Goal: Task Accomplishment & Management: Manage account settings

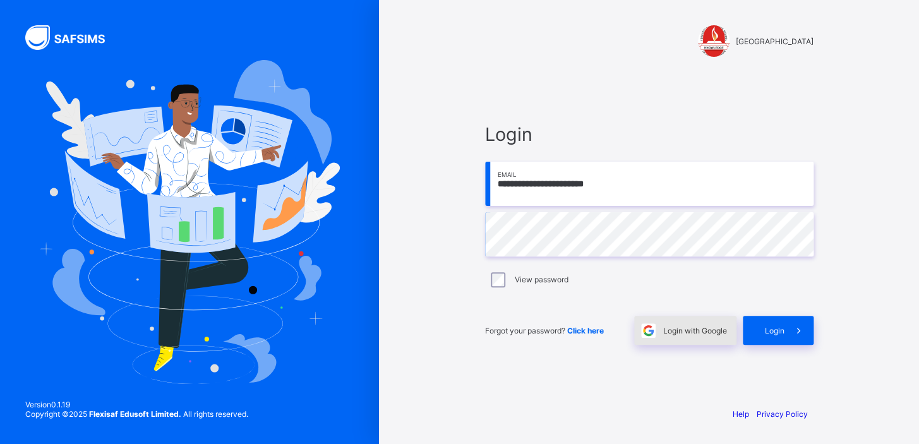
click at [681, 329] on span "Login with Google" at bounding box center [696, 330] width 64 height 9
click at [529, 187] on input "email" at bounding box center [649, 184] width 329 height 44
type input "**********"
click at [671, 332] on span "Login with Google" at bounding box center [696, 330] width 64 height 9
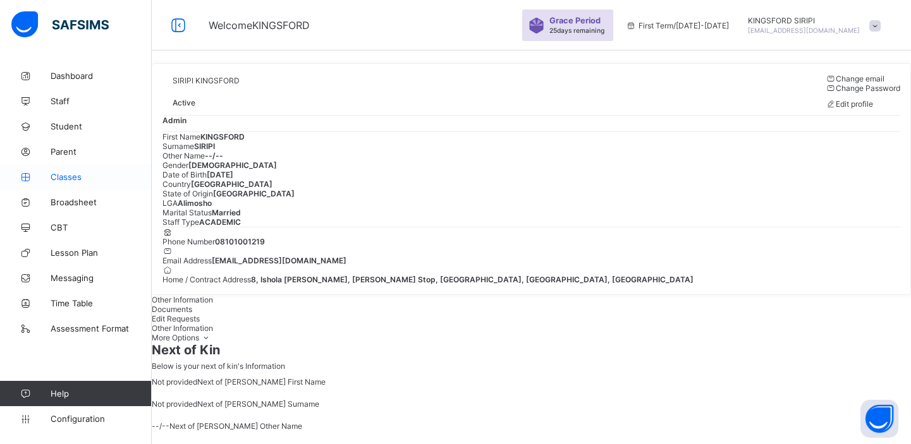
click at [71, 178] on span "Classes" at bounding box center [101, 177] width 101 height 10
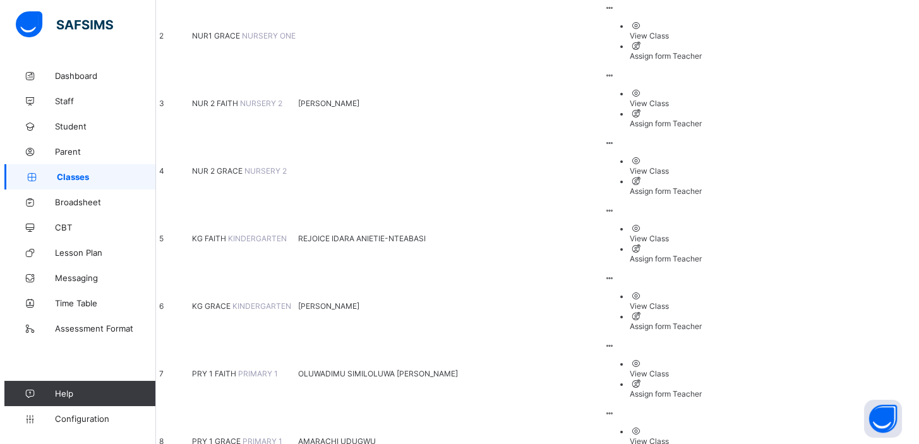
scroll to position [276, 0]
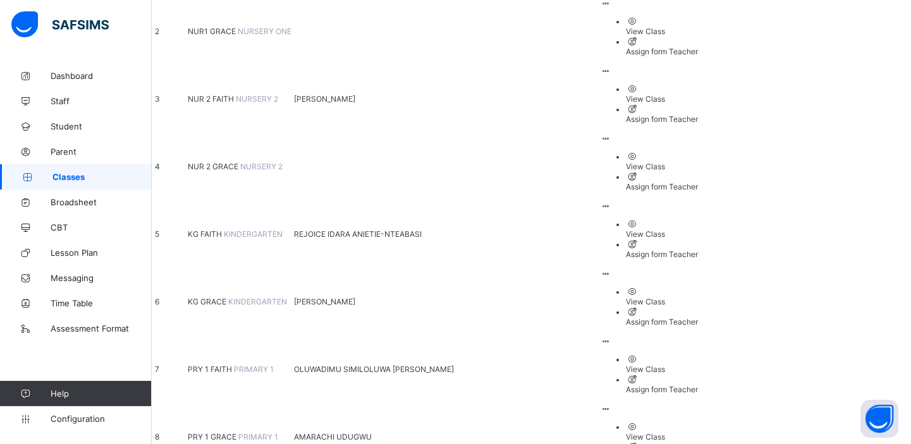
click at [698, 354] on ul "View Class Assign form Teacher" at bounding box center [648, 374] width 97 height 40
click at [698, 385] on div "Assign form Teacher" at bounding box center [662, 389] width 72 height 9
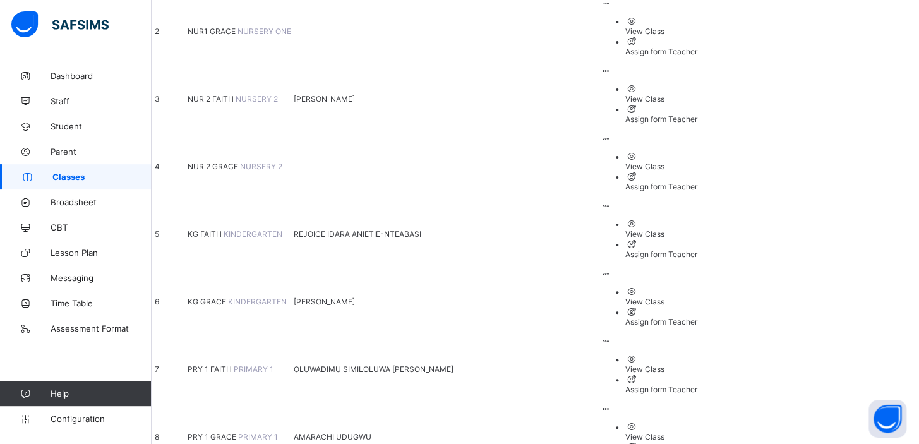
type input "**"
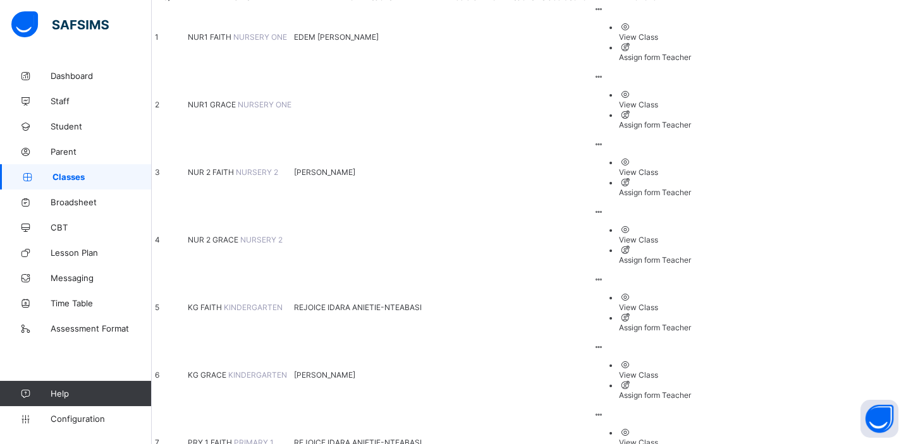
scroll to position [205, 0]
click at [228, 368] on span "KG GRACE" at bounding box center [208, 372] width 40 height 9
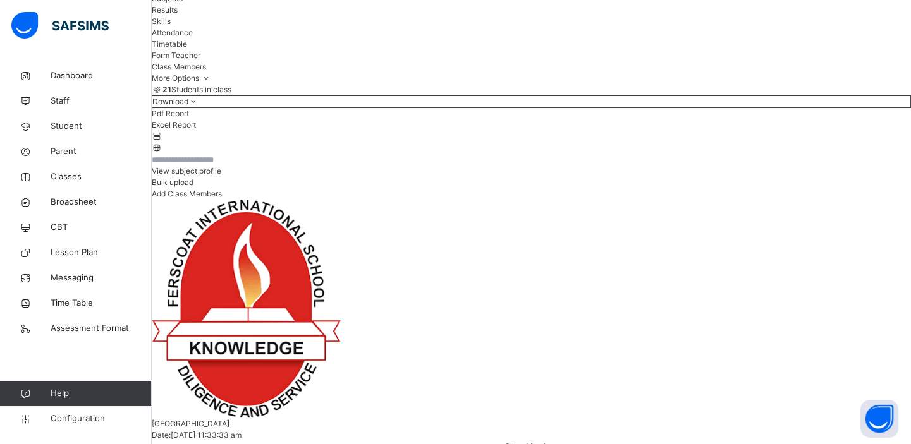
scroll to position [112, 0]
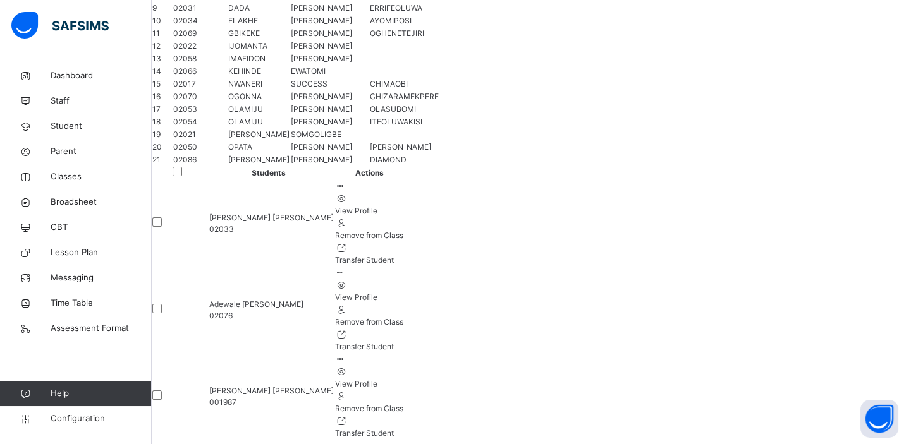
scroll to position [719, 0]
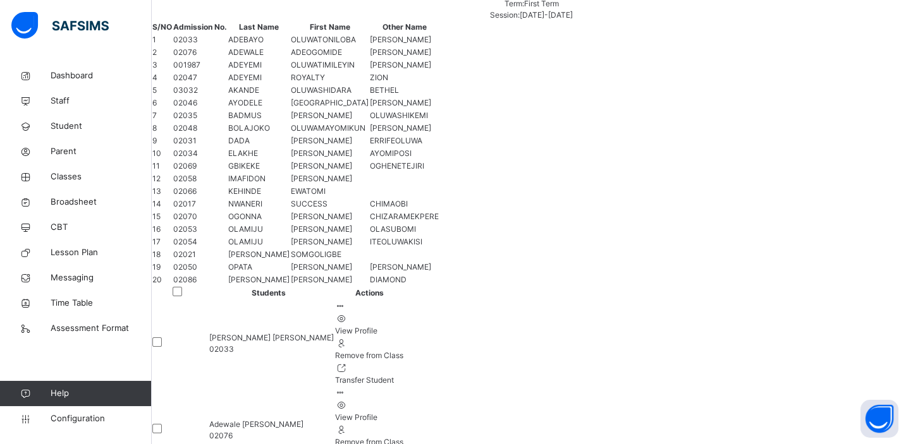
scroll to position [0, 0]
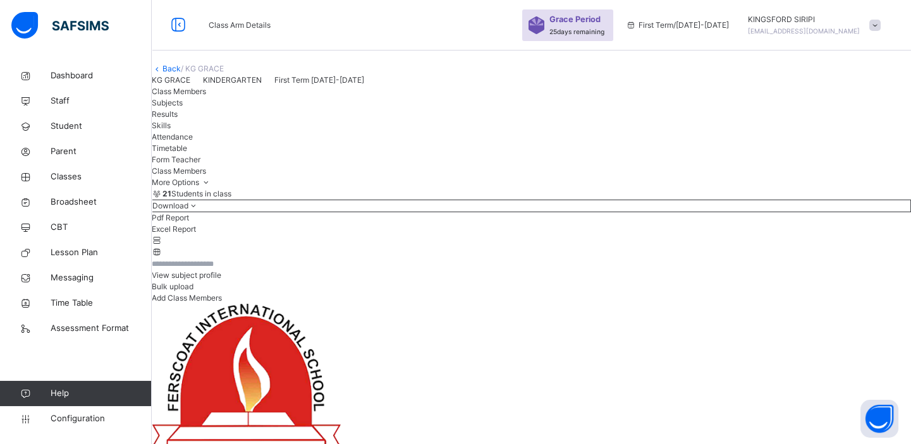
click at [222, 303] on span "Add Class Members" at bounding box center [187, 297] width 70 height 9
type input "****"
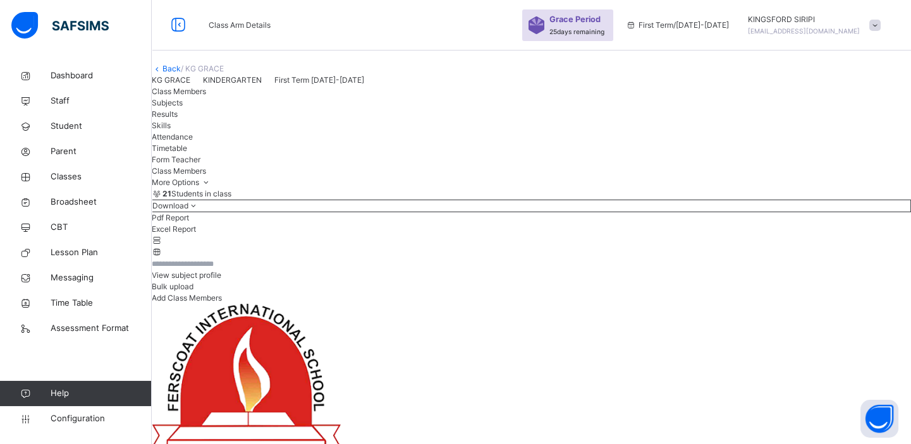
click at [222, 303] on span "Add Class Members" at bounding box center [187, 297] width 70 height 9
type input "*"
click at [181, 73] on link "Back" at bounding box center [171, 68] width 18 height 9
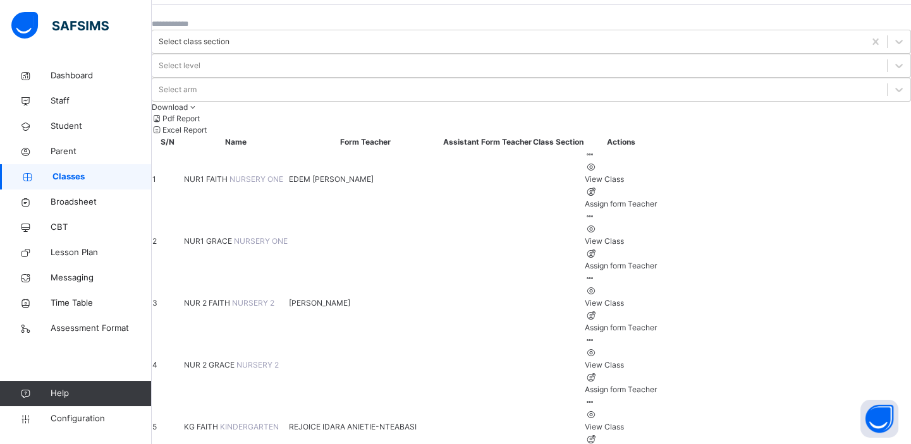
scroll to position [40, 0]
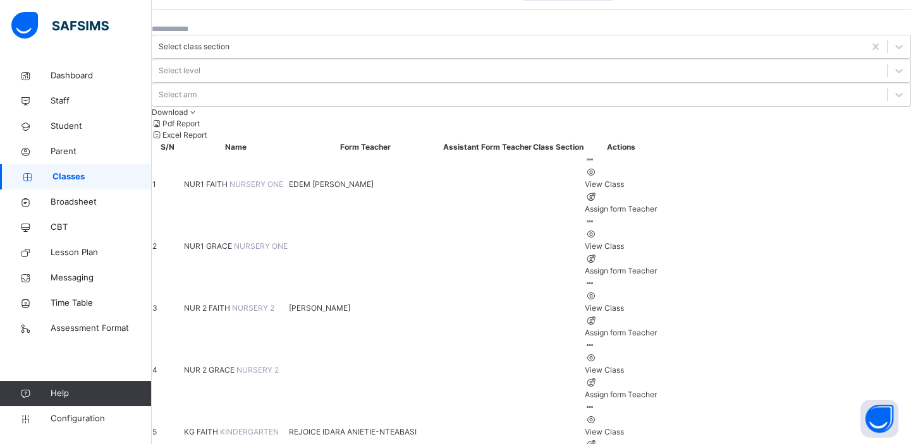
click at [220, 427] on span "KG FAITH" at bounding box center [202, 431] width 36 height 9
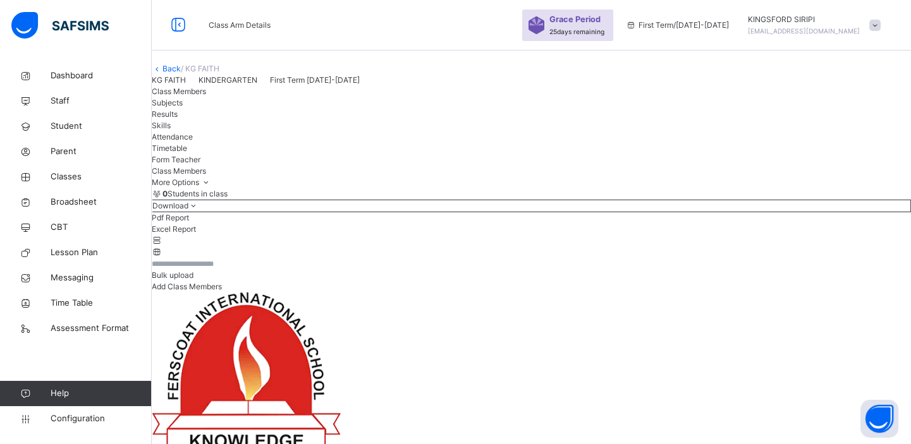
click at [190, 75] on div "Back / KG FAITH" at bounding box center [531, 68] width 759 height 11
click at [181, 73] on link "Back" at bounding box center [171, 68] width 18 height 9
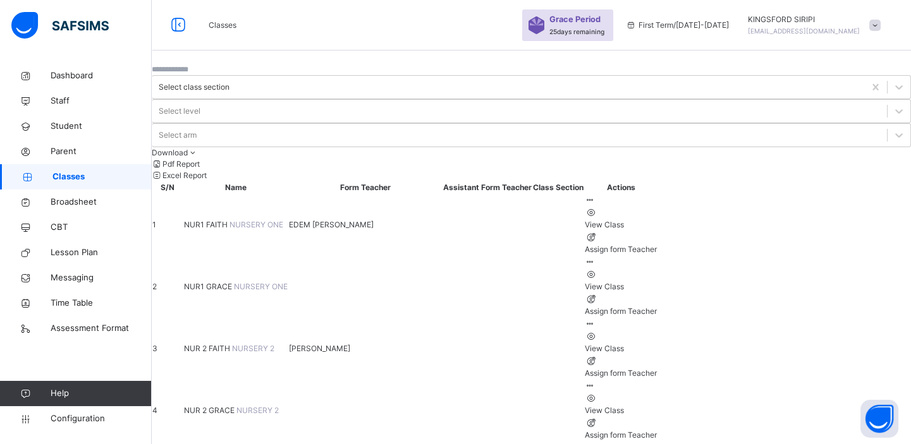
click at [232, 344] on span "NUR 2 FAITH" at bounding box center [208, 348] width 48 height 9
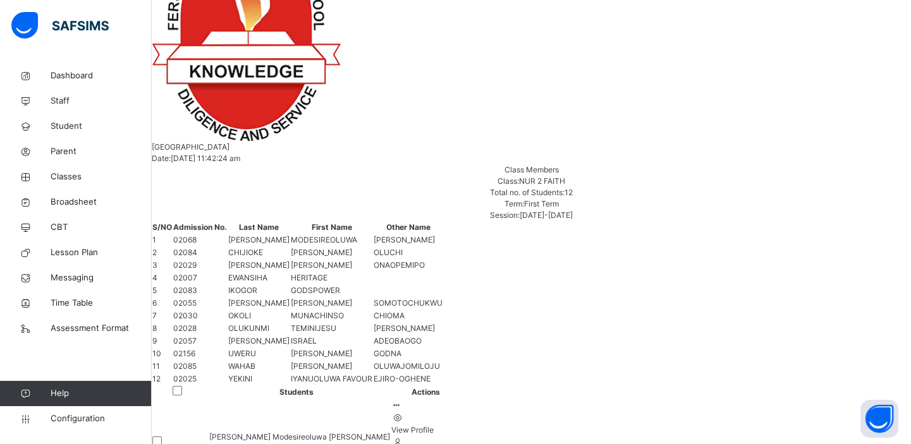
scroll to position [384, 0]
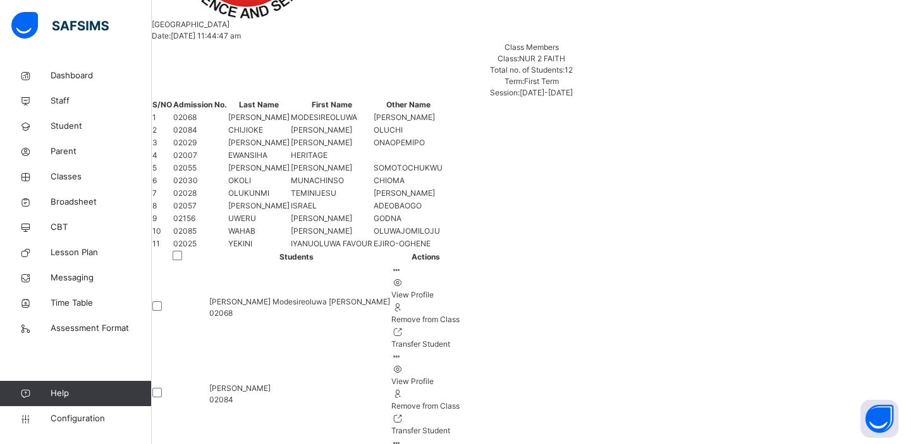
scroll to position [0, 0]
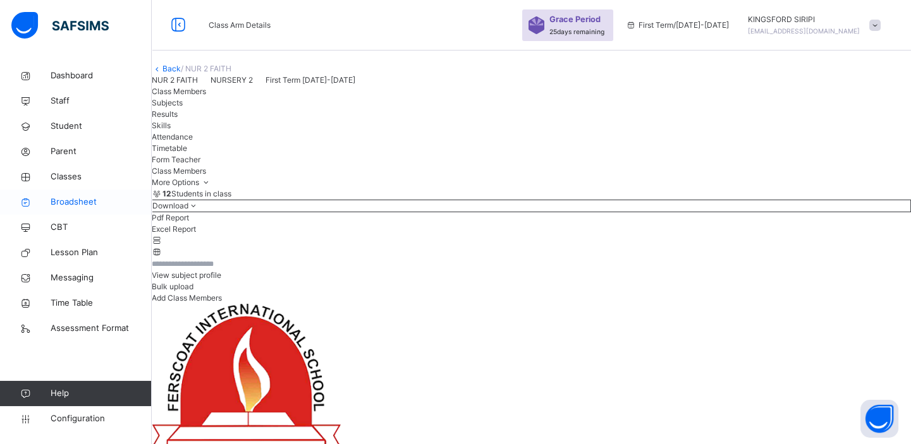
click at [81, 197] on span "Broadsheet" at bounding box center [101, 202] width 101 height 13
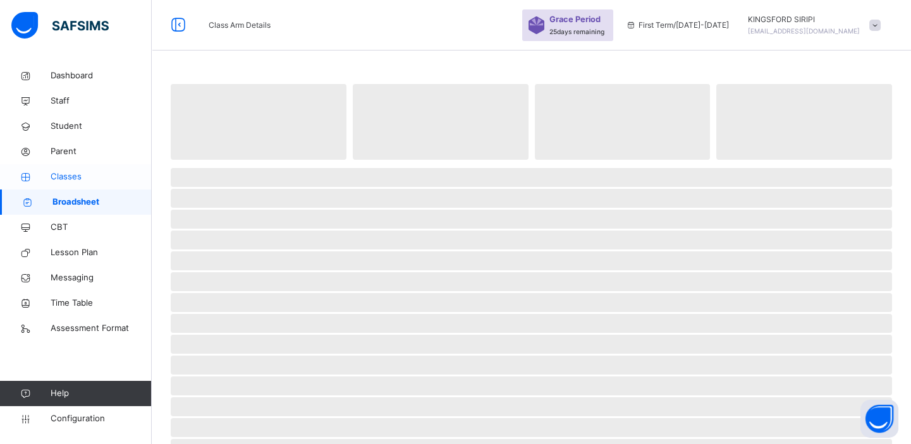
click at [76, 169] on link "Classes" at bounding box center [76, 176] width 152 height 25
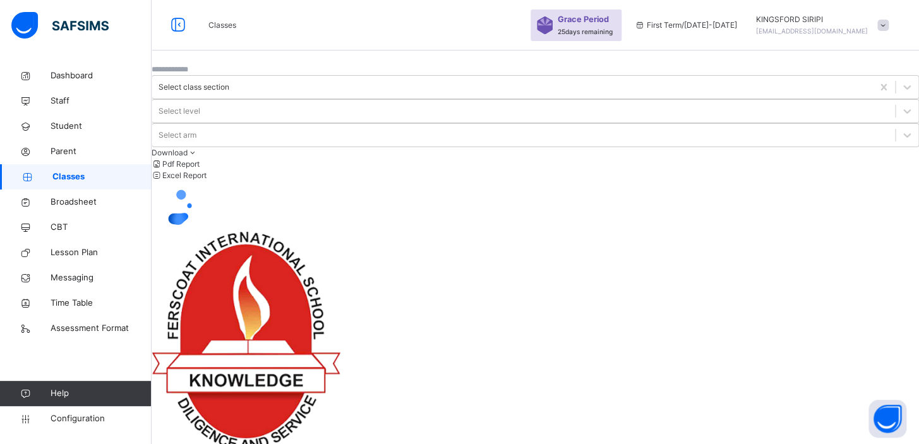
click at [814, 228] on div at bounding box center [536, 206] width 768 height 51
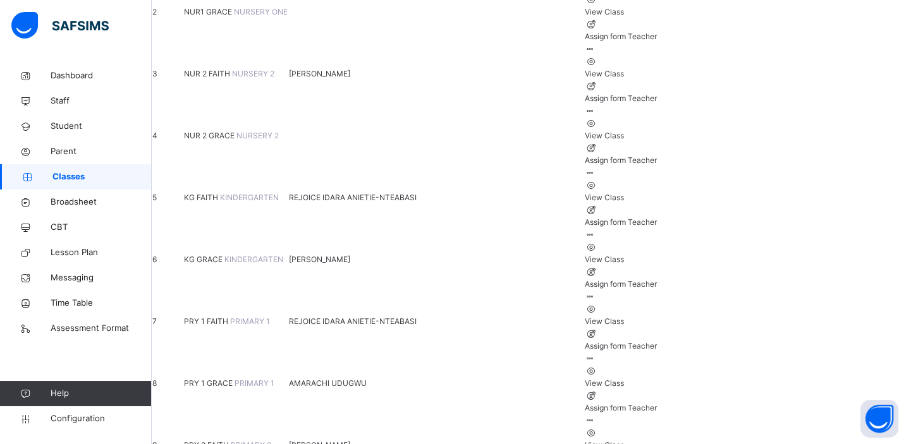
scroll to position [277, 0]
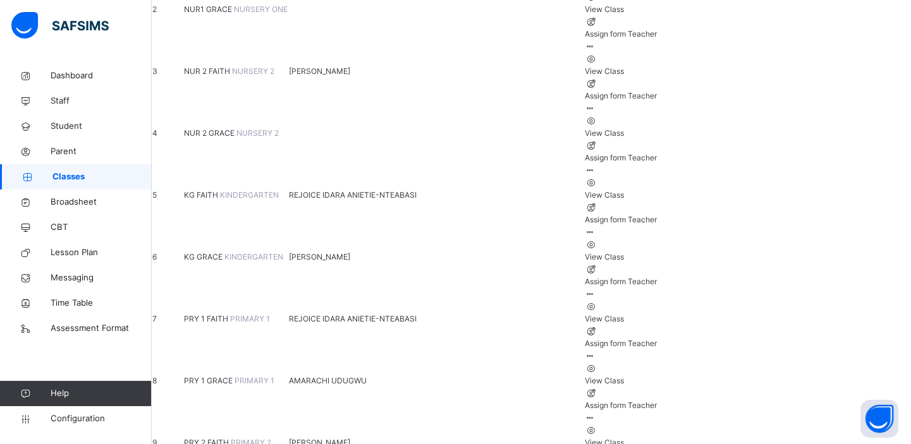
click at [230, 314] on span "PRY 1 FAITH" at bounding box center [207, 318] width 46 height 9
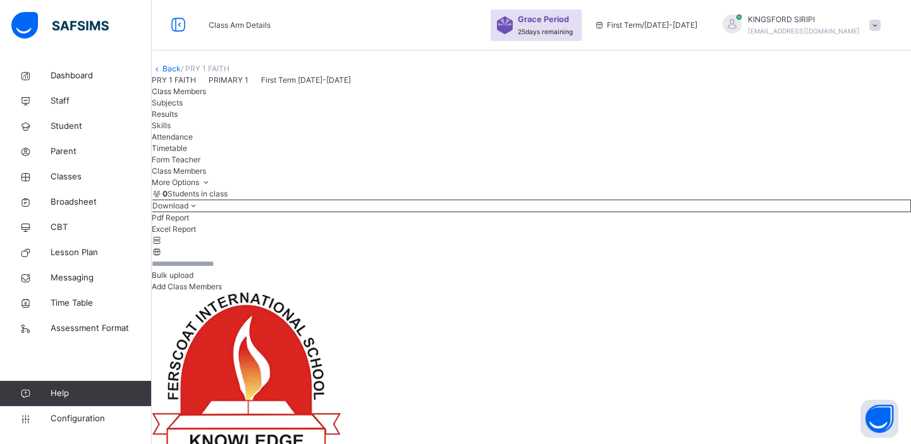
click at [228, 270] on input "text" at bounding box center [190, 263] width 76 height 11
click at [181, 73] on link "Back" at bounding box center [171, 68] width 18 height 9
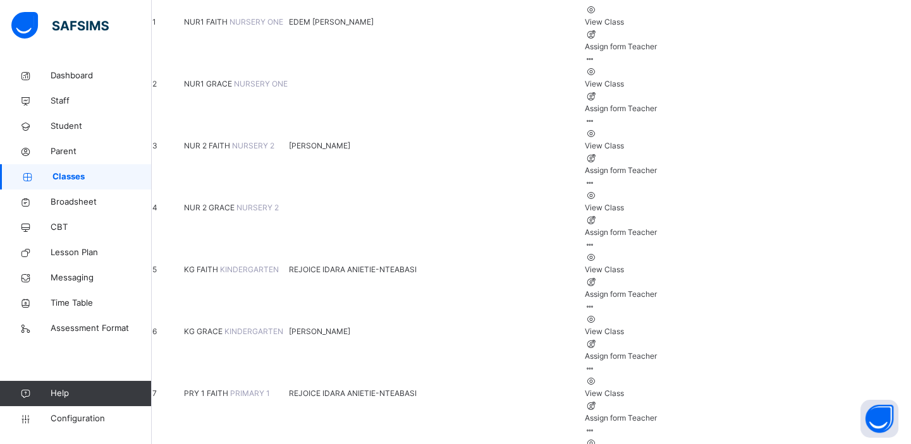
scroll to position [231, 0]
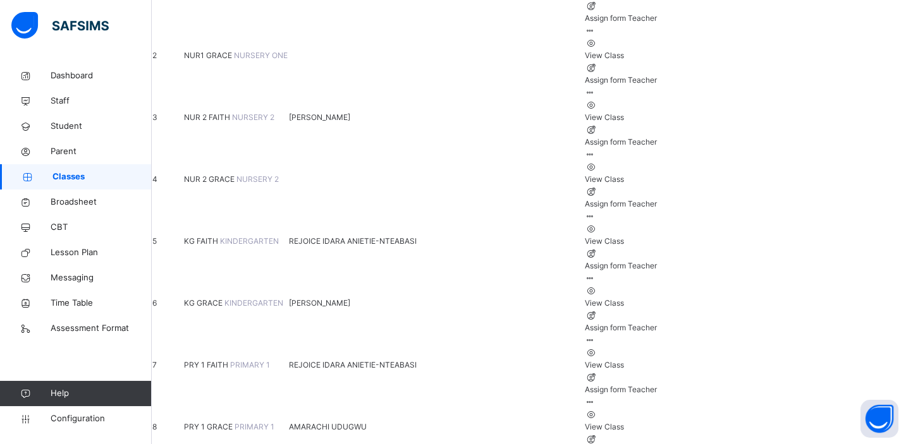
click at [234, 422] on span "PRY 1 GRACE" at bounding box center [209, 426] width 51 height 9
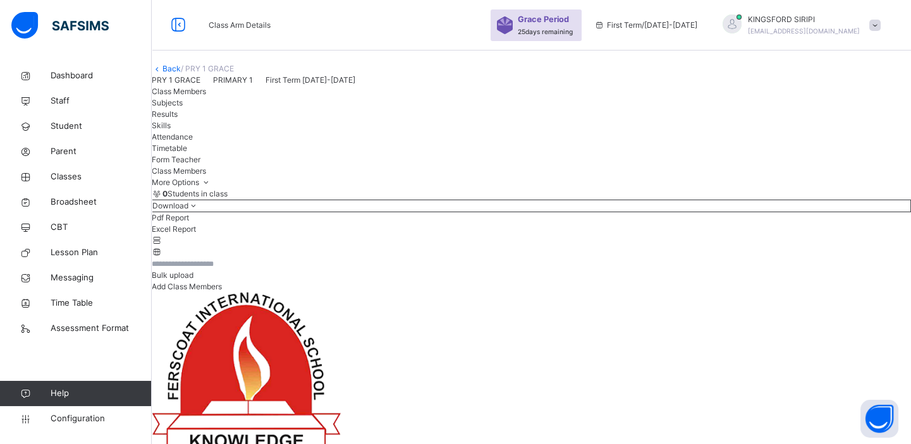
click at [181, 73] on link "Back" at bounding box center [171, 68] width 18 height 9
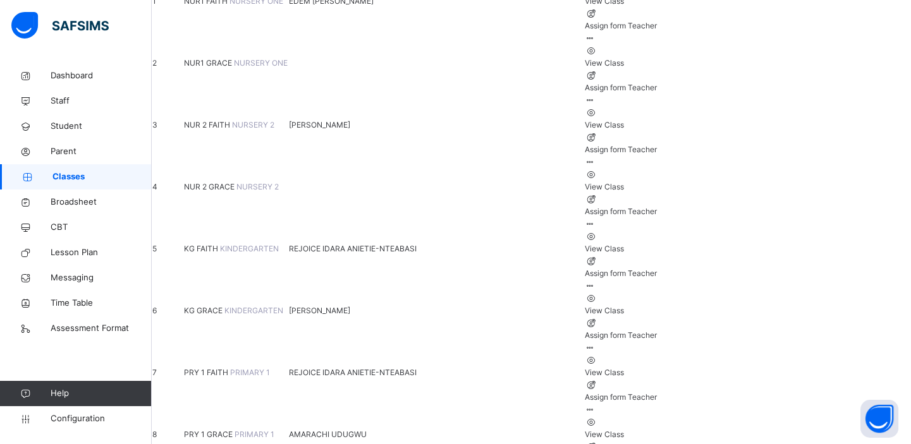
scroll to position [236, 0]
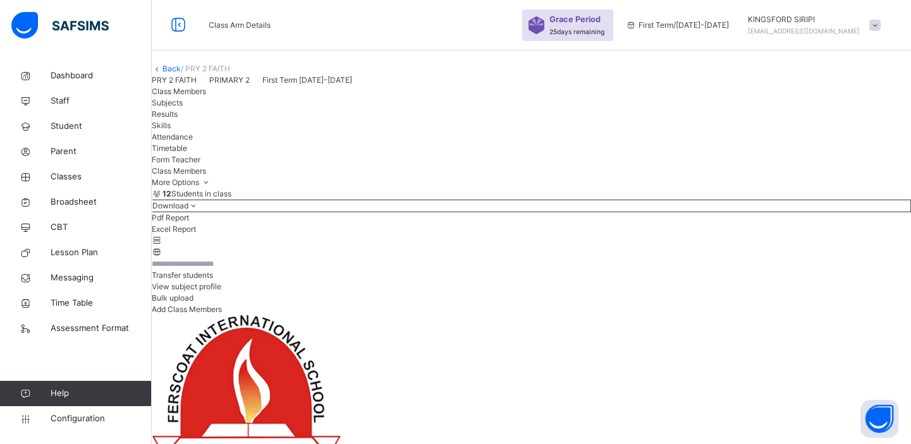
click at [181, 73] on link "Back" at bounding box center [171, 68] width 18 height 9
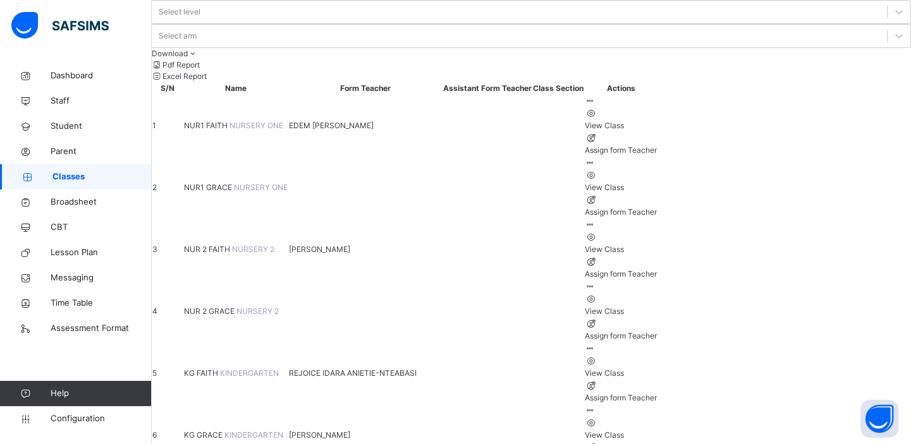
scroll to position [82, 0]
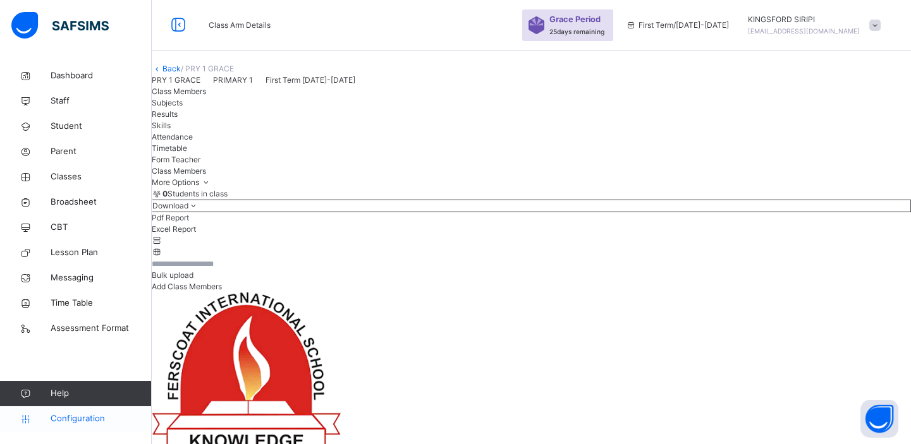
click at [85, 417] on span "Configuration" at bounding box center [101, 419] width 100 height 13
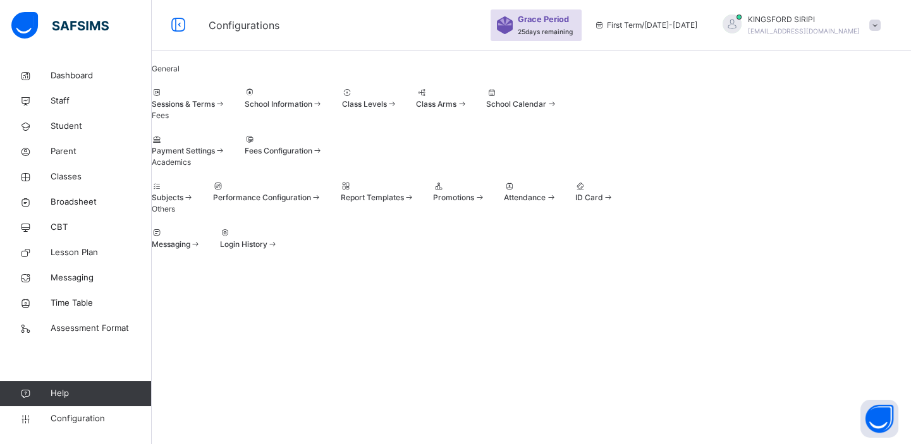
click at [485, 203] on div "Promotions" at bounding box center [459, 197] width 52 height 11
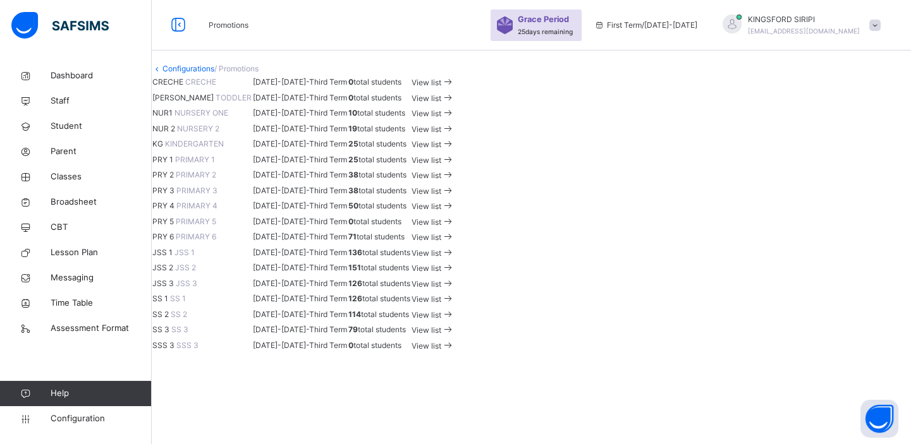
scroll to position [253, 0]
click at [163, 149] on span "KG" at bounding box center [157, 143] width 11 height 9
click at [441, 149] on span "View list" at bounding box center [426, 144] width 30 height 9
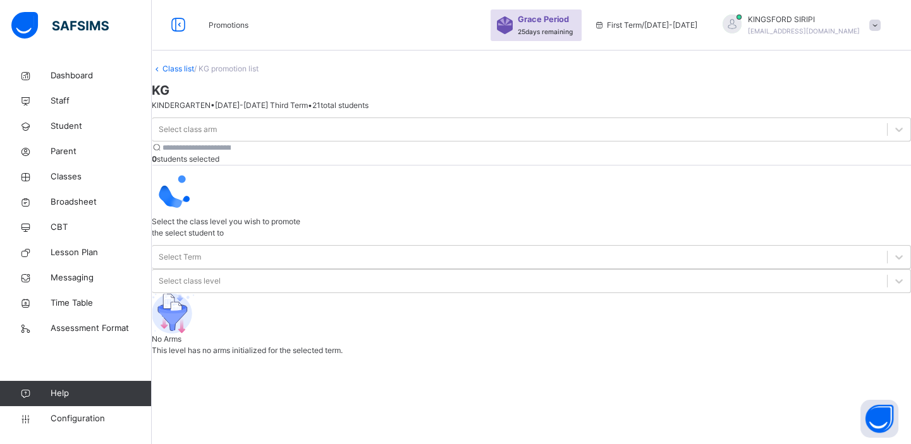
scroll to position [94, 0]
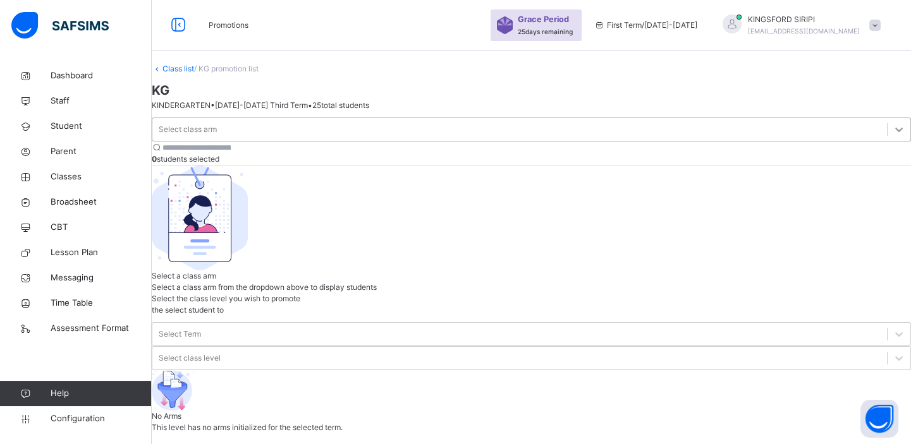
click at [892, 123] on icon at bounding box center [898, 129] width 13 height 13
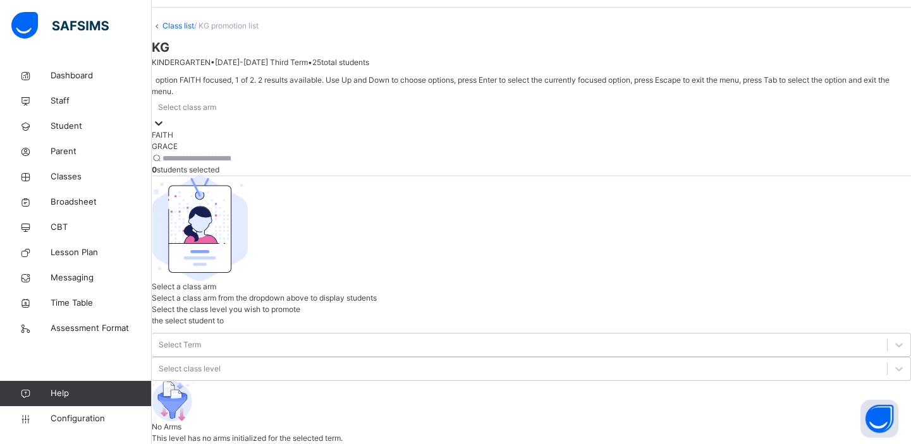
click at [202, 130] on div "FAITH" at bounding box center [531, 135] width 759 height 11
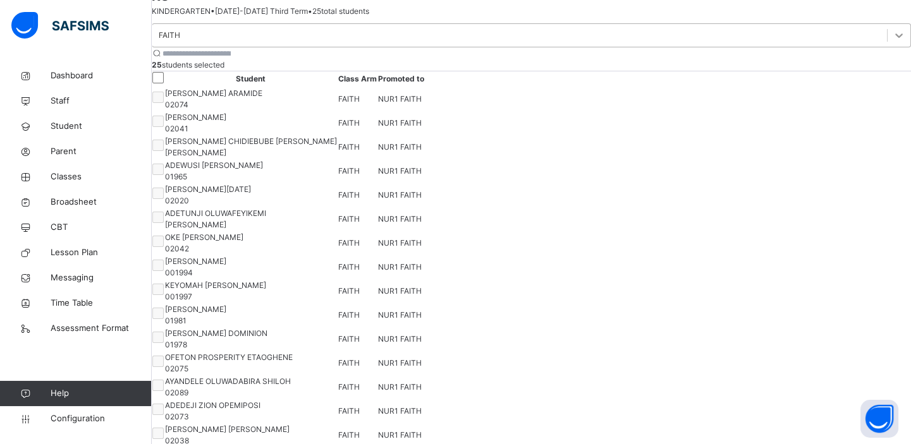
click at [895, 38] on icon at bounding box center [899, 35] width 8 height 4
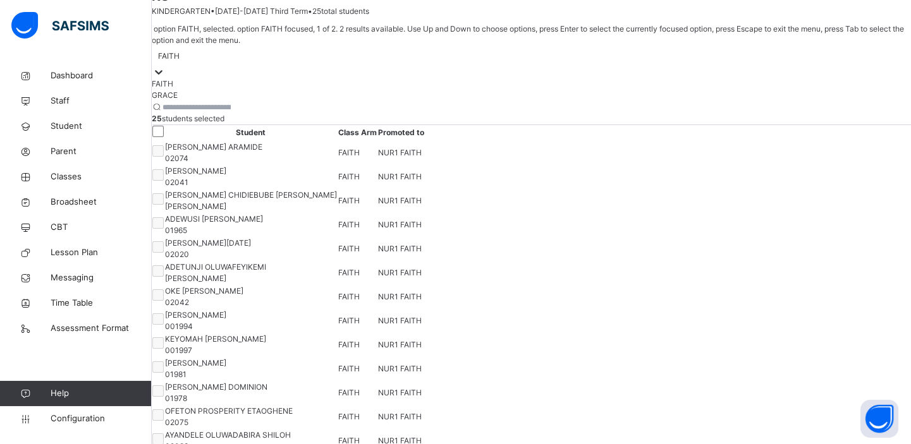
click at [162, 75] on icon at bounding box center [159, 72] width 8 height 4
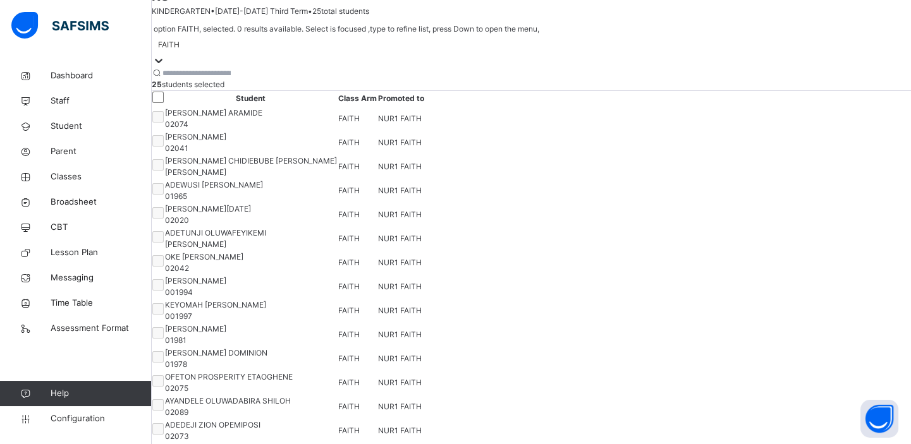
click at [238, 79] on input "search" at bounding box center [200, 73] width 76 height 11
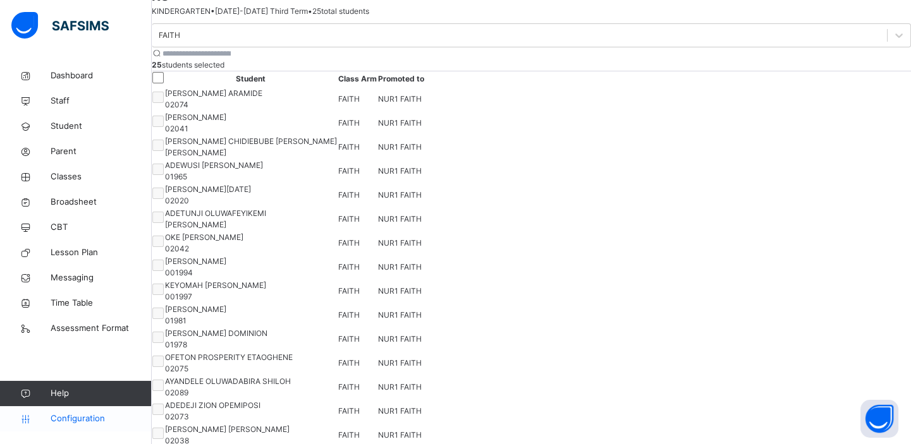
click at [87, 414] on span "Configuration" at bounding box center [101, 419] width 100 height 13
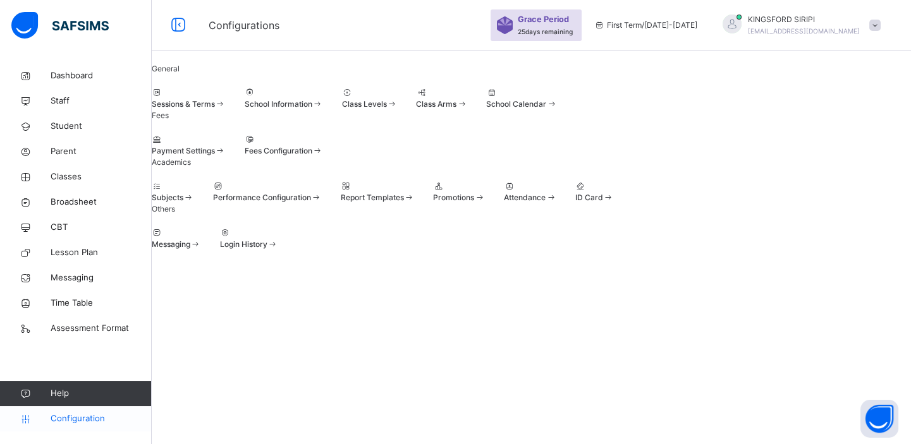
scroll to position [13, 0]
click at [474, 202] on span "Promotions" at bounding box center [453, 197] width 41 height 9
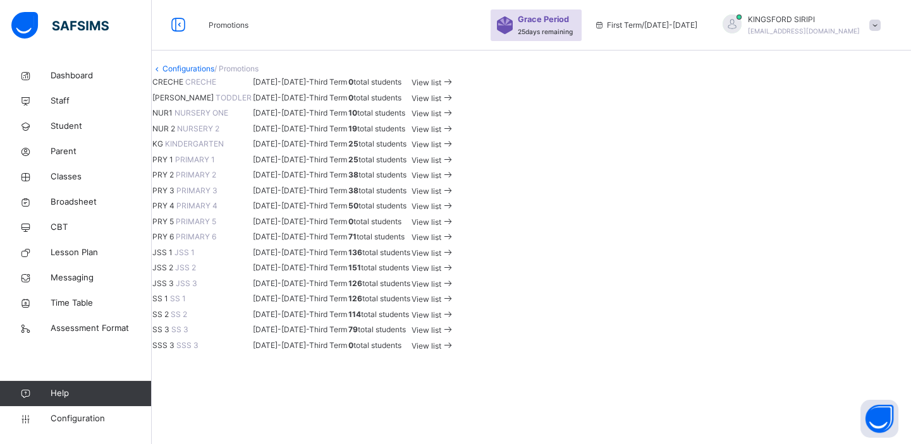
click at [441, 118] on span "View list" at bounding box center [426, 113] width 30 height 9
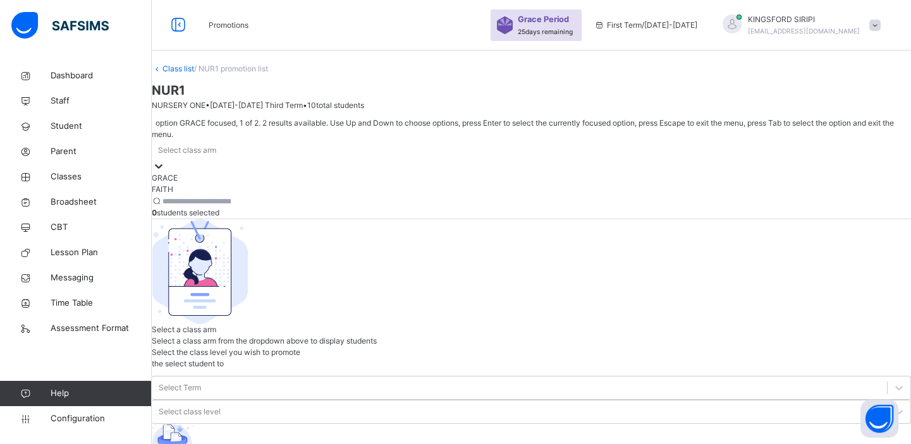
click at [165, 160] on icon at bounding box center [158, 166] width 13 height 13
click at [203, 184] on div "FAITH" at bounding box center [531, 189] width 759 height 11
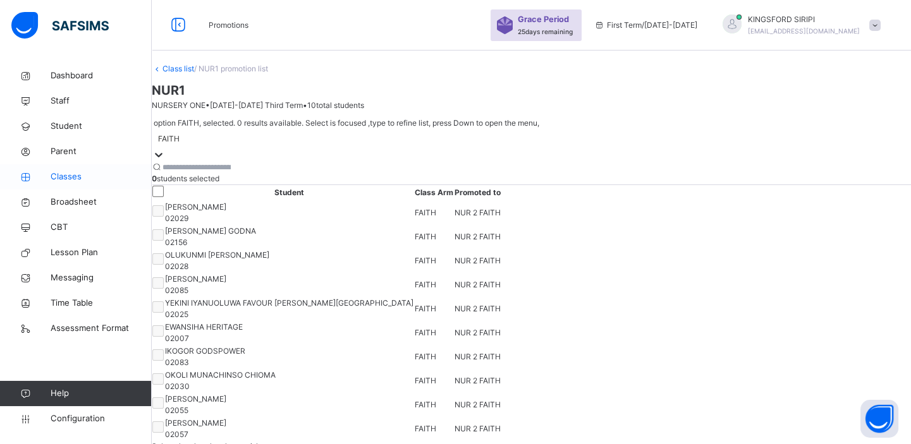
click at [68, 178] on span "Classes" at bounding box center [101, 177] width 101 height 13
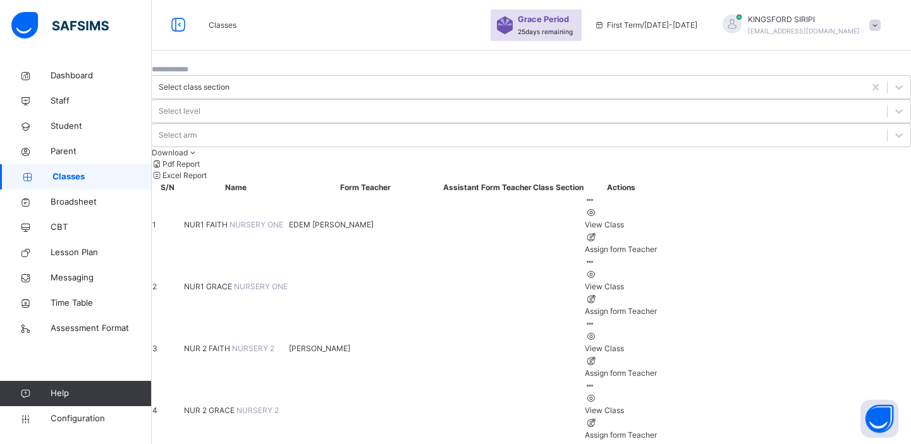
click at [229, 220] on span "NUR1 FAITH" at bounding box center [207, 224] width 46 height 9
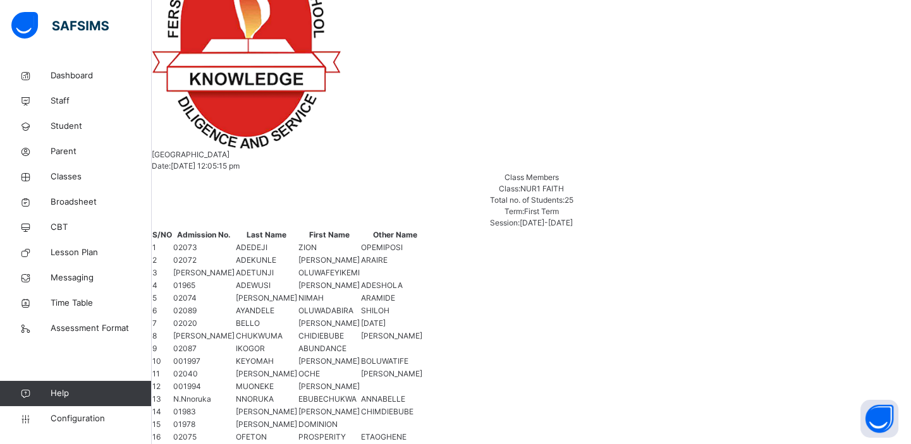
scroll to position [136, 0]
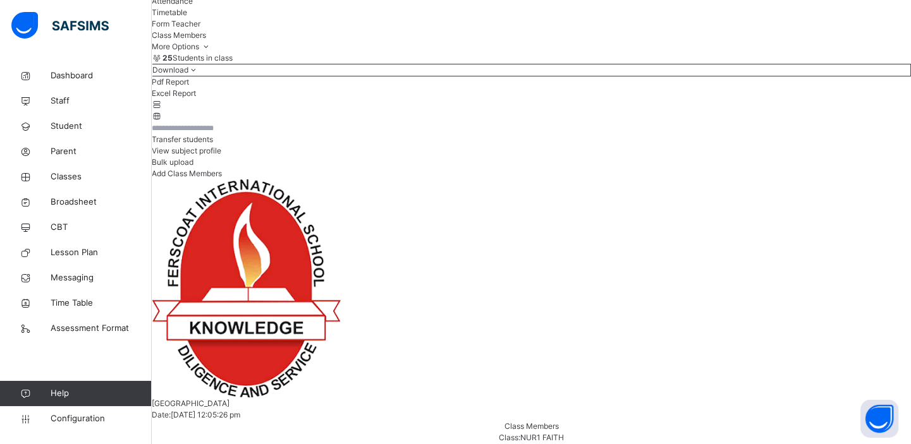
click at [213, 144] on span "Transfer students" at bounding box center [182, 139] width 61 height 9
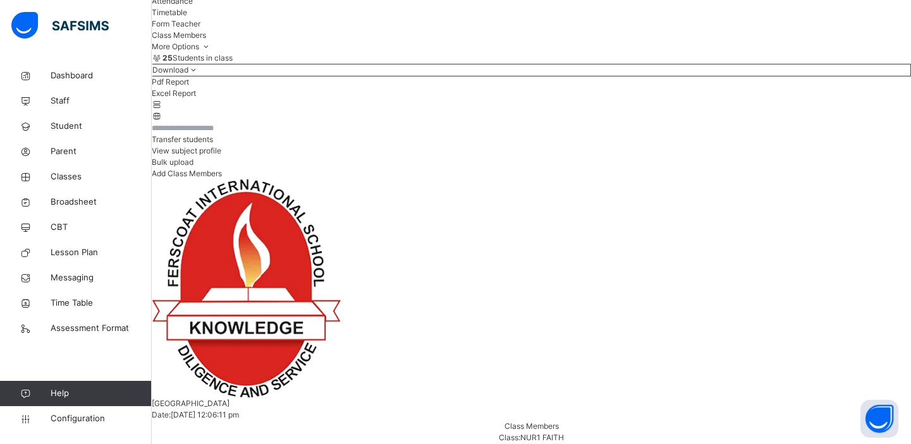
click at [213, 144] on span "Transfer students" at bounding box center [182, 139] width 61 height 9
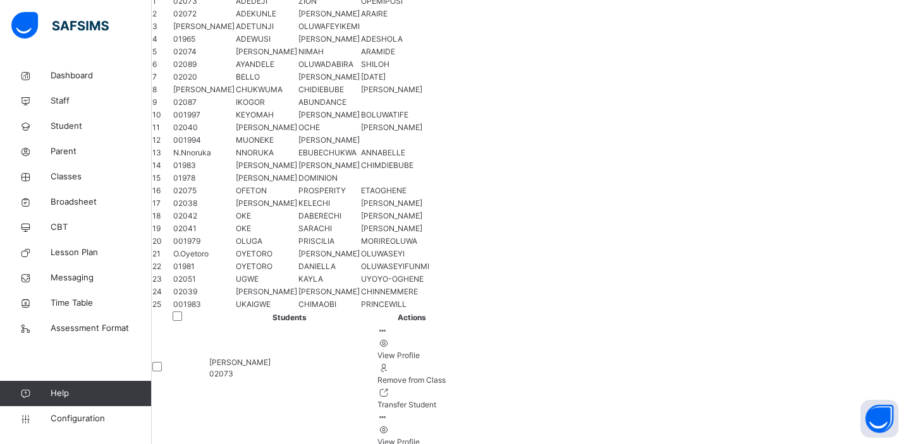
scroll to position [640, 0]
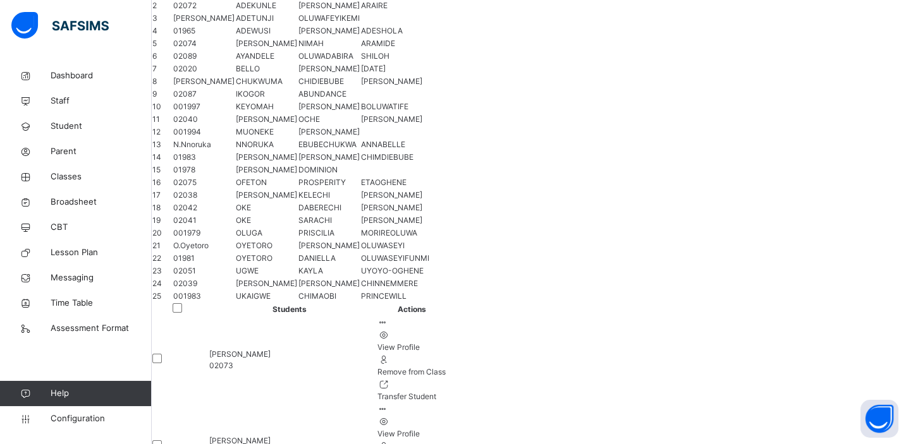
drag, startPoint x: 525, startPoint y: 70, endPoint x: 378, endPoint y: 169, distance: 176.7
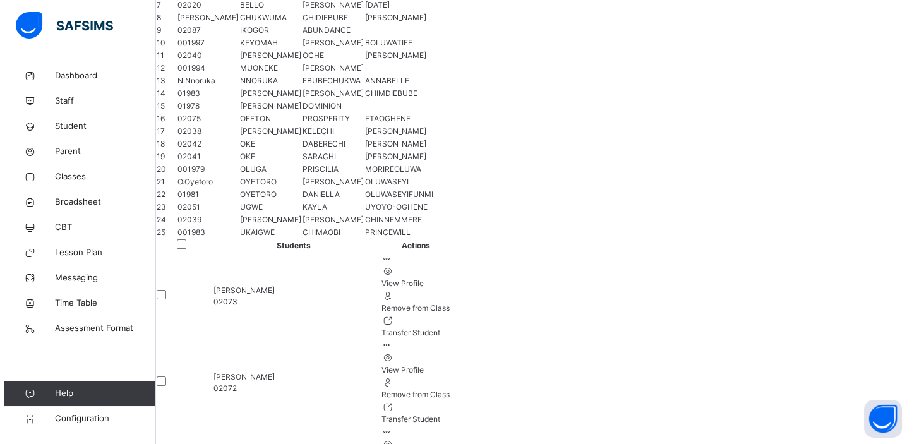
scroll to position [708, 0]
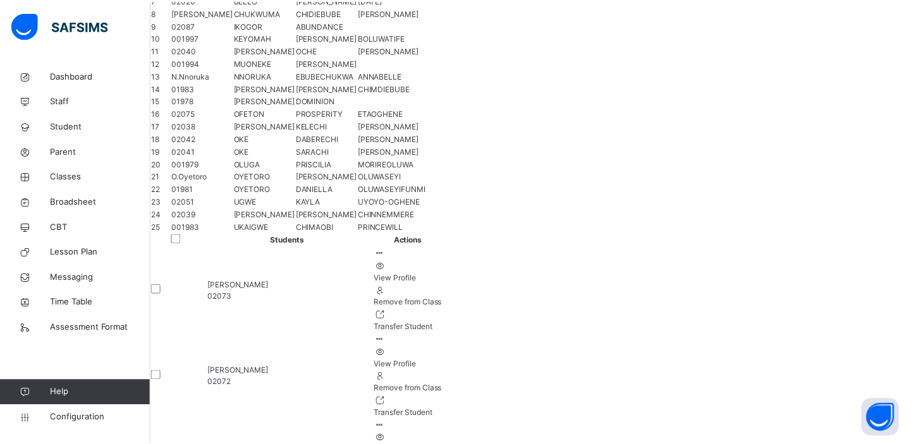
scroll to position [32, 0]
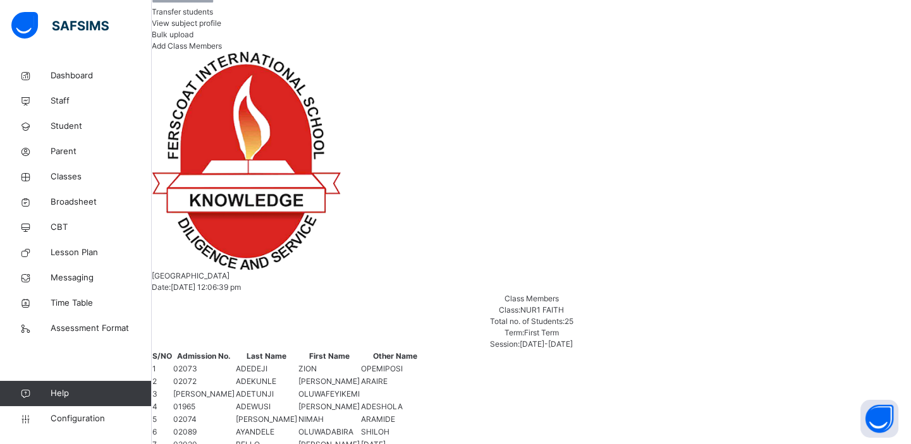
scroll to position [261, 0]
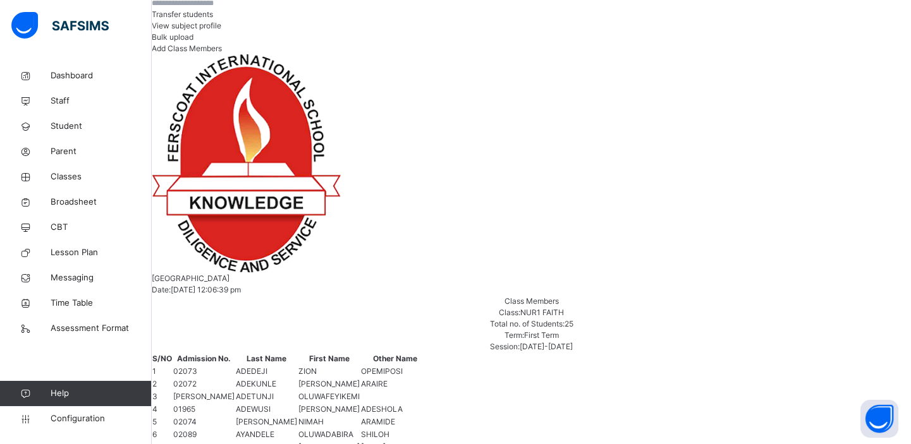
click at [221, 30] on span "View subject profile" at bounding box center [187, 25] width 70 height 9
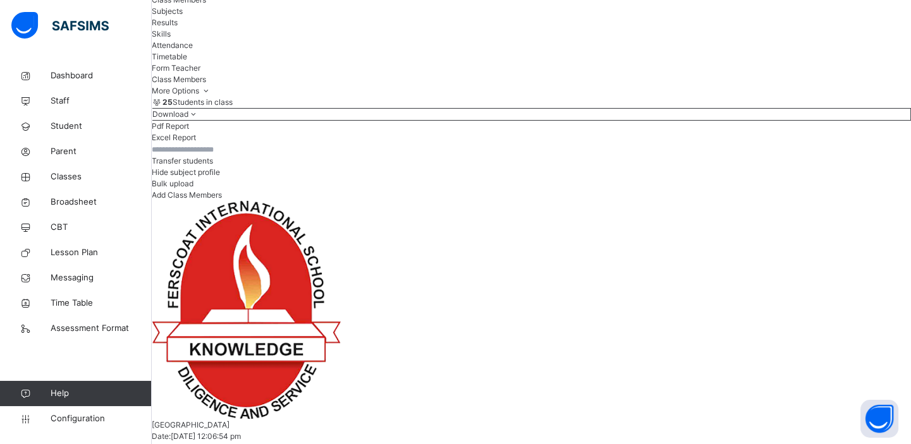
scroll to position [84, 0]
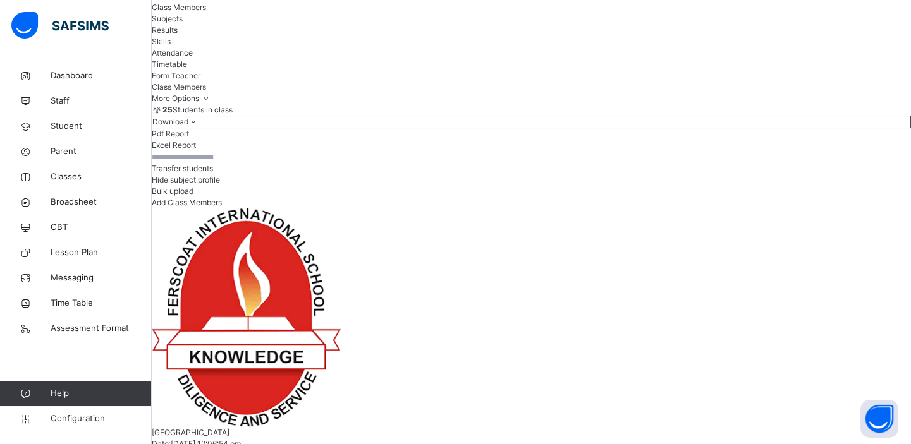
click at [205, 12] on span "Class Members" at bounding box center [179, 7] width 54 height 9
click at [206, 12] on span "Class Members" at bounding box center [179, 7] width 54 height 9
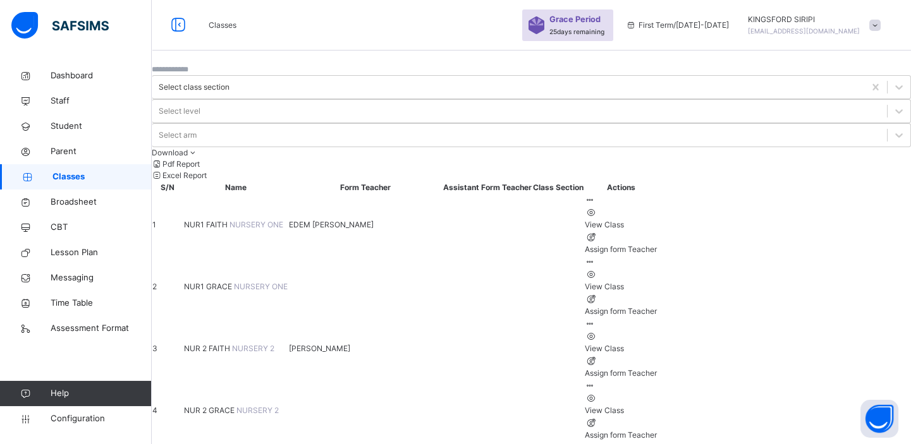
click at [229, 220] on span "NUR1 FAITH" at bounding box center [207, 224] width 46 height 9
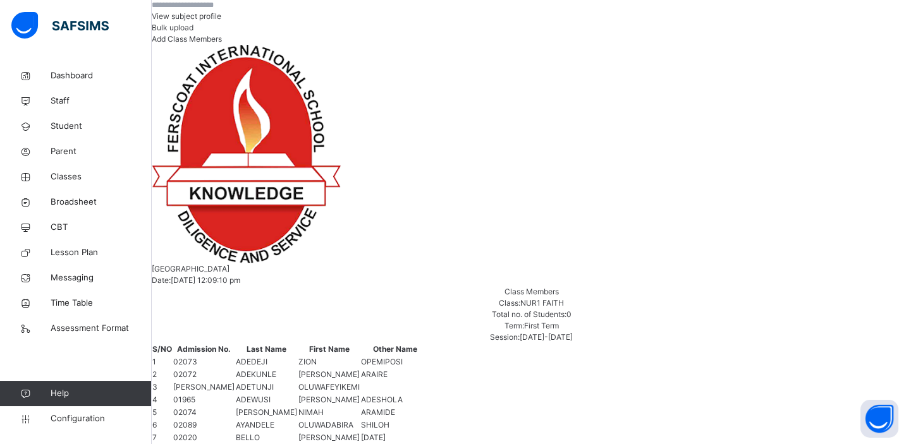
scroll to position [261, 0]
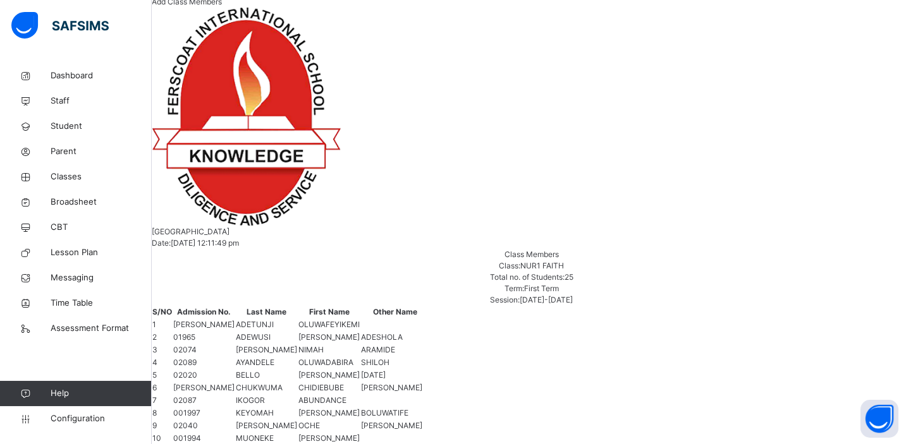
scroll to position [298, 0]
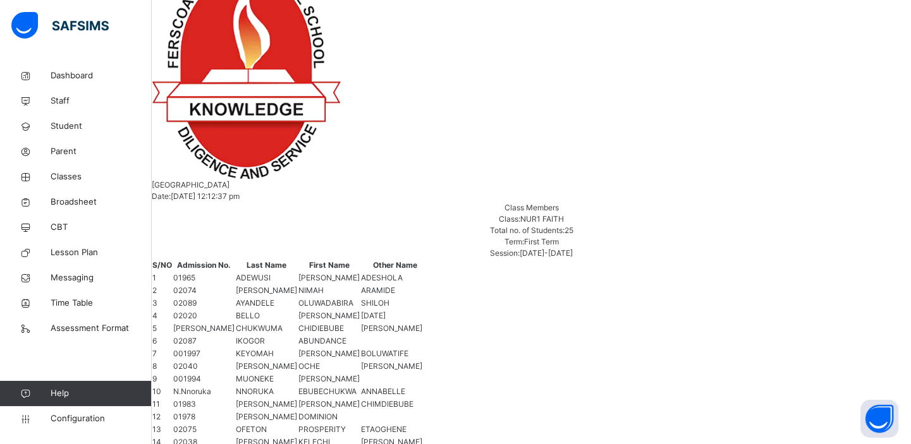
scroll to position [347, 0]
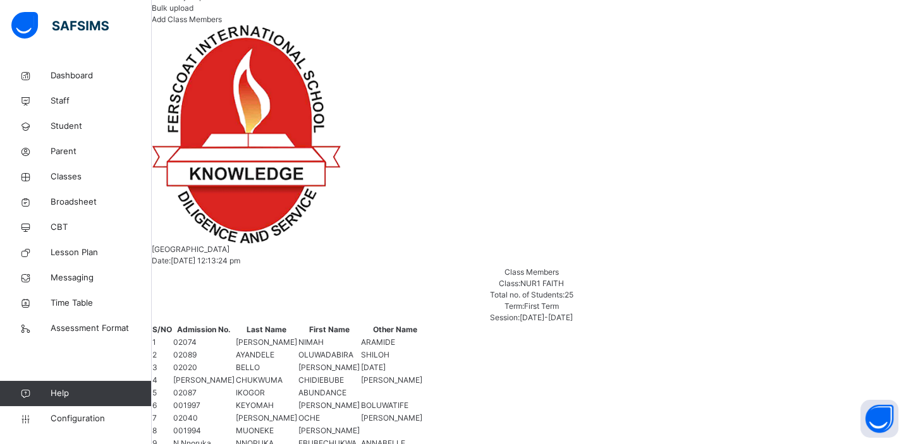
scroll to position [281, 0]
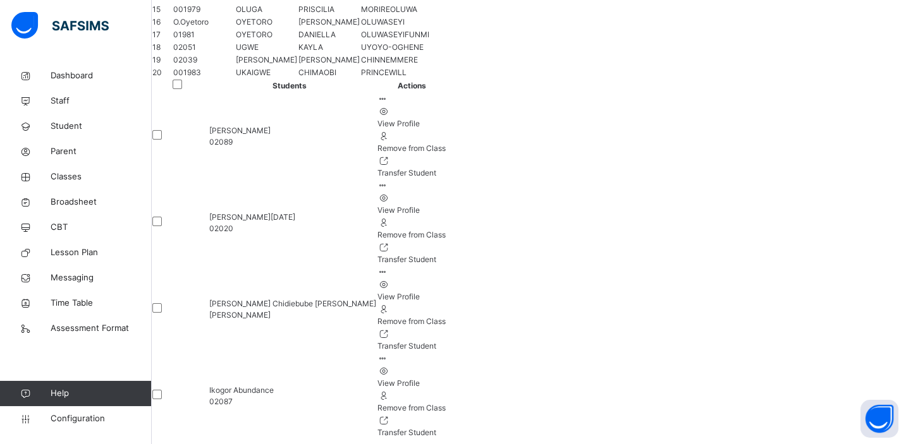
scroll to position [884, 0]
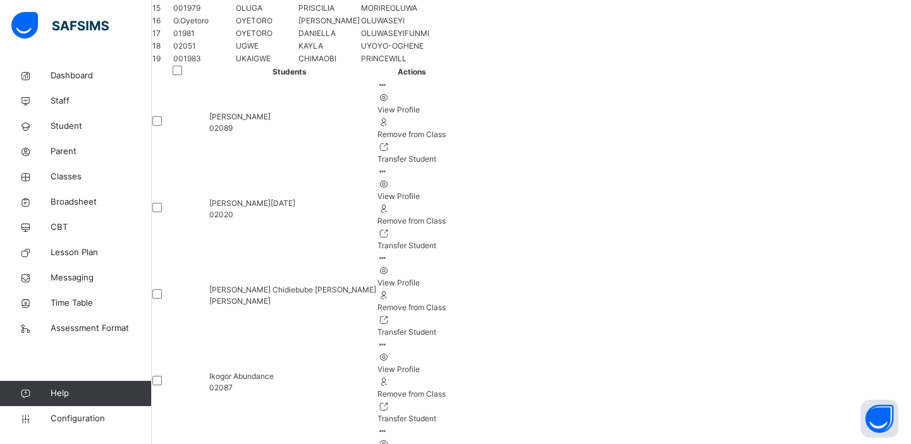
scroll to position [842, 0]
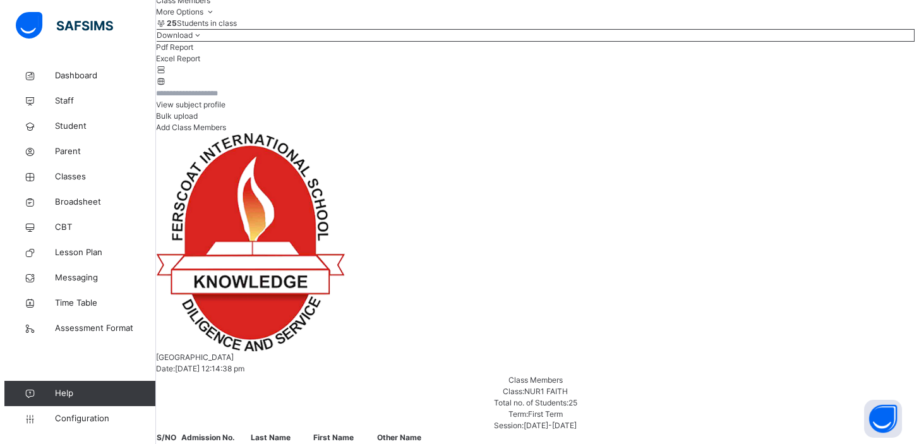
scroll to position [226, 0]
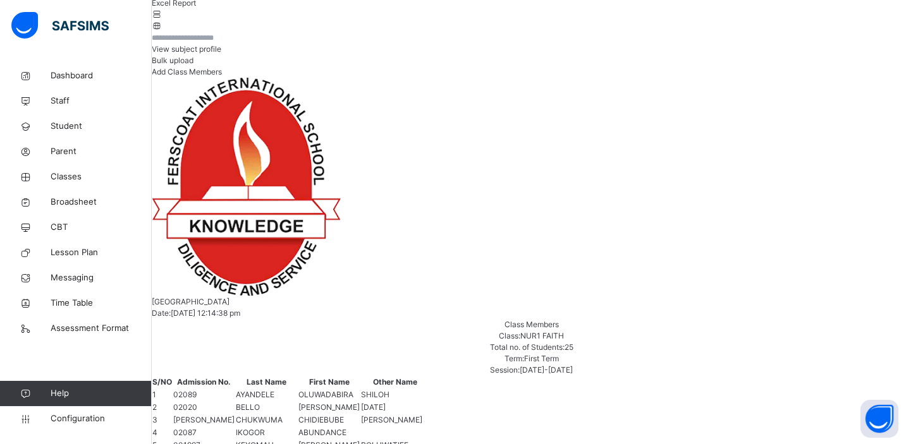
click at [193, 65] on span "Bulk upload" at bounding box center [173, 60] width 42 height 9
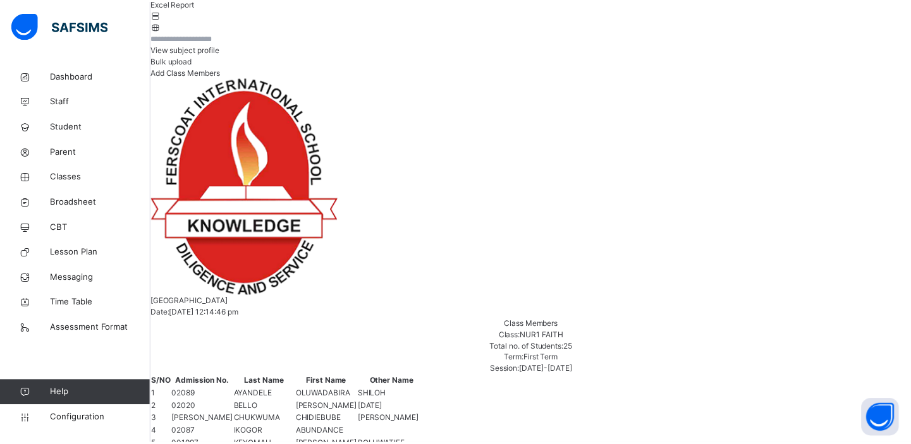
scroll to position [294, 0]
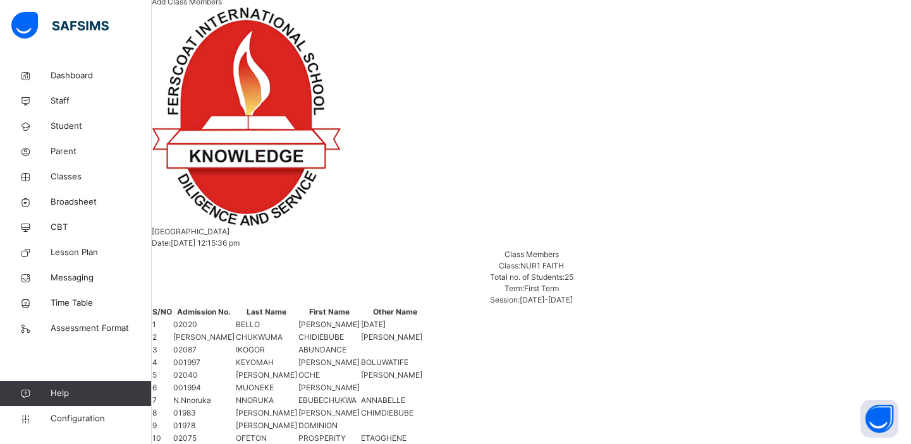
scroll to position [301, 0]
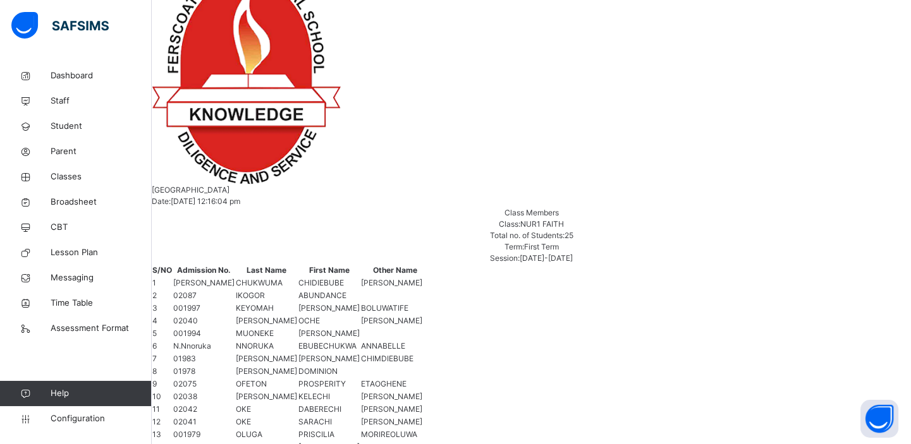
scroll to position [367, 0]
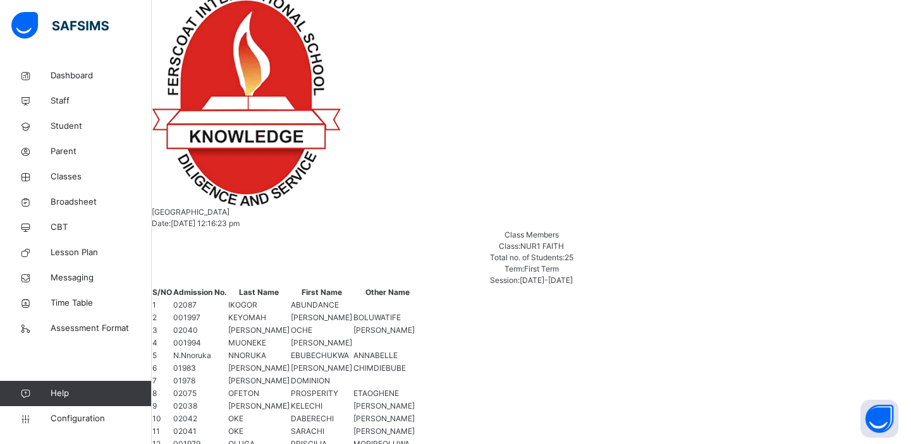
scroll to position [344, 0]
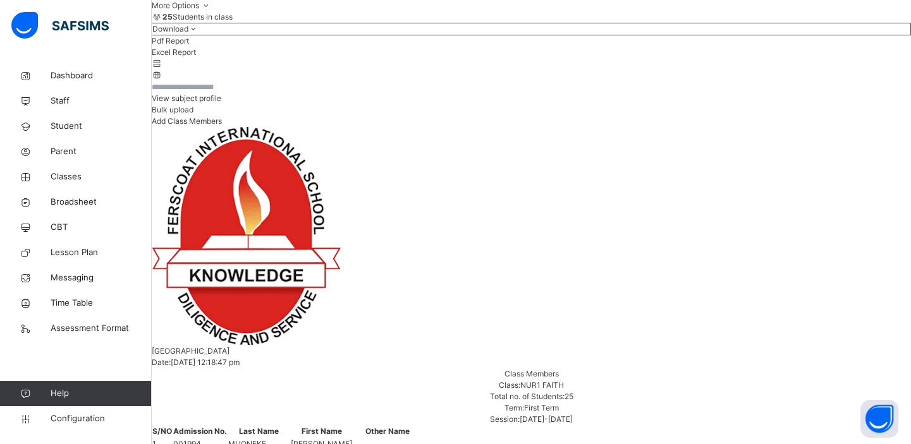
scroll to position [183, 0]
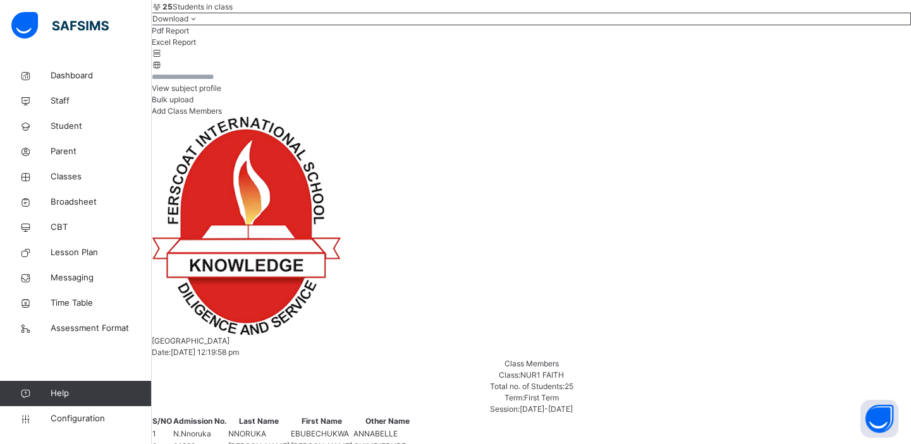
scroll to position [207, 0]
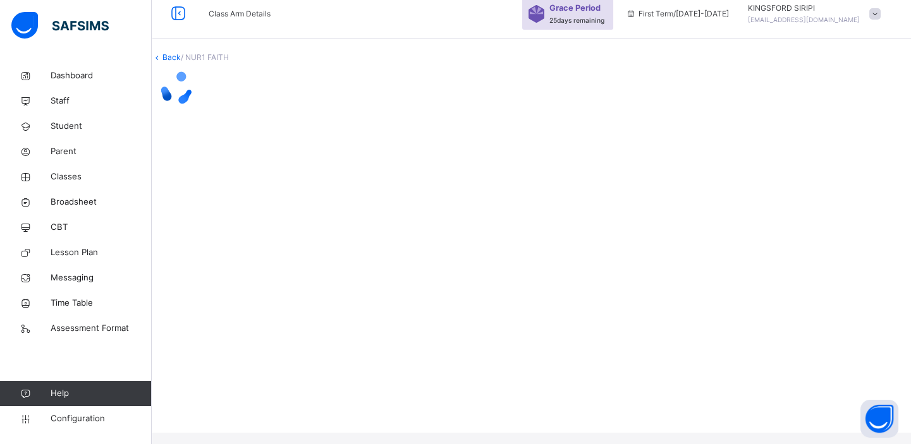
scroll to position [0, 0]
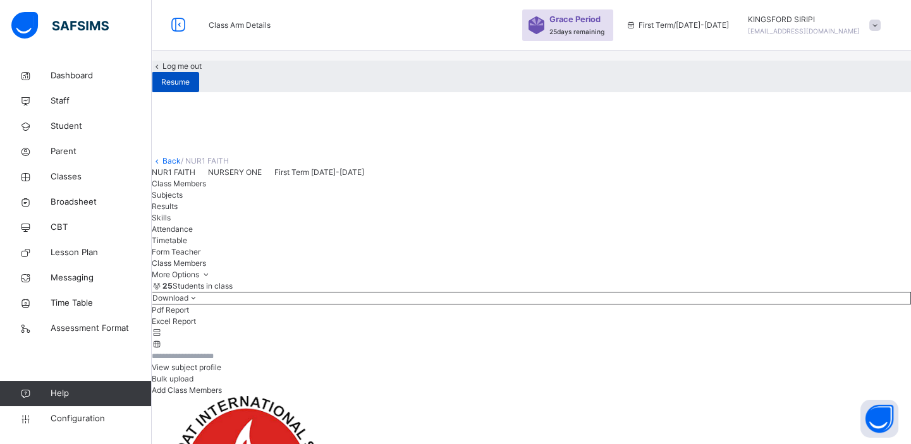
click at [190, 88] on span "Resume" at bounding box center [175, 81] width 28 height 11
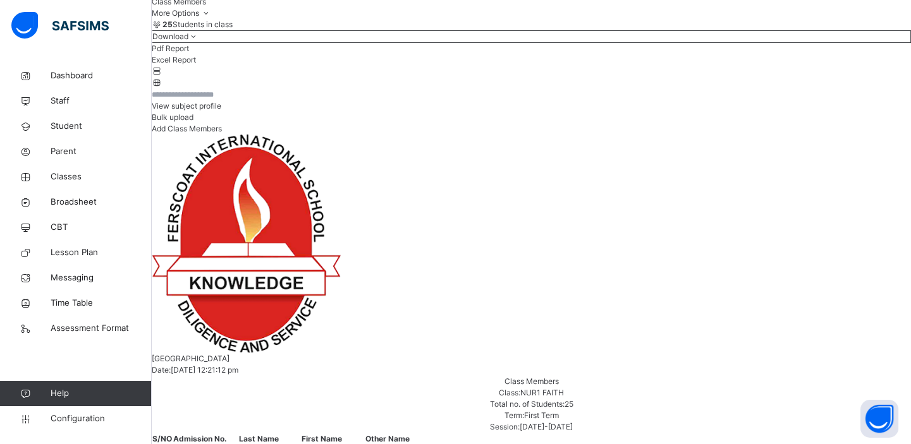
scroll to position [185, 0]
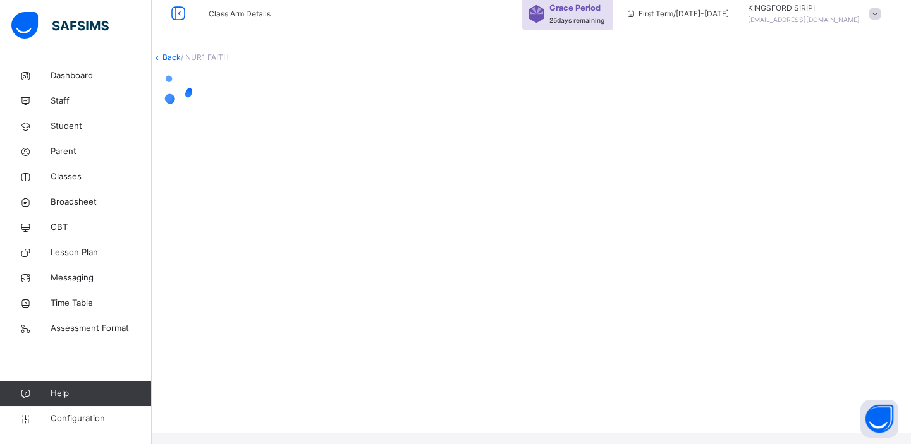
scroll to position [0, 0]
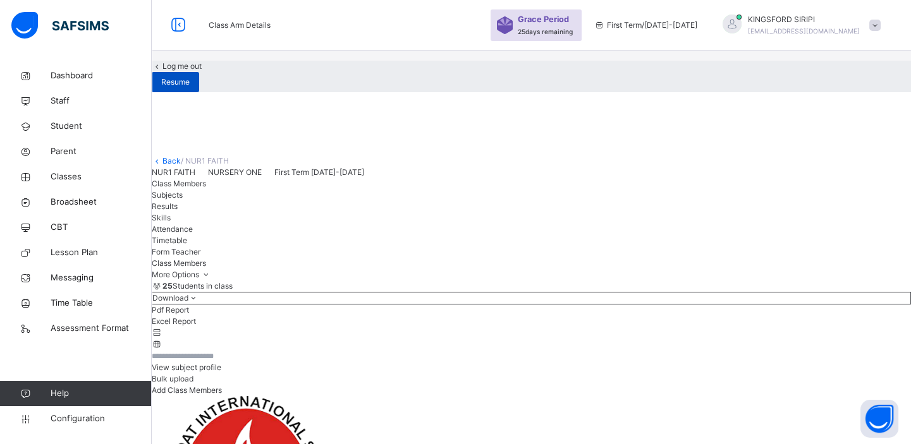
click at [190, 88] on span "Resume" at bounding box center [175, 81] width 28 height 11
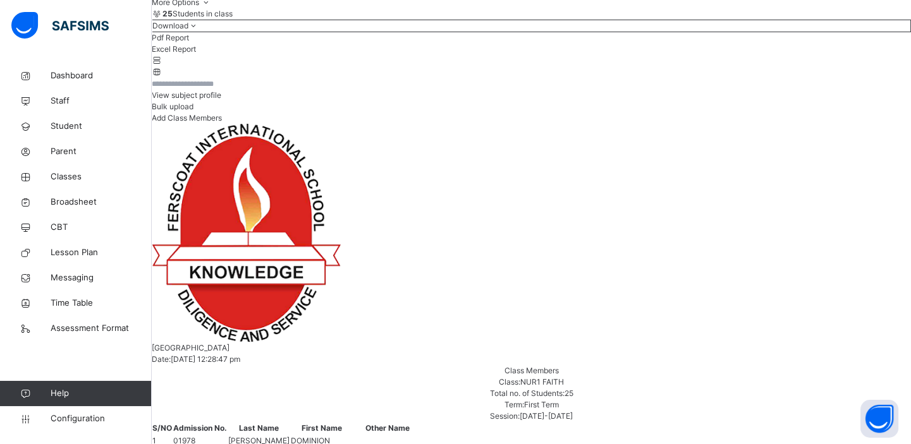
scroll to position [199, 0]
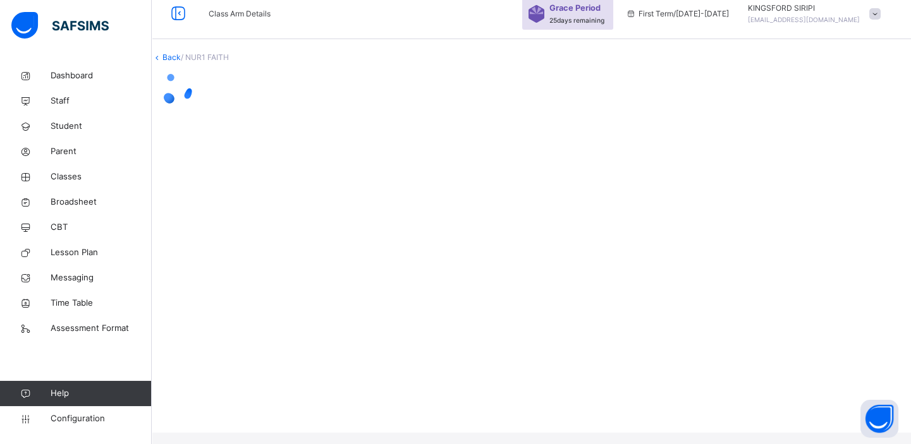
scroll to position [0, 0]
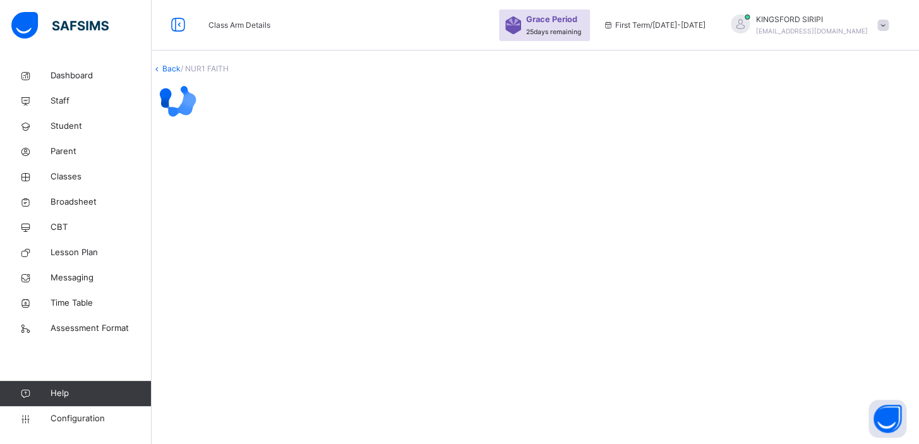
click at [683, 125] on div "Back / NUR1 FAITH" at bounding box center [536, 94] width 768 height 62
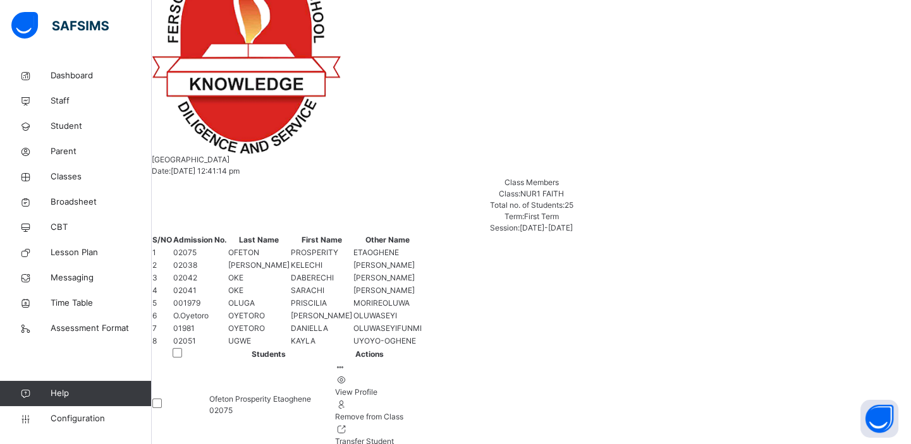
scroll to position [377, 0]
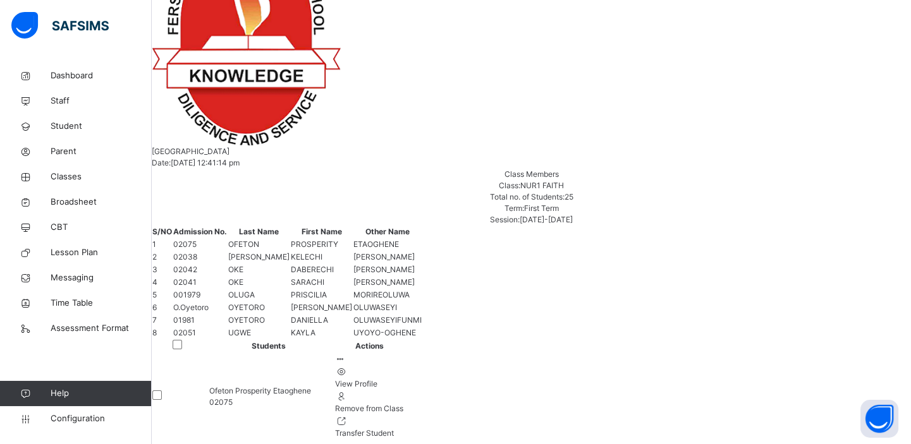
click at [403, 403] on div "Remove from Class" at bounding box center [369, 408] width 68 height 11
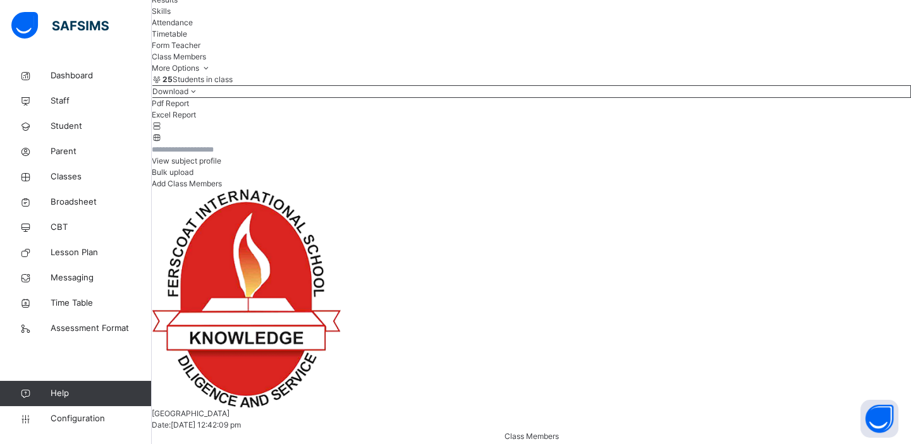
scroll to position [133, 0]
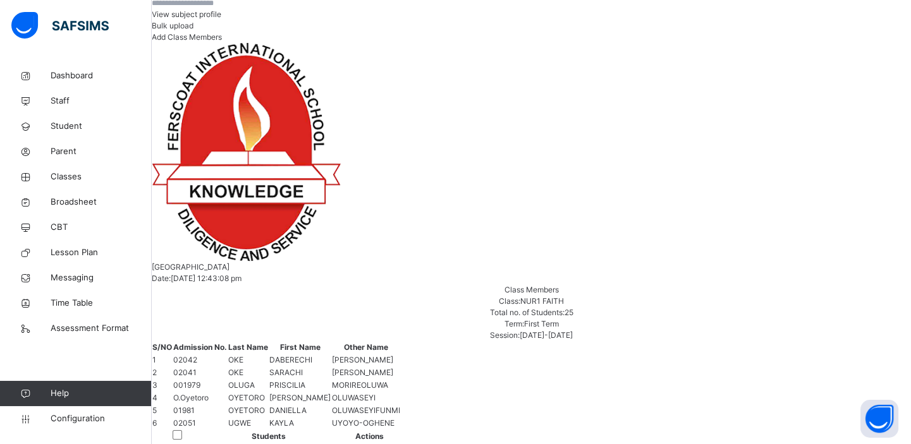
scroll to position [292, 0]
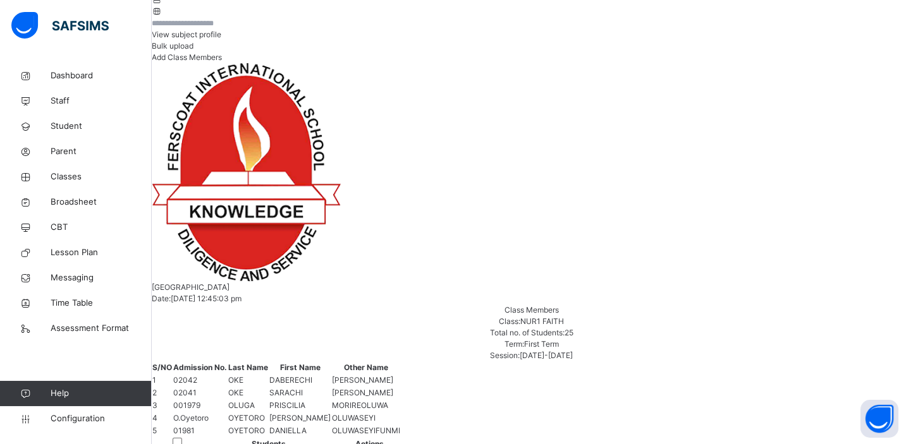
scroll to position [250, 0]
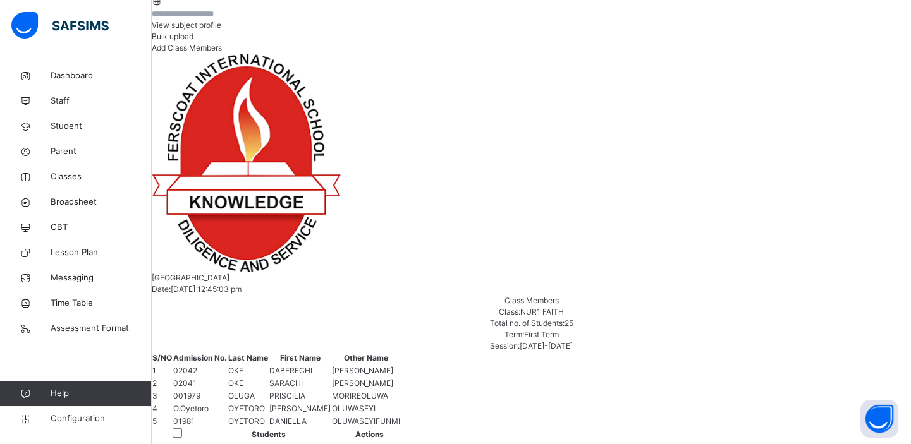
click at [346, 443] on icon at bounding box center [340, 447] width 11 height 9
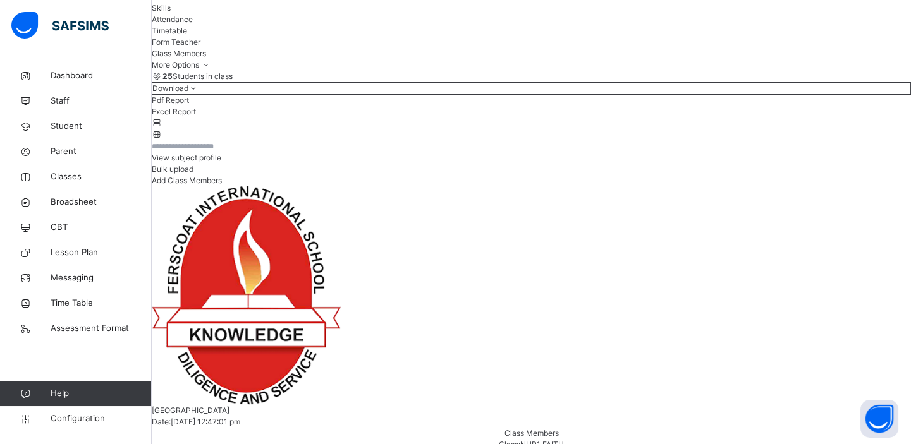
scroll to position [123, 0]
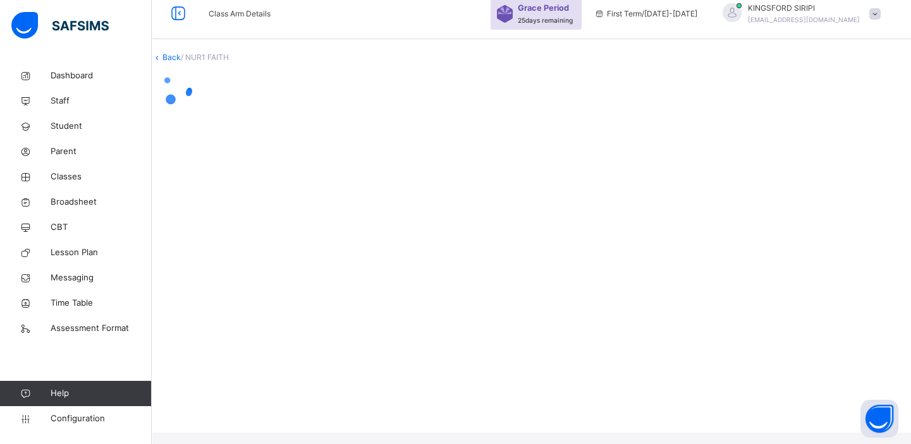
scroll to position [0, 0]
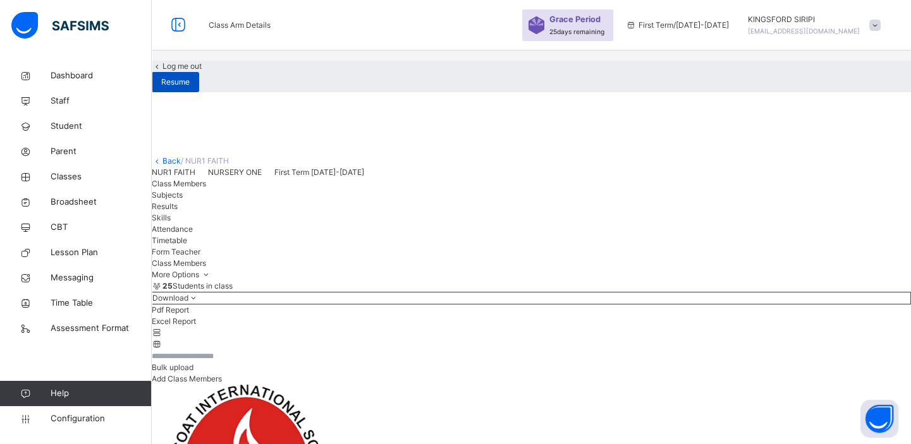
click at [190, 88] on span "Resume" at bounding box center [175, 81] width 28 height 11
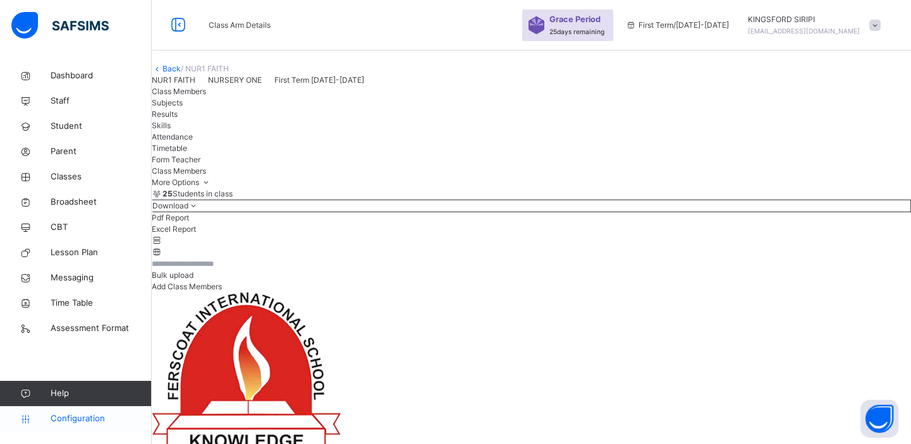
click at [90, 420] on span "Configuration" at bounding box center [101, 419] width 100 height 13
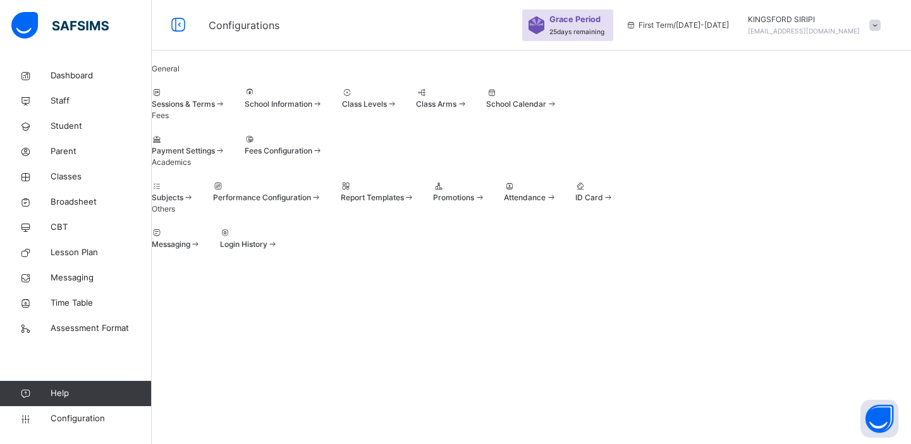
click at [474, 202] on span "Promotions" at bounding box center [453, 197] width 41 height 9
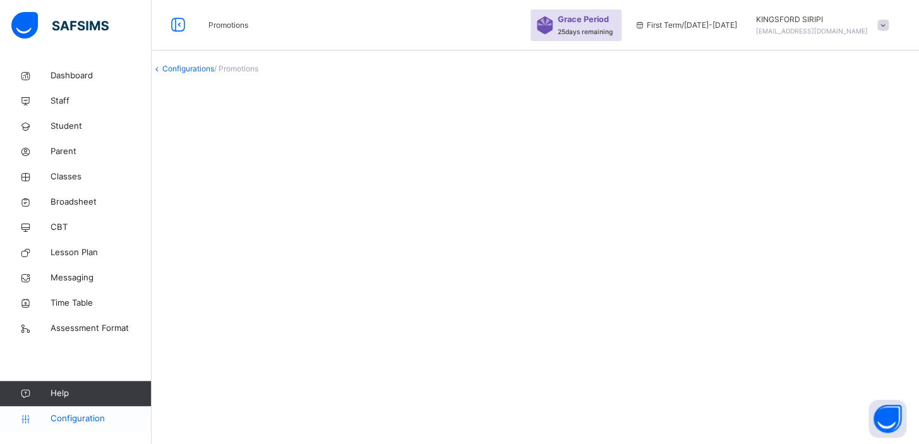
click at [77, 420] on span "Configuration" at bounding box center [101, 419] width 100 height 13
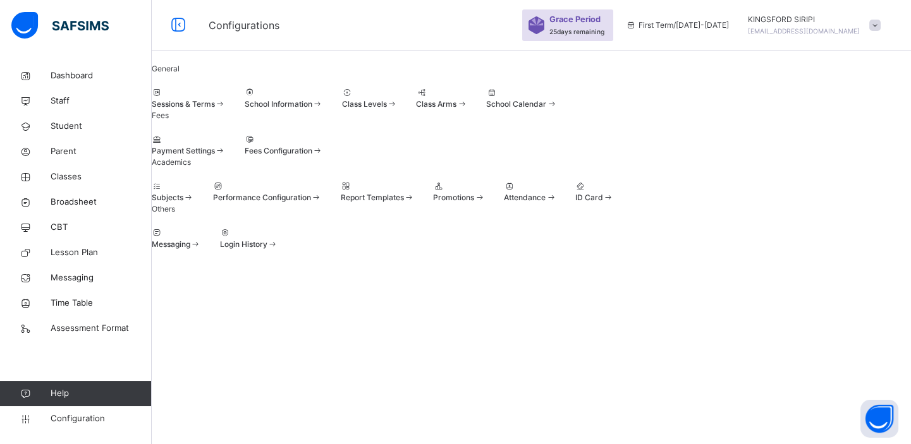
click at [474, 202] on span "Promotions" at bounding box center [453, 197] width 41 height 9
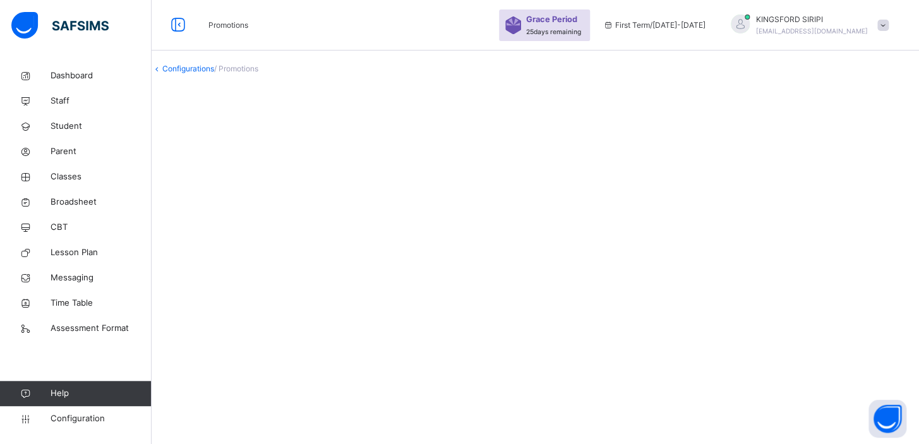
click at [209, 73] on link "Configurations" at bounding box center [188, 68] width 52 height 9
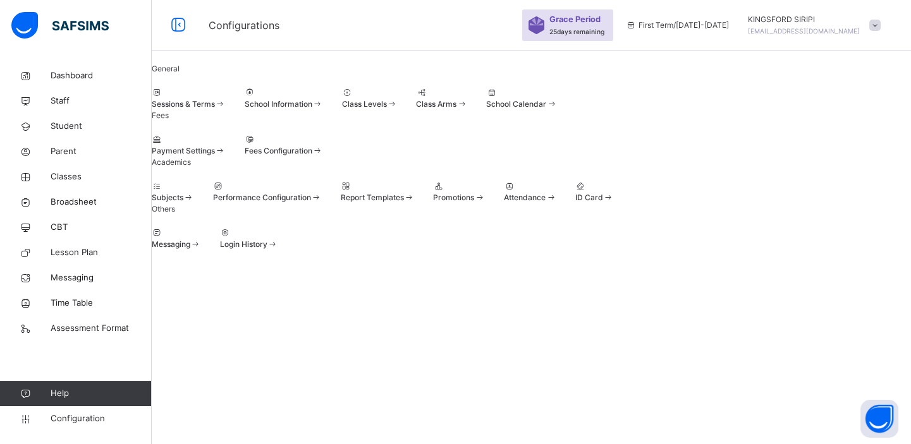
click at [433, 192] on span at bounding box center [433, 192] width 0 height 0
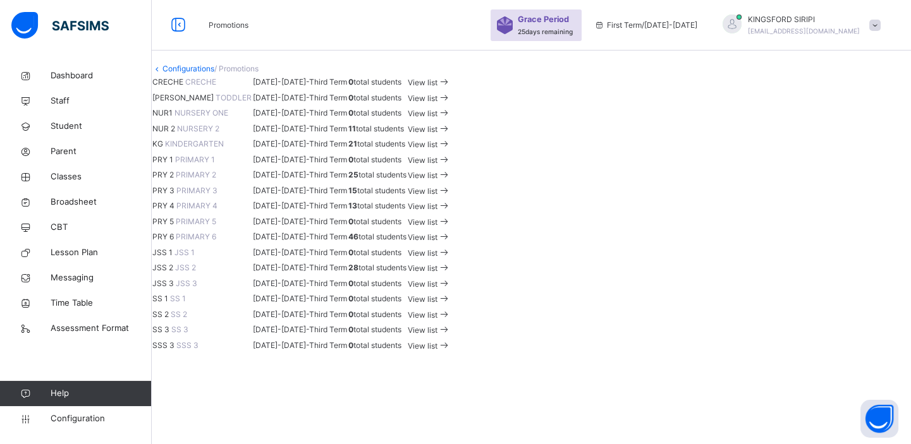
scroll to position [310, 0]
click at [437, 140] on span "View list" at bounding box center [423, 144] width 30 height 9
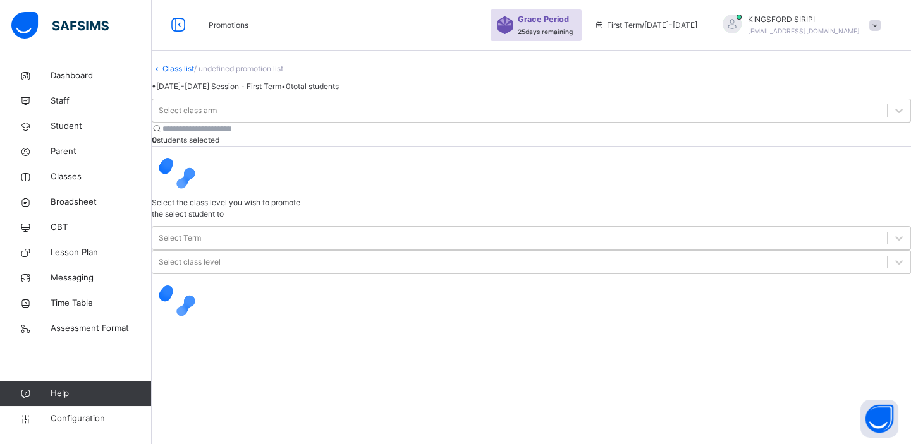
scroll to position [58, 0]
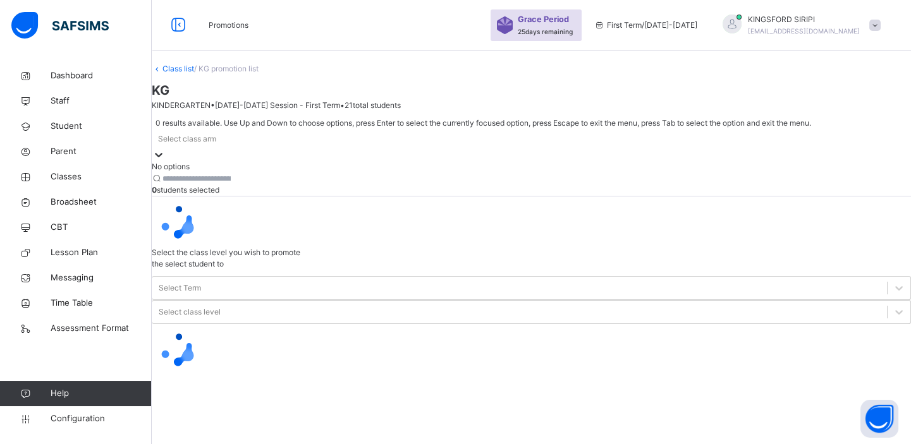
click at [165, 149] on icon at bounding box center [158, 155] width 13 height 13
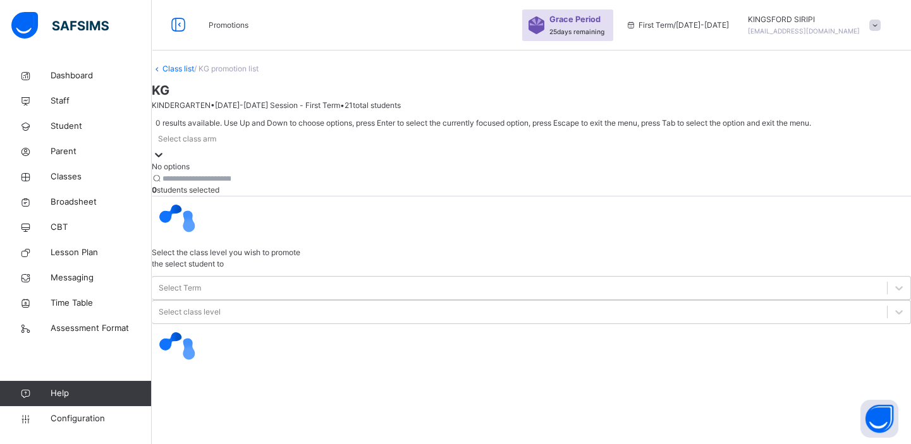
click at [165, 149] on icon at bounding box center [158, 155] width 13 height 13
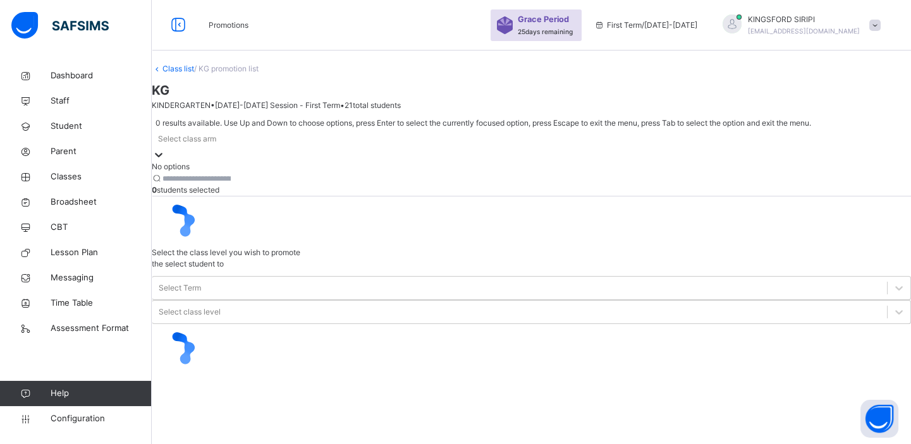
click at [165, 149] on icon at bounding box center [158, 155] width 13 height 13
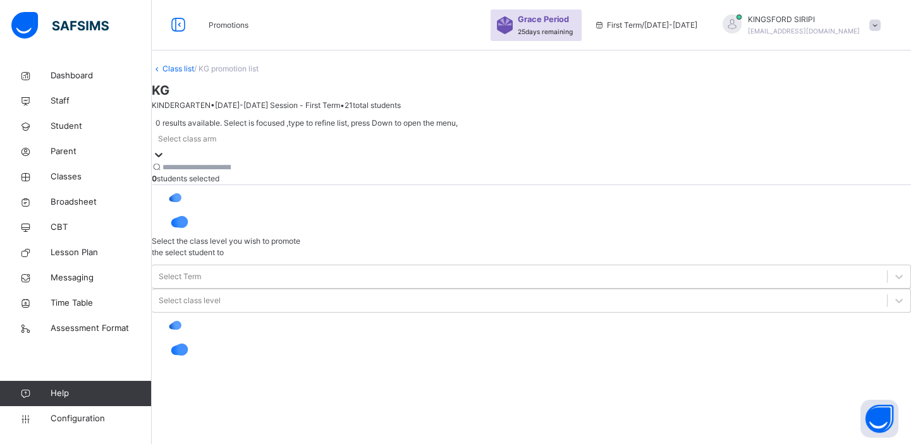
click at [165, 149] on icon at bounding box center [158, 155] width 13 height 13
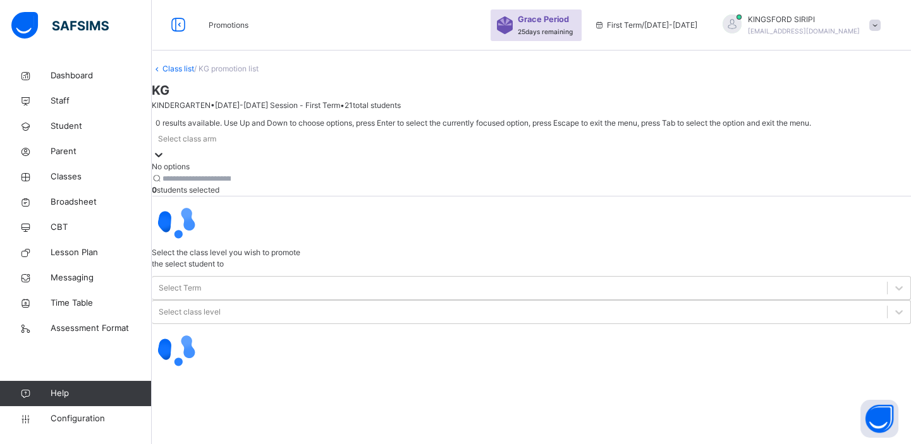
click at [165, 149] on icon at bounding box center [158, 155] width 13 height 13
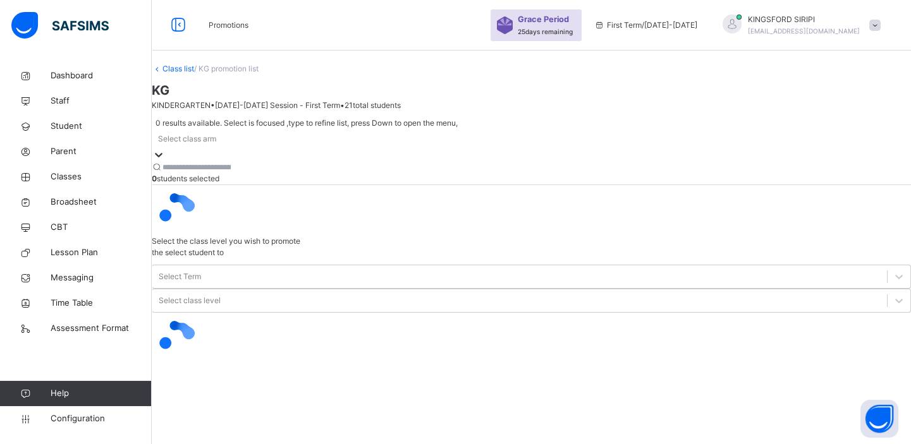
click at [165, 149] on icon at bounding box center [158, 155] width 13 height 13
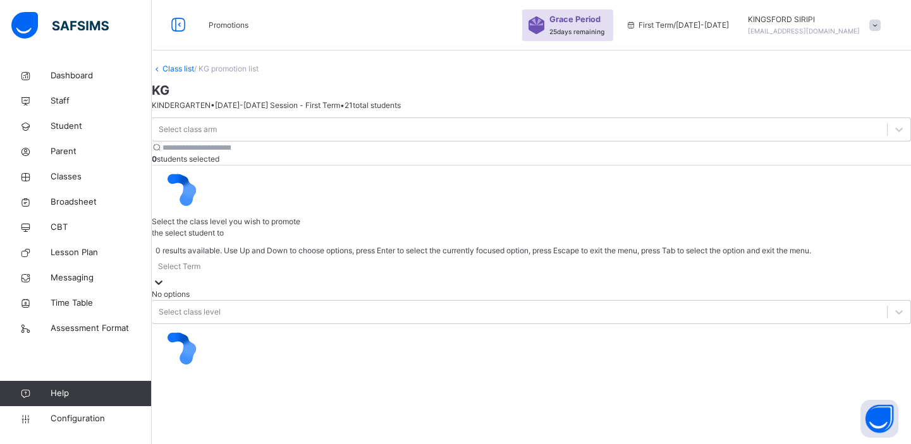
click at [165, 276] on icon at bounding box center [158, 282] width 13 height 13
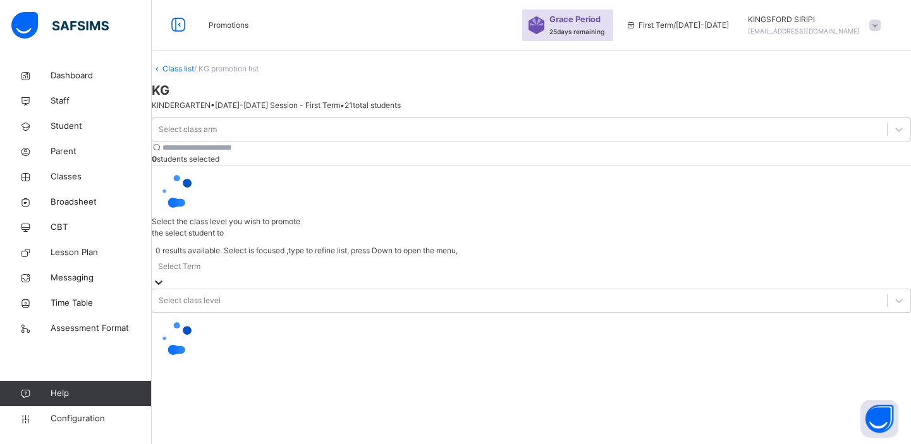
click at [165, 276] on icon at bounding box center [158, 282] width 13 height 13
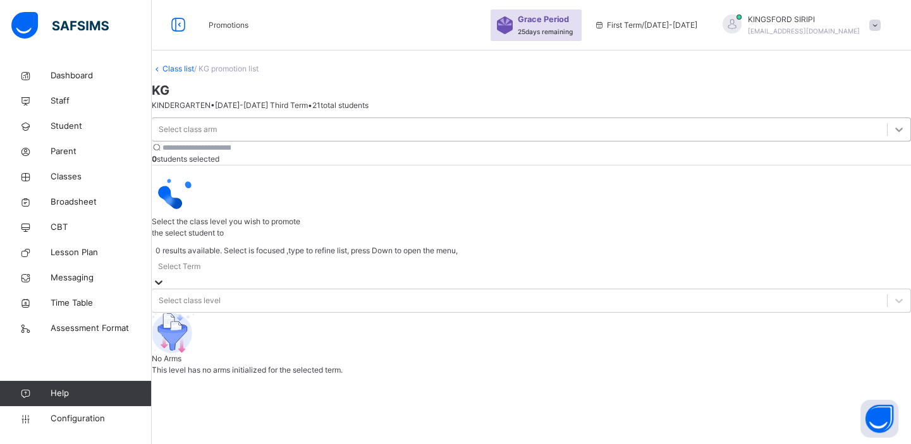
click at [892, 136] on icon at bounding box center [898, 129] width 13 height 13
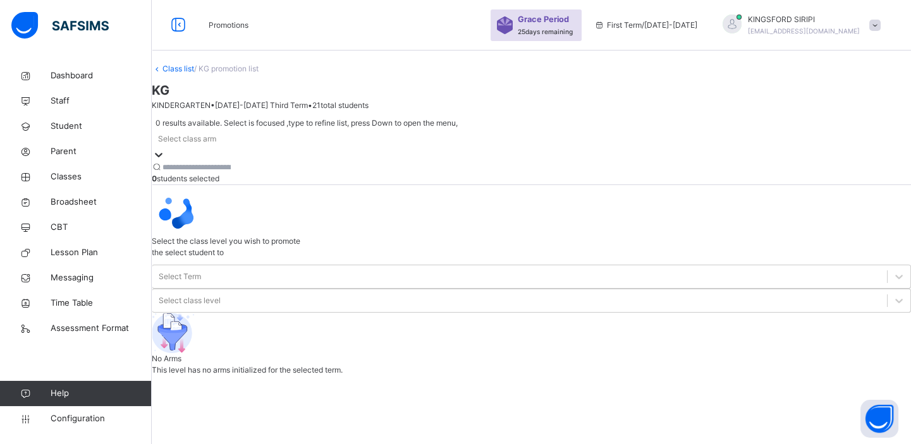
click at [165, 149] on icon at bounding box center [158, 155] width 13 height 13
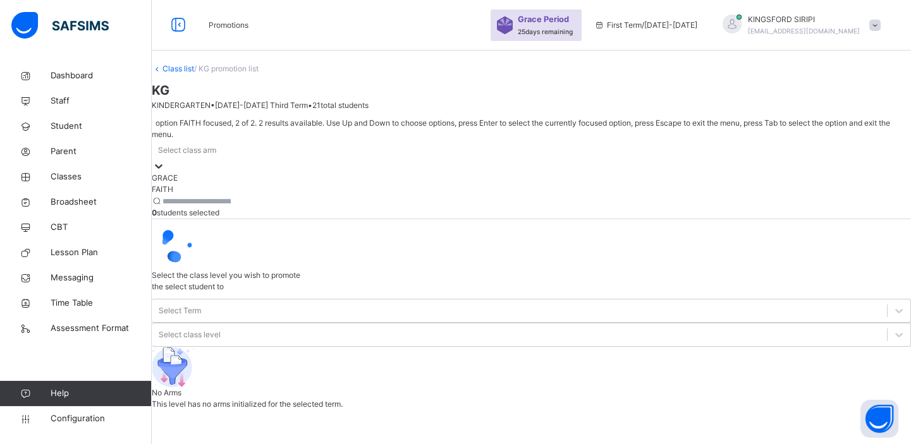
click at [209, 184] on div "FAITH" at bounding box center [531, 189] width 759 height 11
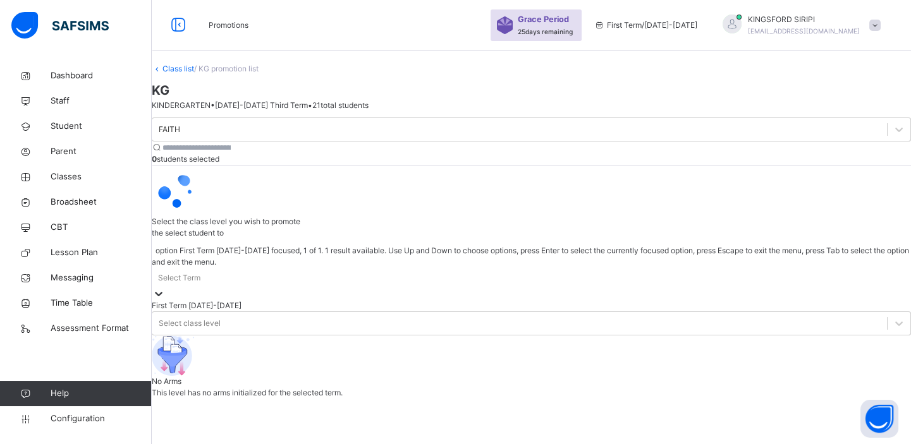
click at [165, 288] on icon at bounding box center [158, 294] width 13 height 13
click at [722, 300] on div "First Term [DATE]-[DATE]" at bounding box center [531, 305] width 759 height 11
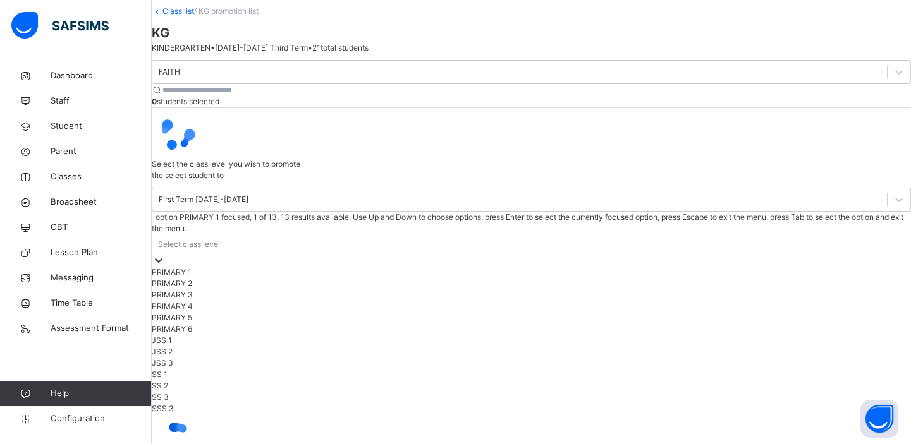
click at [165, 254] on icon at bounding box center [158, 260] width 13 height 13
click at [803, 267] on div "PRIMARY 1" at bounding box center [531, 272] width 759 height 11
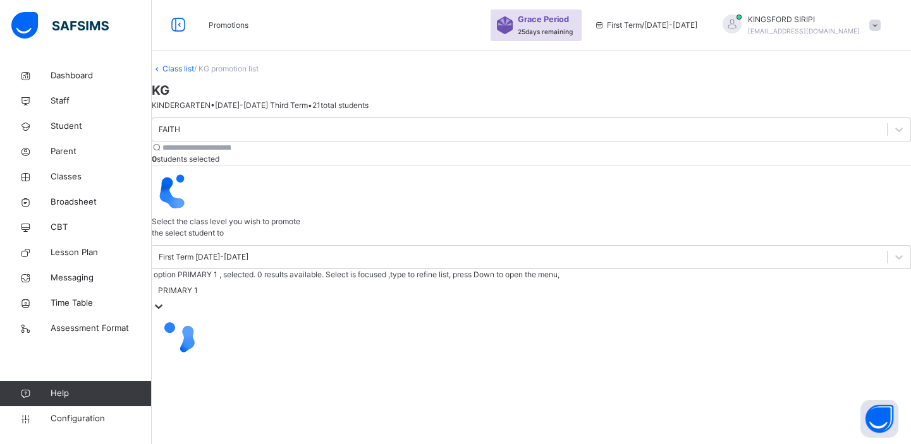
click at [165, 300] on icon at bounding box center [158, 306] width 13 height 13
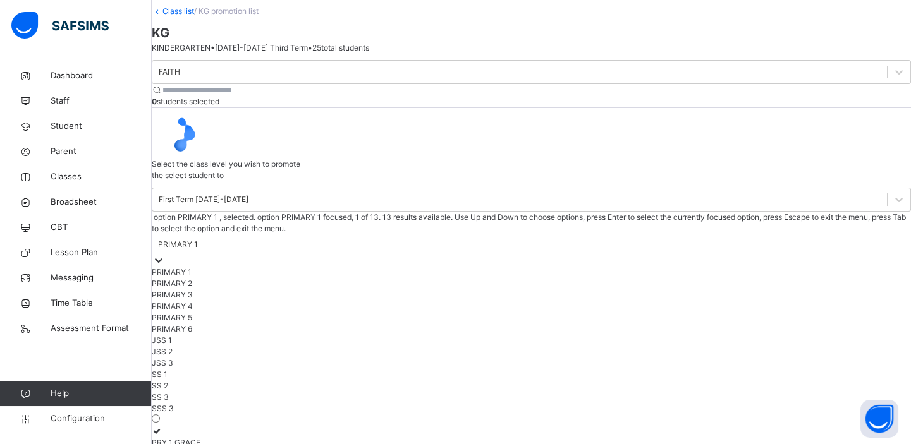
click at [165, 254] on icon at bounding box center [158, 260] width 13 height 13
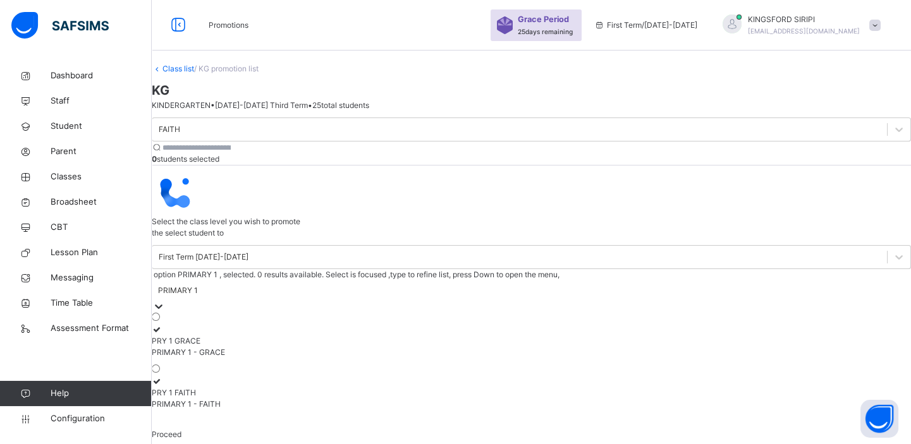
click at [165, 300] on icon at bounding box center [158, 306] width 13 height 13
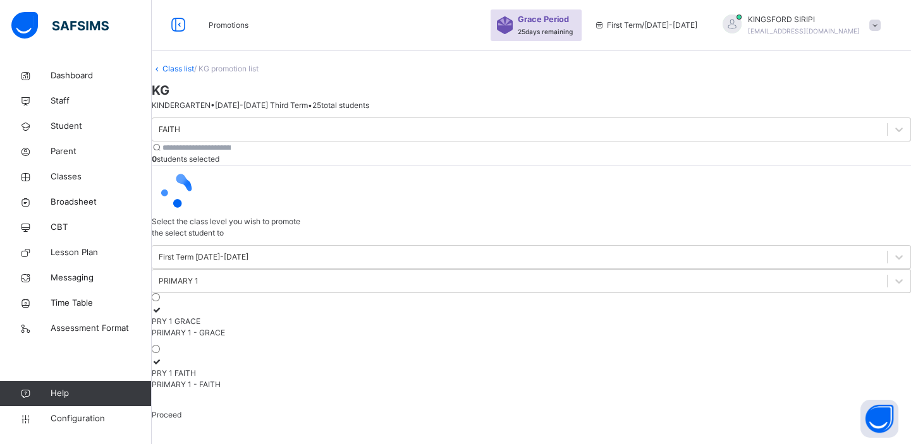
click at [725, 327] on div "PRIMARY 1 - GRACE" at bounding box center [531, 332] width 759 height 11
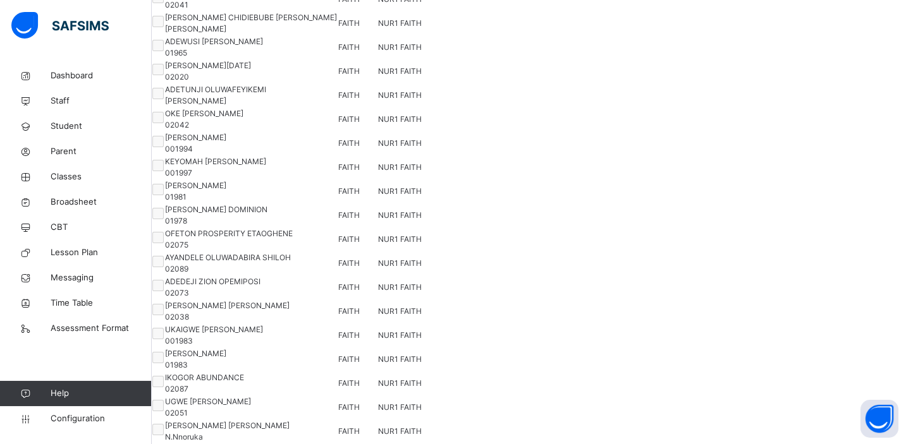
scroll to position [0, 0]
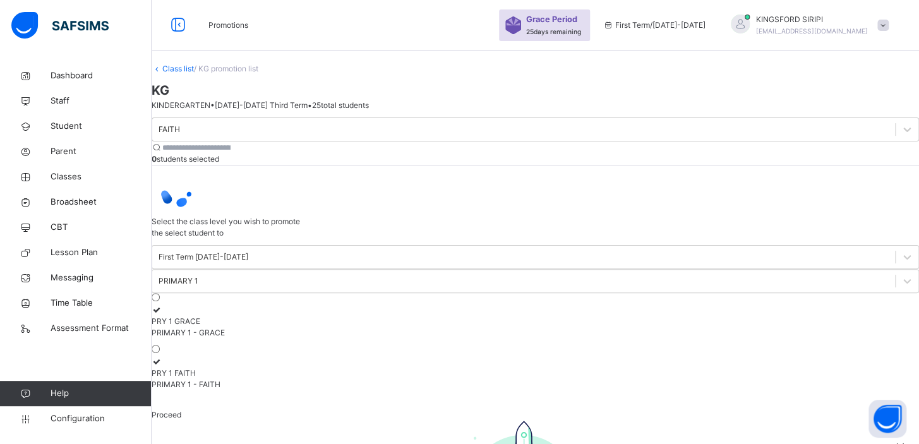
click at [895, 434] on div "×" at bounding box center [901, 447] width 12 height 27
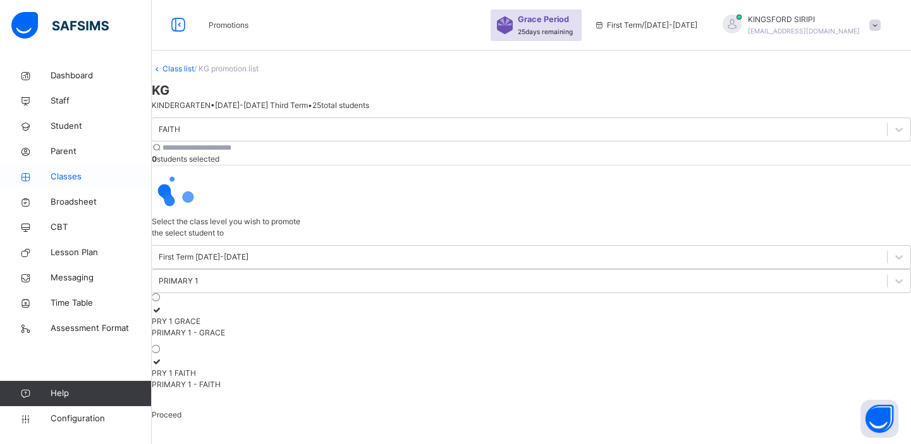
click at [63, 176] on span "Classes" at bounding box center [101, 177] width 101 height 13
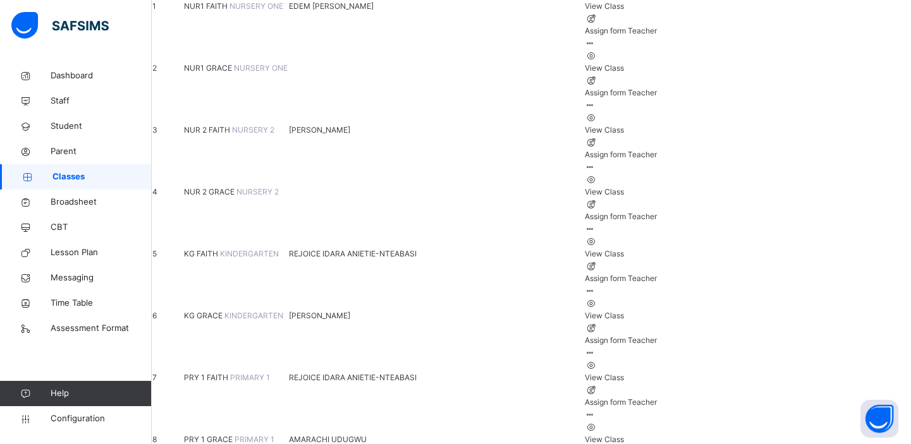
scroll to position [216, 0]
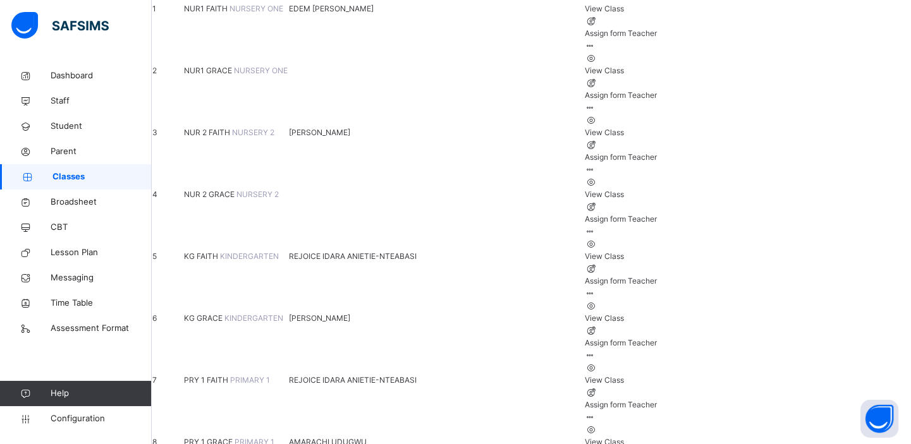
click at [234, 437] on span "PRY 1 GRACE" at bounding box center [209, 441] width 51 height 9
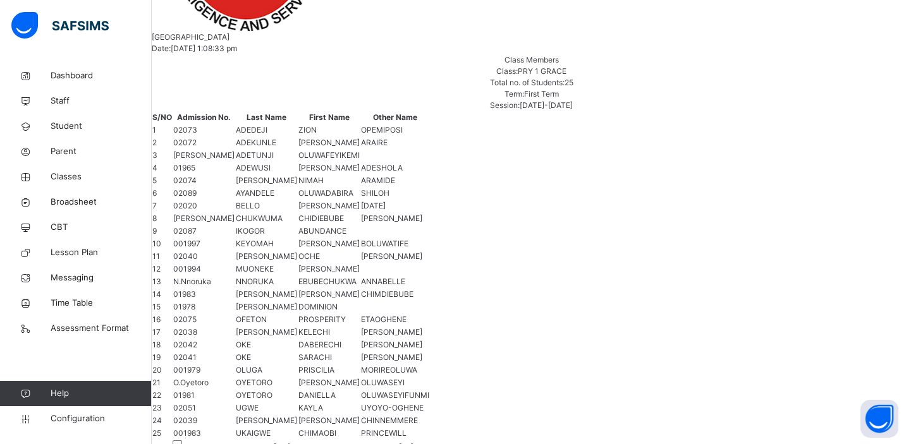
scroll to position [480, 0]
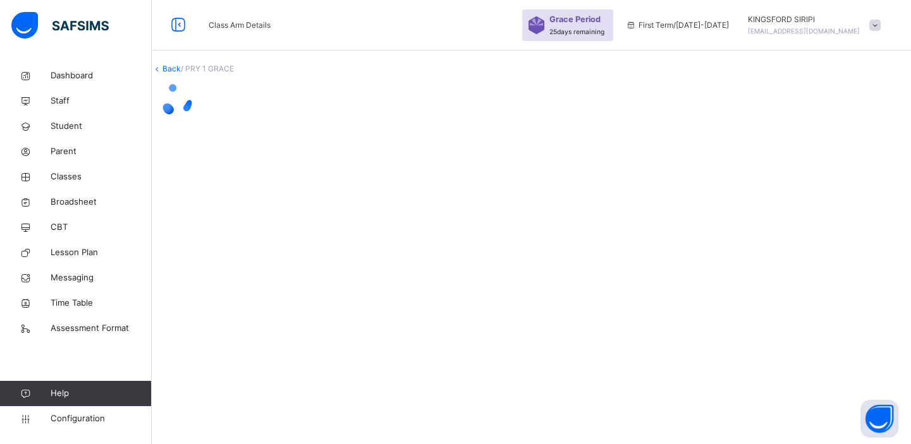
scroll to position [0, 0]
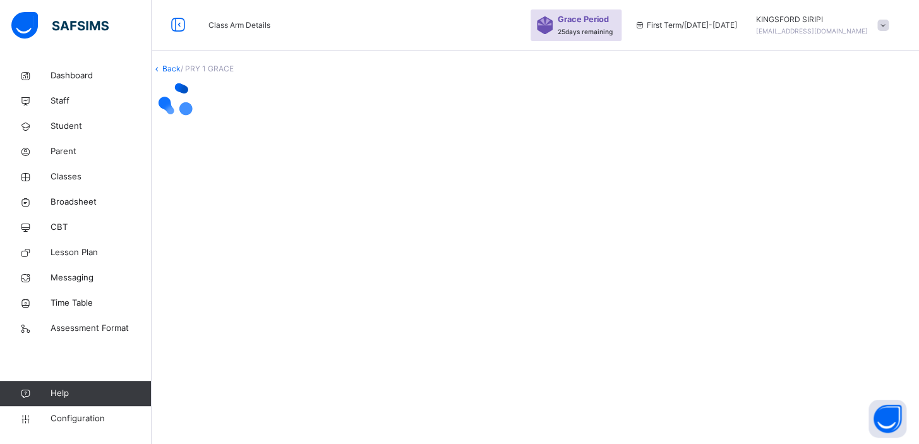
click at [756, 25] on div at bounding box center [756, 25] width 0 height 0
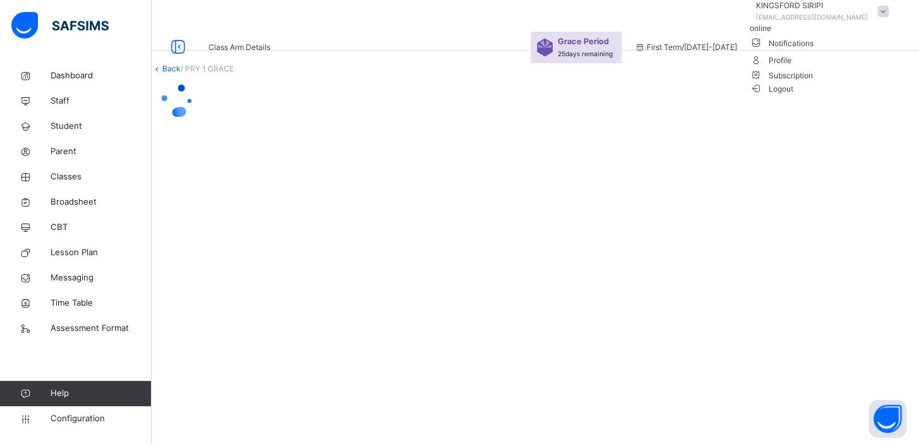
click at [772, 33] on span "online" at bounding box center [760, 27] width 21 height 9
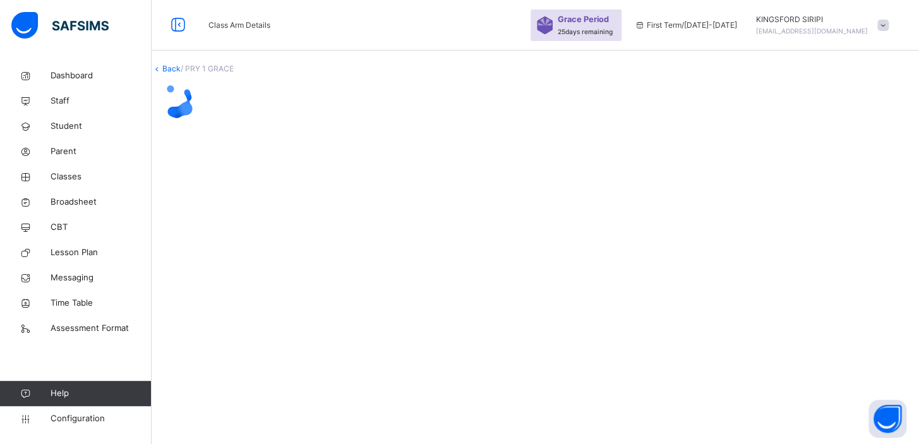
click at [606, 125] on div at bounding box center [536, 100] width 768 height 51
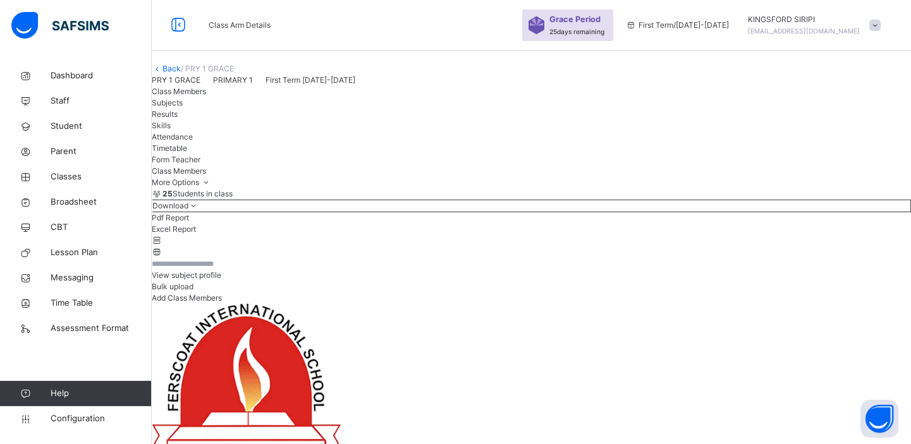
click at [477, 258] on div "25 Students in class Download Pdf Report Excel Report" at bounding box center [531, 223] width 759 height 70
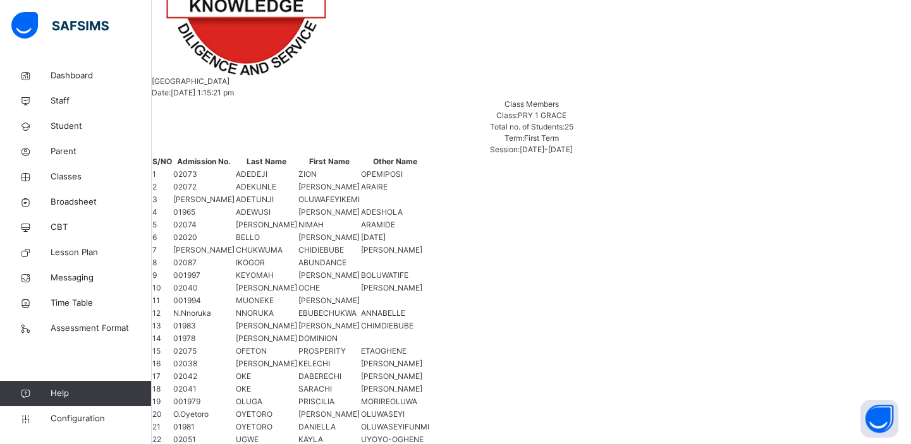
scroll to position [449, 0]
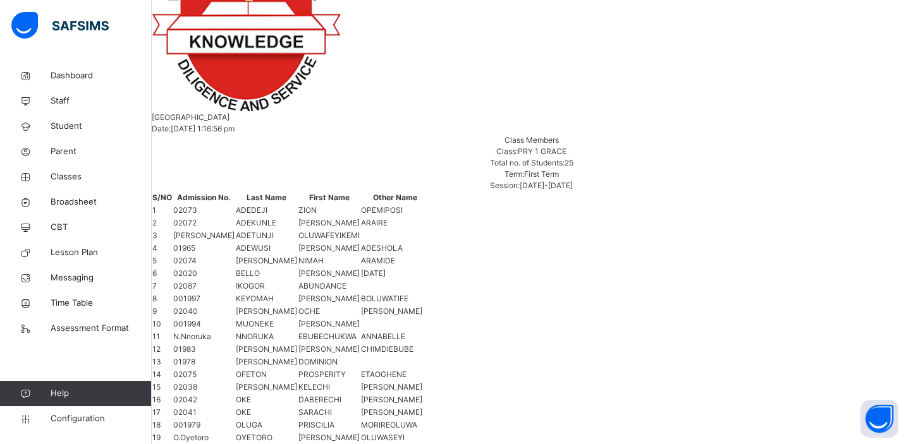
scroll to position [416, 0]
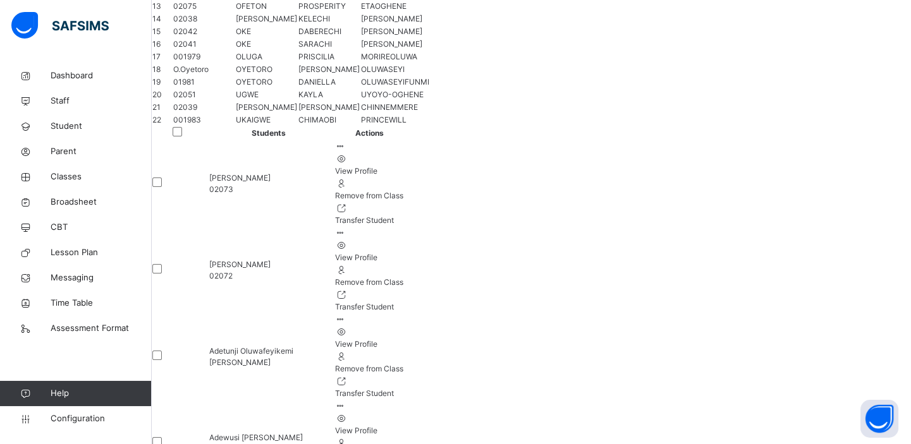
scroll to position [778, 0]
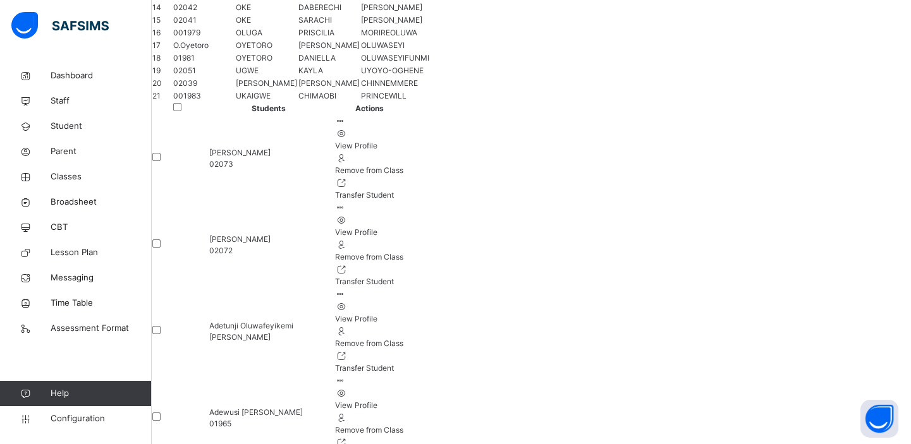
scroll to position [0, 0]
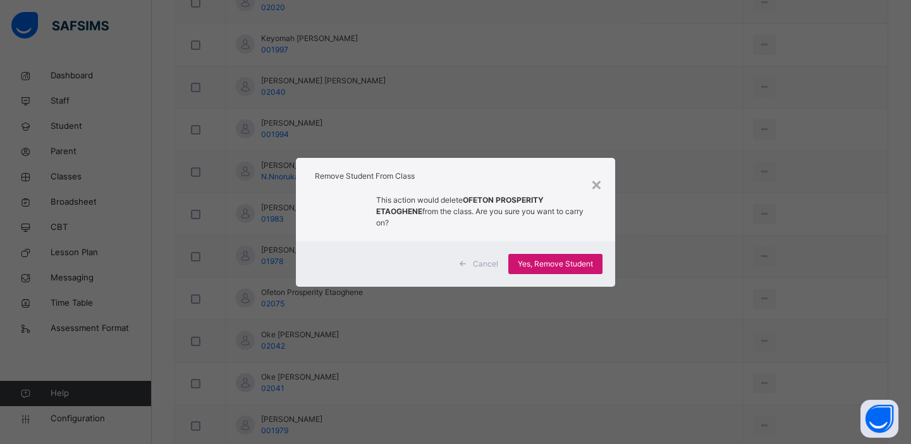
scroll to position [644, 0]
click at [570, 258] on span "Yes, Remove Student" at bounding box center [555, 263] width 75 height 11
click at [542, 257] on div "Yes, Remove Student" at bounding box center [555, 264] width 94 height 20
click at [542, 258] on span "Yes, Remove Student" at bounding box center [555, 263] width 75 height 11
click at [572, 254] on div "Yes, Remove Student" at bounding box center [555, 264] width 94 height 20
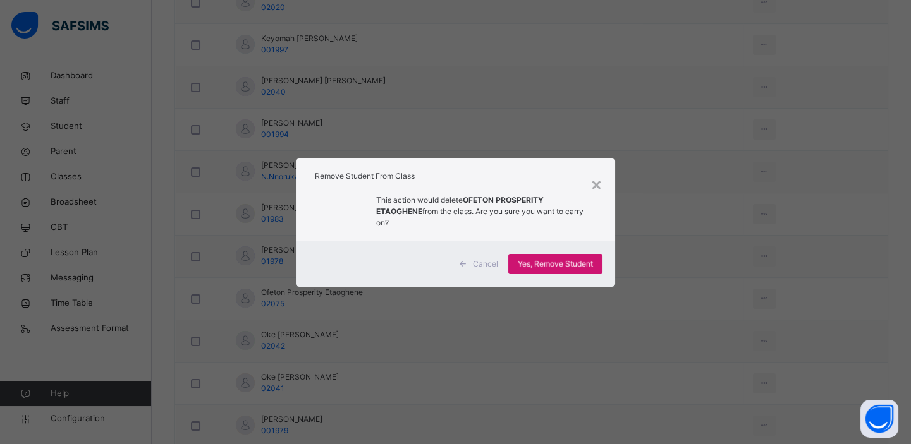
click at [572, 258] on span "Yes, Remove Student" at bounding box center [555, 263] width 75 height 11
click at [543, 260] on span "Yes, Remove Student" at bounding box center [555, 263] width 75 height 11
click at [681, 321] on div "× Remove Student From Class This action would delete OFETON PROSPERITY ETAOGHEN…" at bounding box center [455, 222] width 911 height 444
click at [545, 261] on span "Yes, Remove Student" at bounding box center [555, 263] width 75 height 11
click at [551, 258] on span "Yes, Remove Student" at bounding box center [555, 263] width 75 height 11
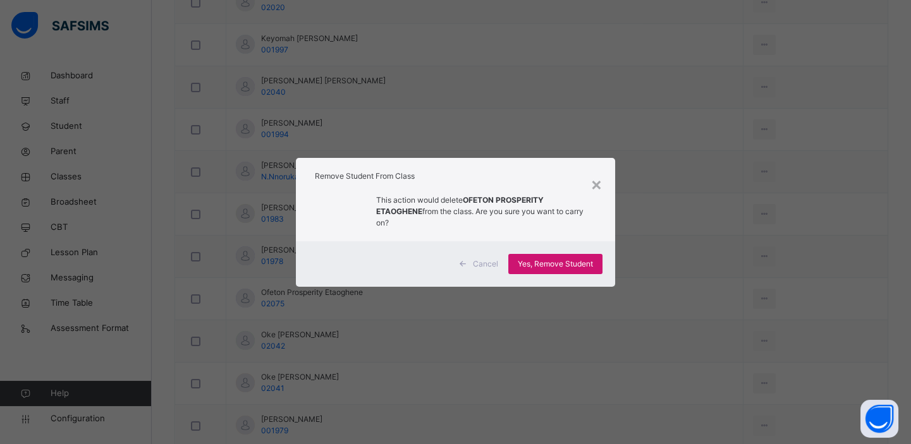
click at [559, 258] on span "Yes, Remove Student" at bounding box center [555, 263] width 75 height 11
click at [545, 258] on span "Yes, Remove Student" at bounding box center [555, 263] width 75 height 11
click at [560, 258] on span "Yes, Remove Student" at bounding box center [555, 263] width 75 height 11
click at [594, 191] on div "×" at bounding box center [596, 184] width 12 height 27
click at [593, 187] on div "×" at bounding box center [596, 184] width 12 height 27
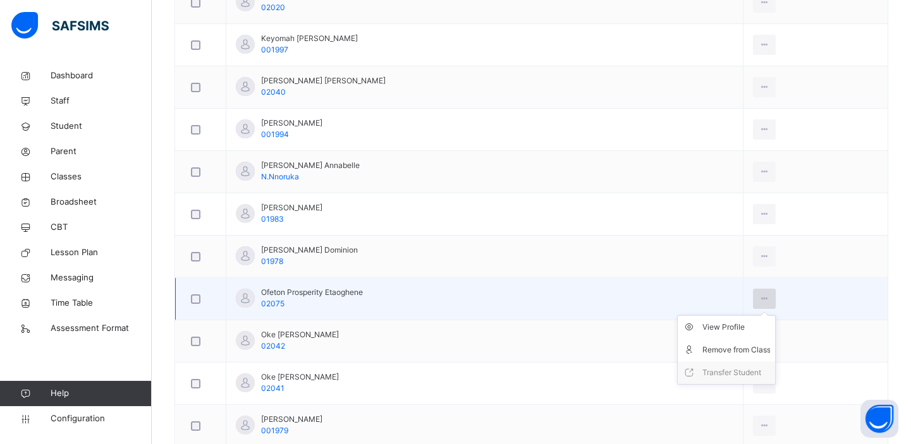
click at [765, 300] on icon at bounding box center [764, 298] width 11 height 11
click at [746, 349] on div "Remove from Class" at bounding box center [735, 350] width 68 height 13
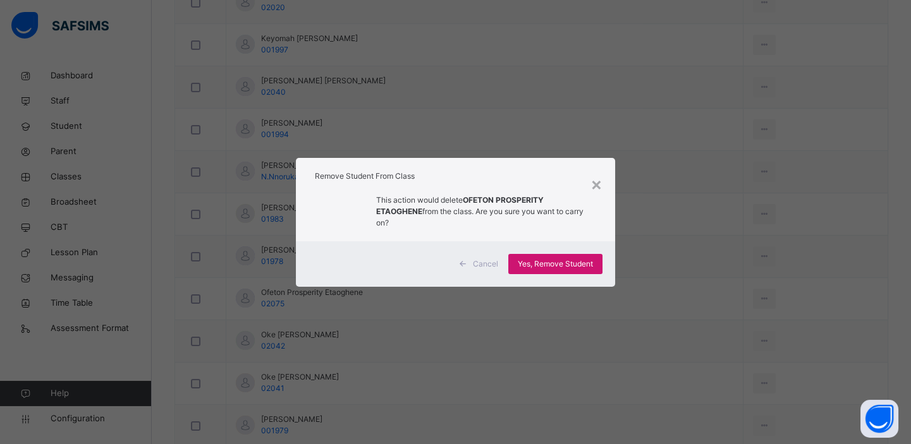
click at [567, 254] on div "Yes, Remove Student" at bounding box center [555, 264] width 94 height 20
click at [602, 190] on div "×" at bounding box center [596, 184] width 12 height 27
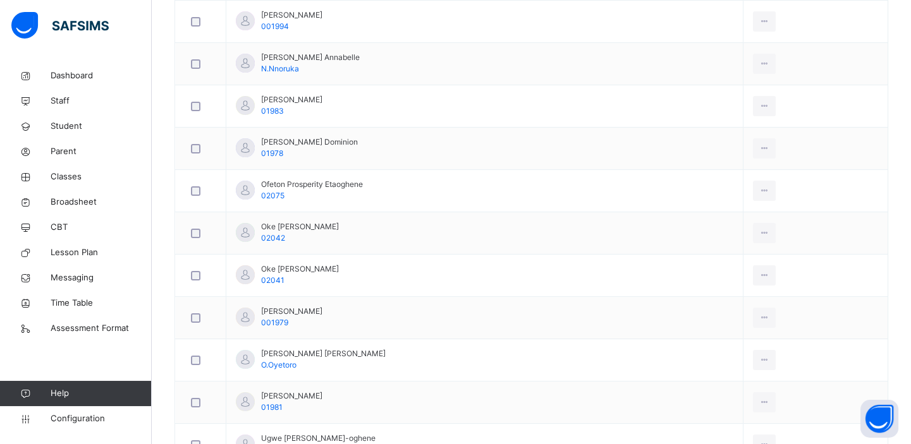
scroll to position [753, 0]
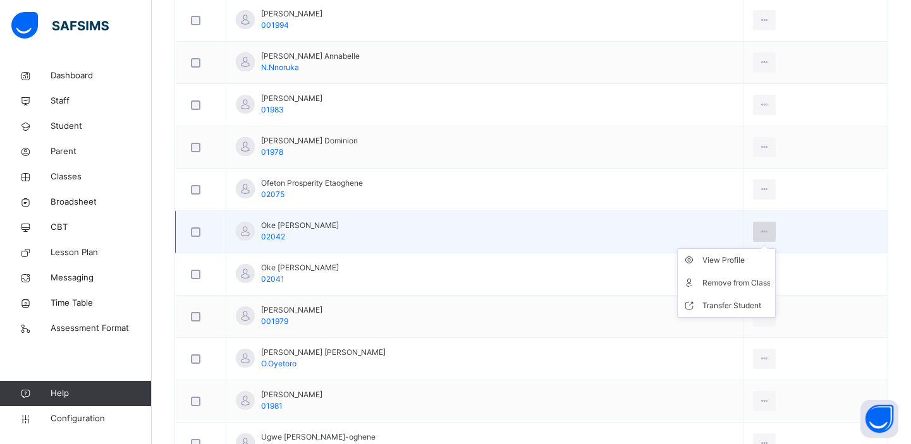
click at [770, 229] on icon at bounding box center [764, 231] width 11 height 11
click at [732, 280] on div "Remove from Class" at bounding box center [735, 283] width 68 height 13
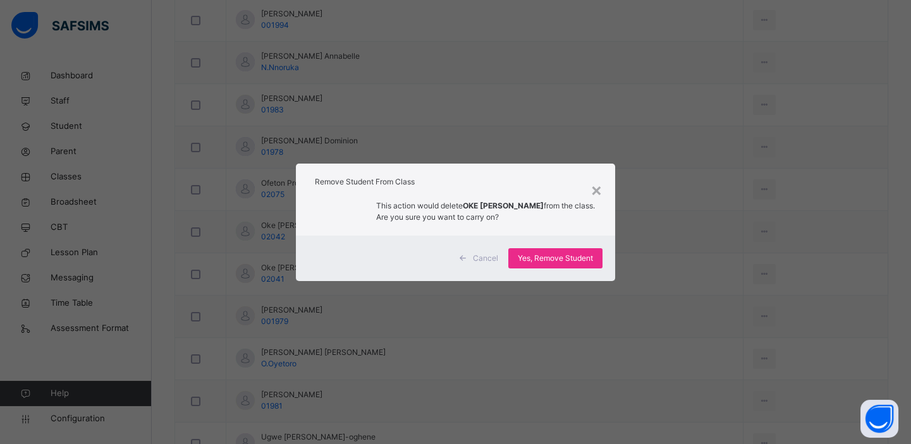
click at [530, 245] on div "Cancel Yes, Remove Student" at bounding box center [455, 259] width 319 height 46
click at [535, 257] on span "Yes, Remove Student" at bounding box center [555, 258] width 75 height 11
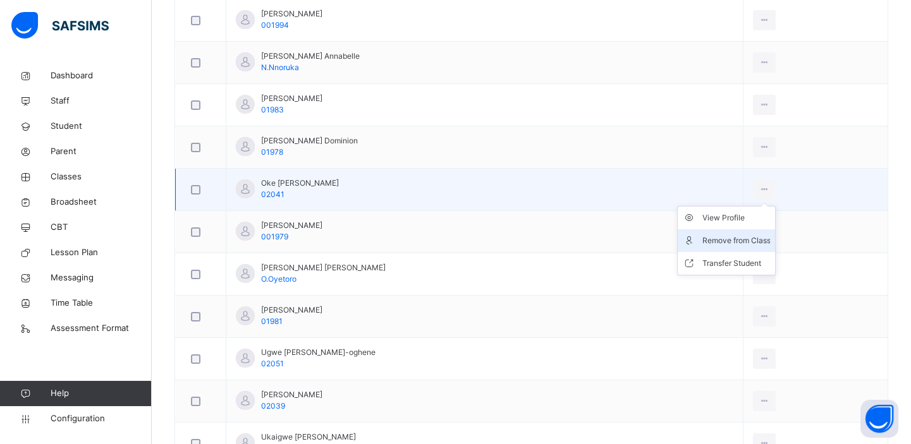
click at [751, 241] on div "Remove from Class" at bounding box center [735, 240] width 68 height 13
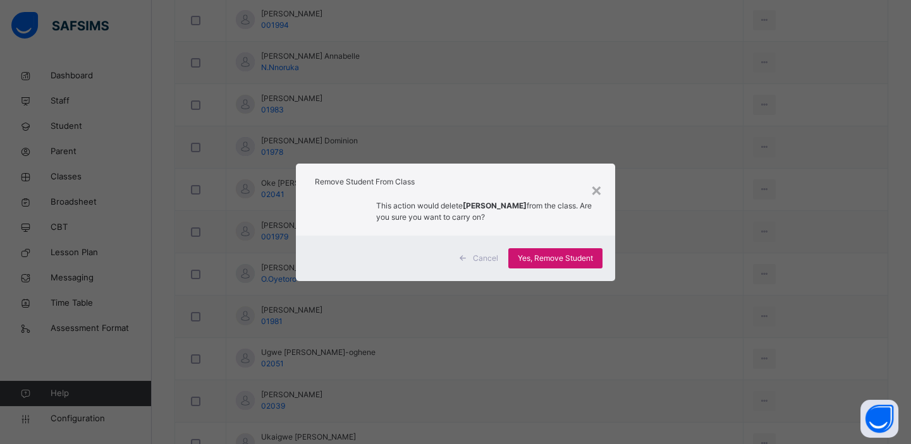
click at [553, 256] on span "Yes, Remove Student" at bounding box center [555, 258] width 75 height 11
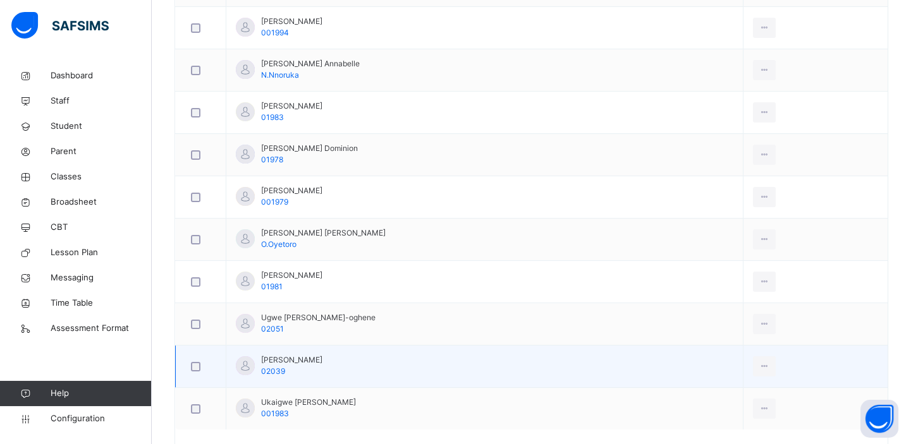
scroll to position [747, 0]
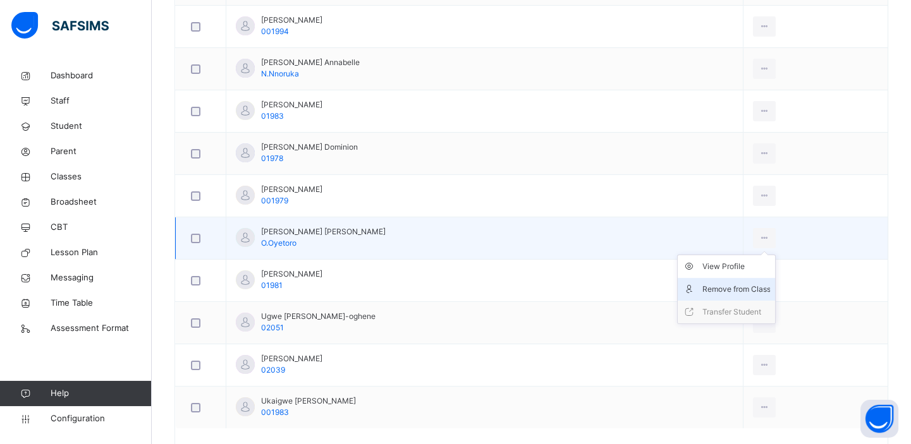
click at [737, 286] on div "Remove from Class" at bounding box center [735, 289] width 68 height 13
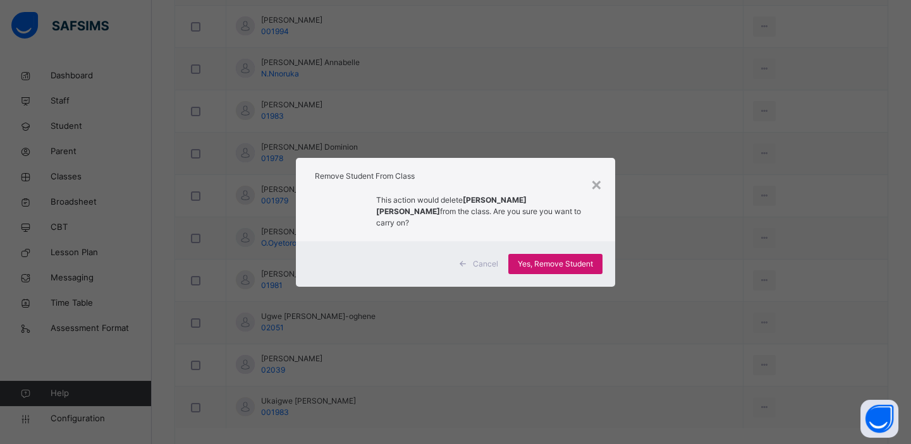
click at [561, 258] on span "Yes, Remove Student" at bounding box center [555, 263] width 75 height 11
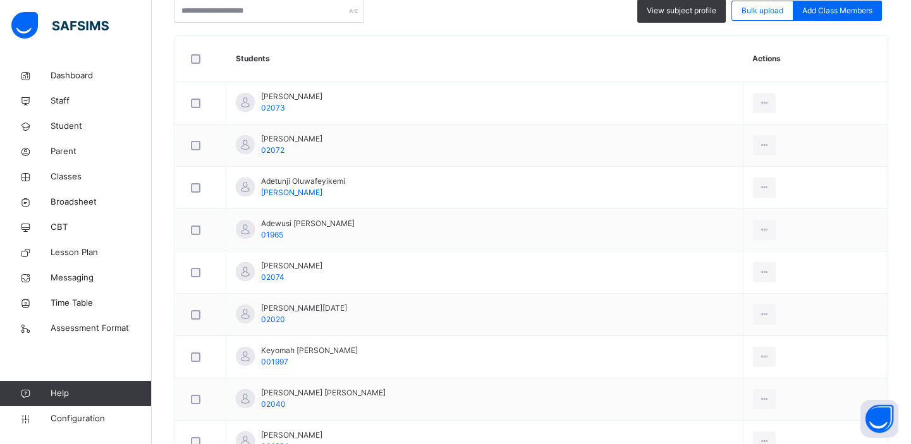
scroll to position [319, 0]
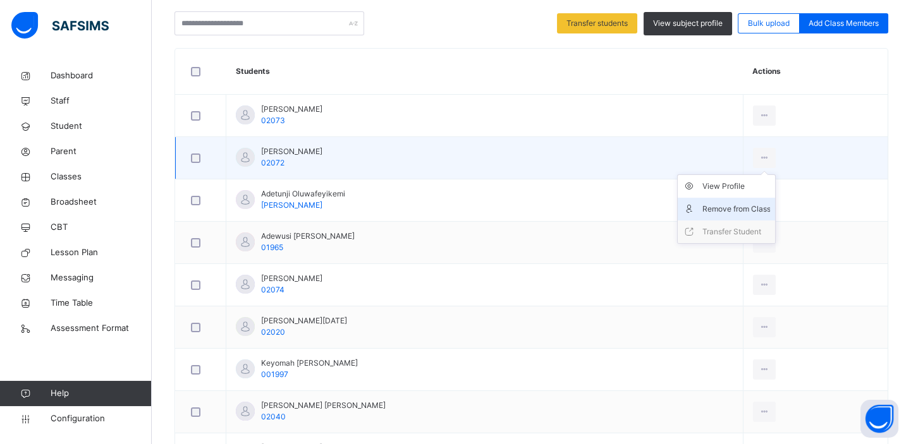
click at [748, 209] on div "Remove from Class" at bounding box center [735, 209] width 68 height 13
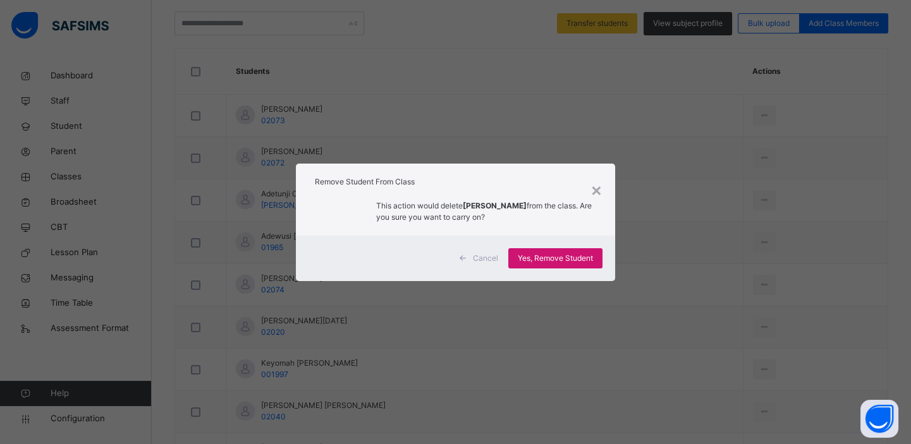
click at [576, 262] on span "Yes, Remove Student" at bounding box center [555, 258] width 75 height 11
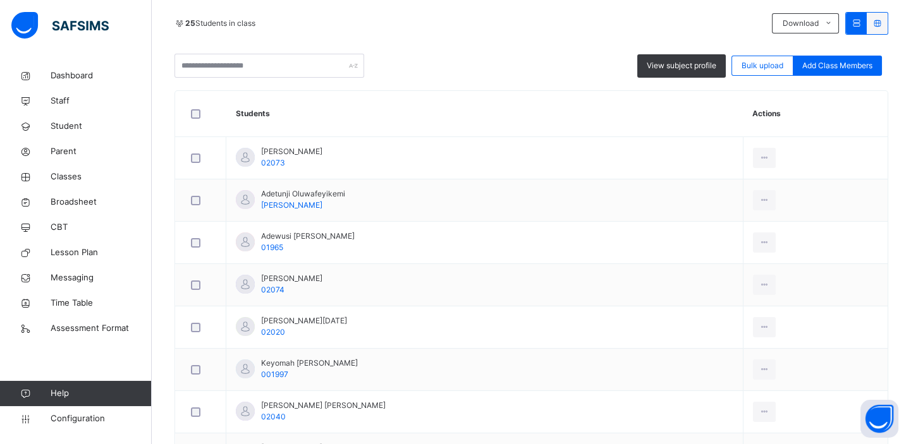
scroll to position [281, 0]
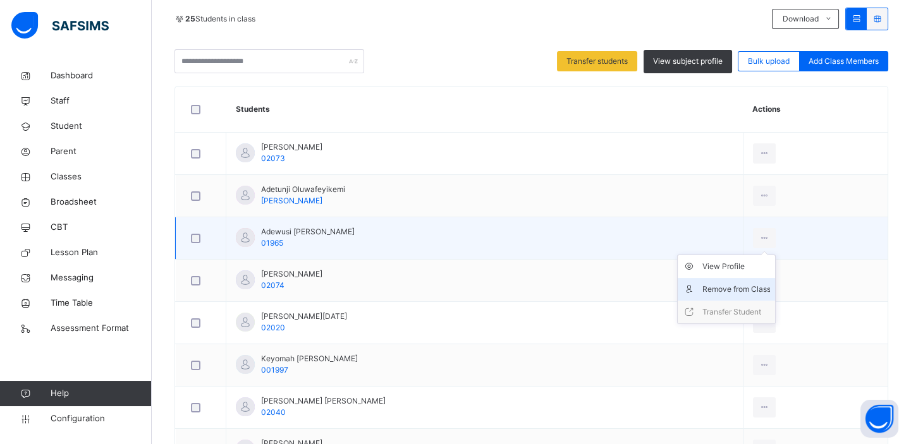
click at [739, 288] on div "Remove from Class" at bounding box center [735, 289] width 68 height 13
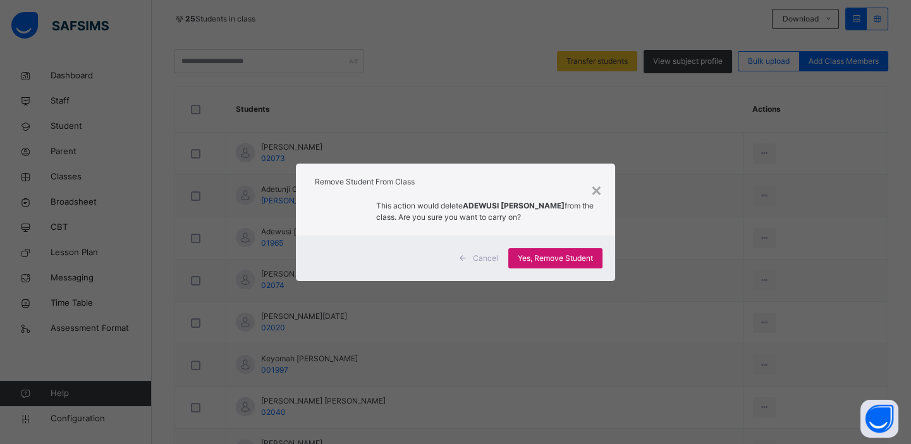
click at [565, 260] on span "Yes, Remove Student" at bounding box center [555, 258] width 75 height 11
click at [568, 263] on div "Yes, Remove Student" at bounding box center [555, 258] width 94 height 20
click at [568, 264] on span "Yes, Remove Student" at bounding box center [555, 258] width 75 height 11
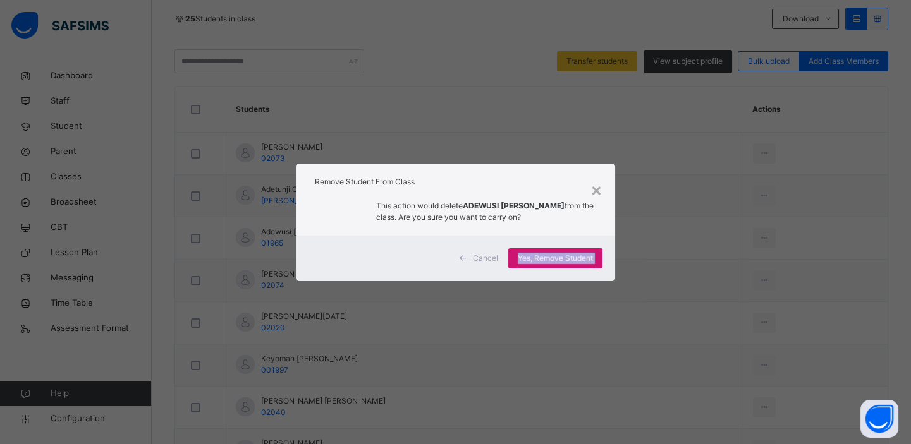
click at [568, 264] on span "Yes, Remove Student" at bounding box center [555, 258] width 75 height 11
click at [597, 188] on div "×" at bounding box center [596, 189] width 12 height 27
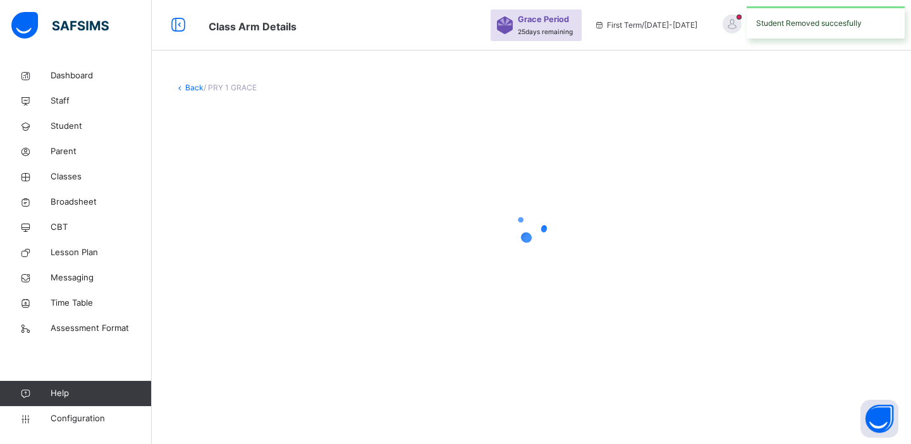
scroll to position [0, 0]
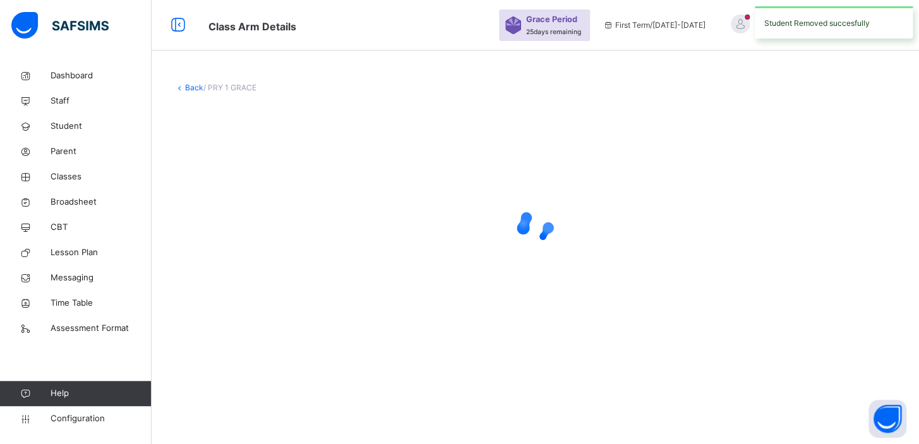
drag, startPoint x: 914, startPoint y: 169, endPoint x: 918, endPoint y: 265, distance: 96.7
click at [910, 265] on html "Class Arm Details Grace Period 25 days remaining First Term / 2025-2026 KINGSFO…" at bounding box center [459, 222] width 919 height 444
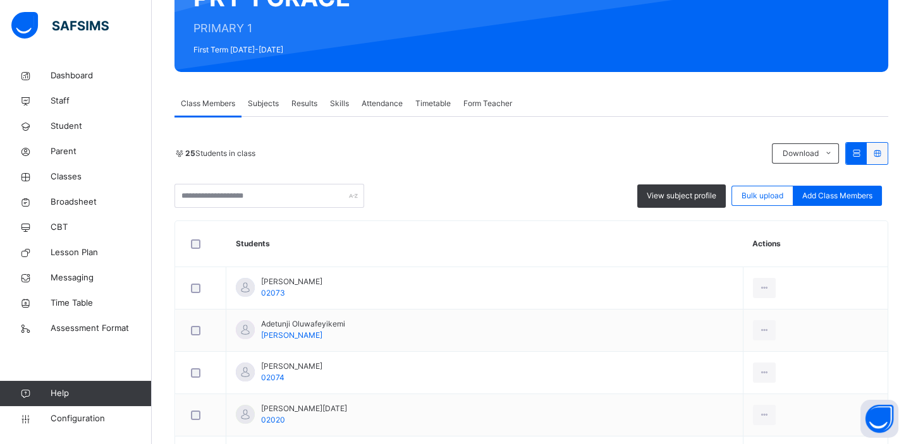
scroll to position [156, 0]
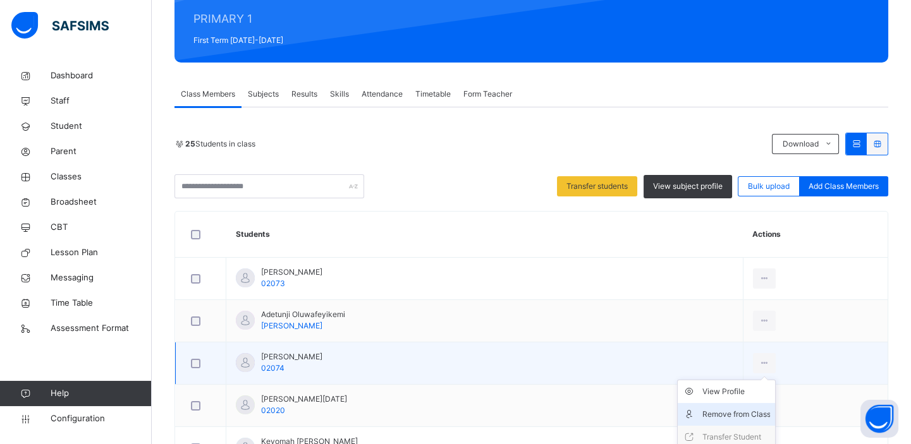
click at [742, 411] on div "Remove from Class" at bounding box center [735, 414] width 68 height 13
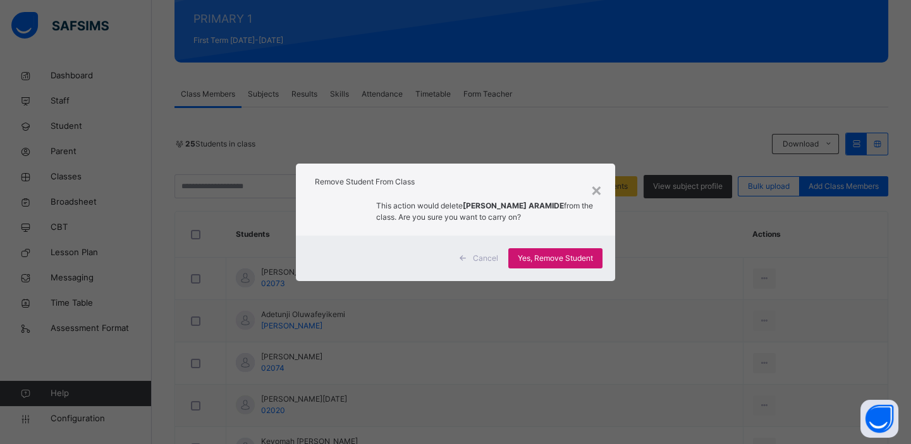
click at [566, 255] on span "Yes, Remove Student" at bounding box center [555, 258] width 75 height 11
click at [599, 191] on div "×" at bounding box center [596, 189] width 12 height 27
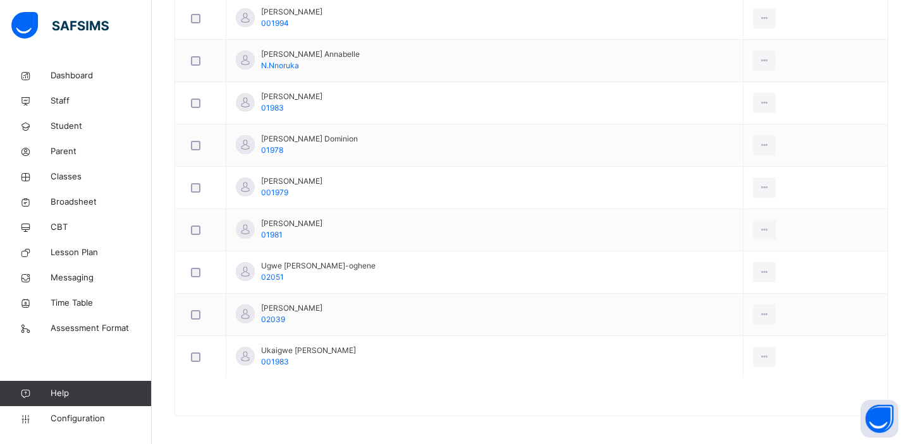
scroll to position [672, 0]
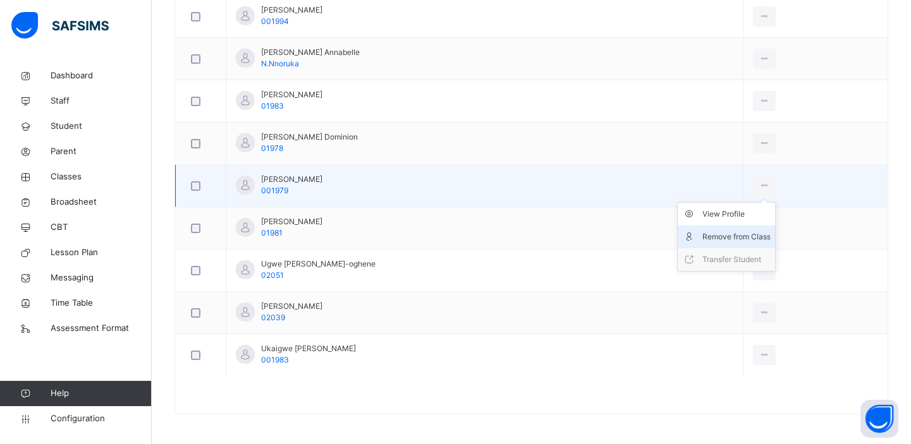
click at [745, 234] on div "Remove from Class" at bounding box center [735, 237] width 68 height 13
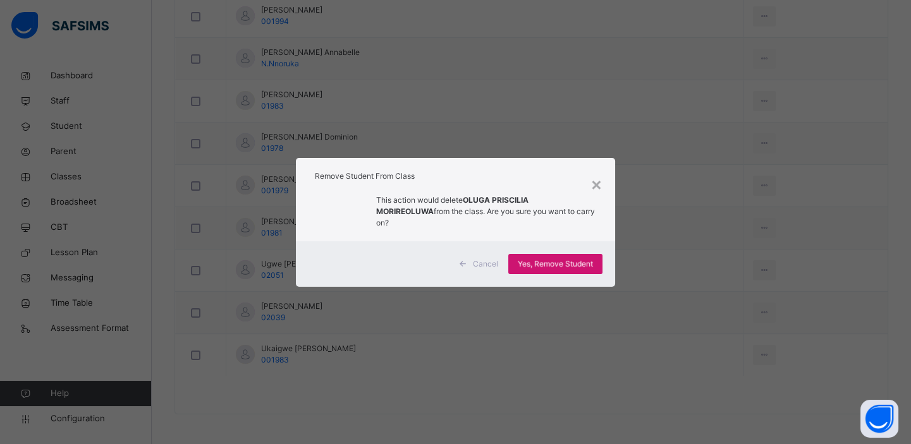
click at [562, 260] on span "Yes, Remove Student" at bounding box center [555, 263] width 75 height 11
click at [562, 260] on div "Yes, Remove Student" at bounding box center [555, 264] width 94 height 20
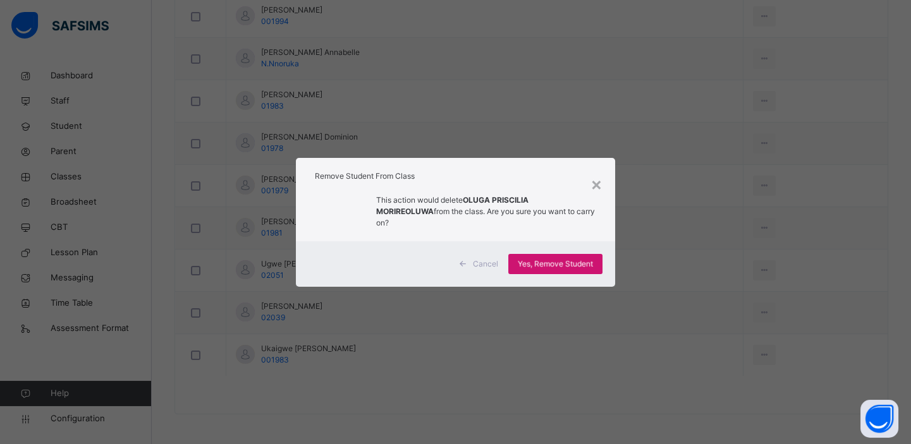
click at [562, 260] on div "Yes, Remove Student" at bounding box center [555, 264] width 94 height 20
click at [489, 258] on span "Cancel" at bounding box center [485, 263] width 25 height 11
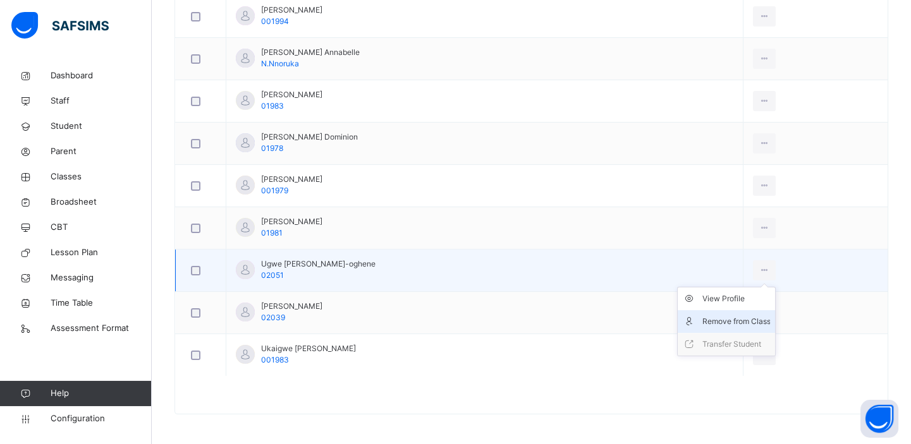
click at [737, 315] on div "Remove from Class" at bounding box center [735, 321] width 68 height 13
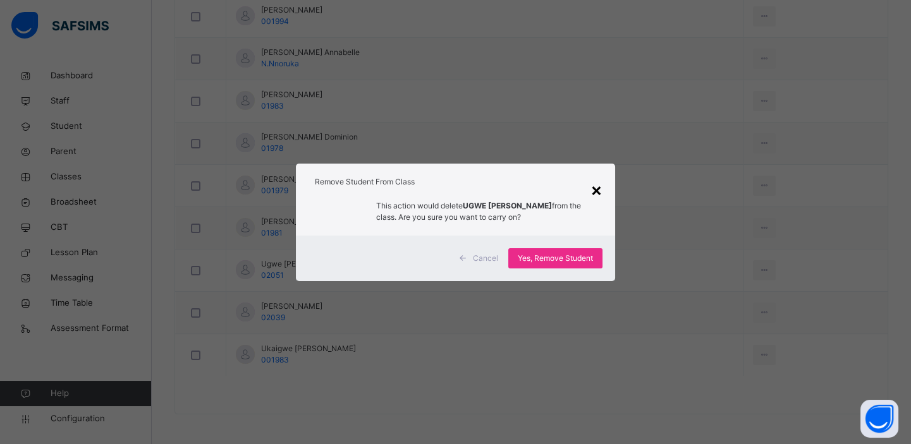
click at [600, 186] on div "×" at bounding box center [596, 189] width 12 height 27
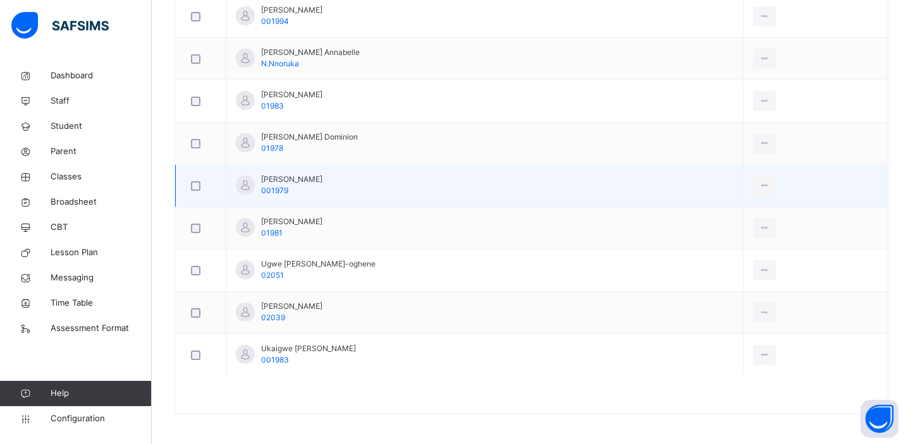
click at [193, 191] on div at bounding box center [200, 186] width 31 height 27
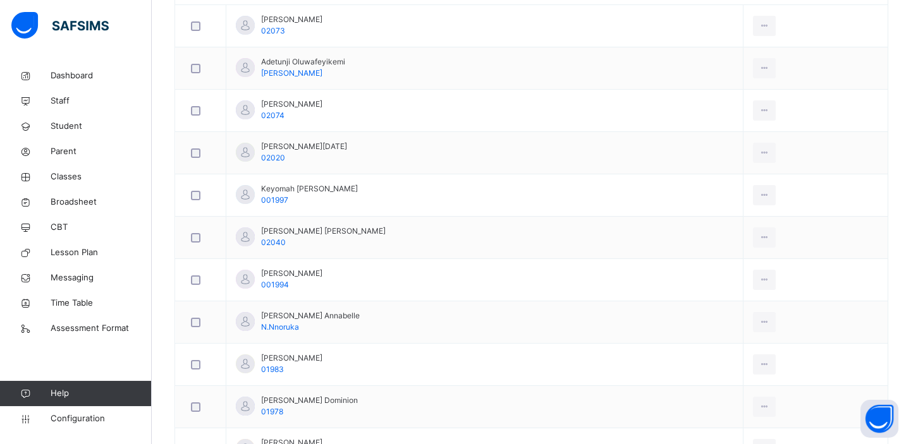
scroll to position [386, 0]
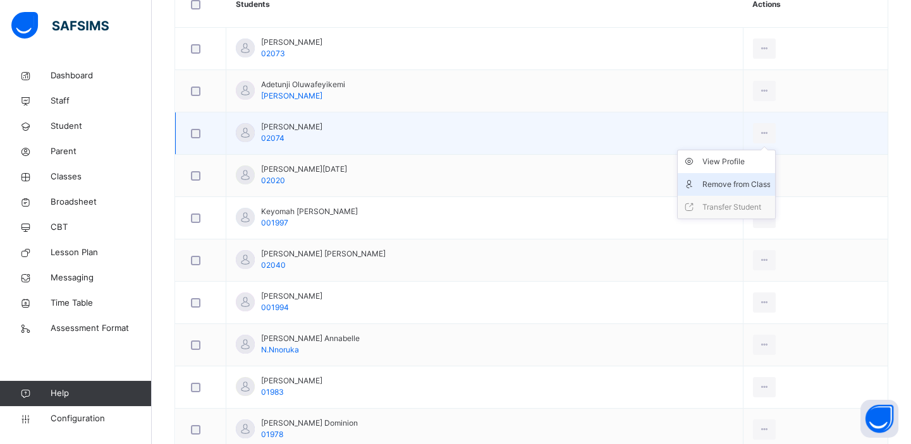
click at [736, 183] on div "Remove from Class" at bounding box center [735, 184] width 68 height 13
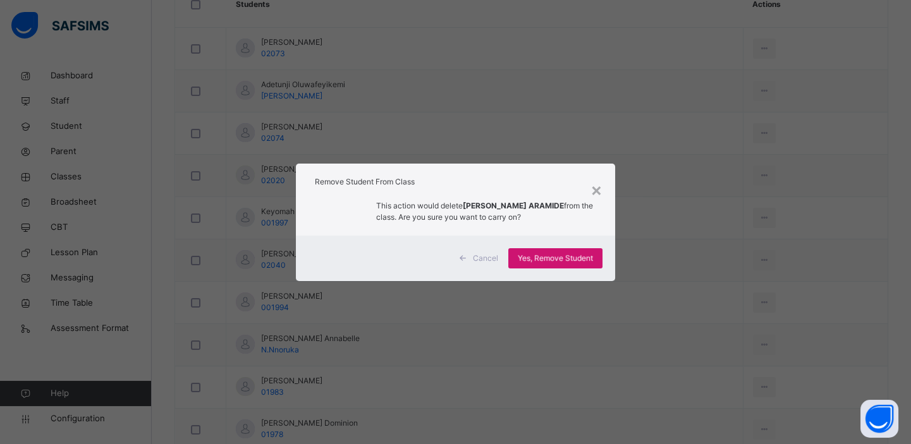
click at [550, 250] on div "Yes, Remove Student" at bounding box center [555, 258] width 94 height 20
click at [550, 258] on div "Yes, Remove Student" at bounding box center [555, 258] width 94 height 20
click at [550, 258] on span "Yes, Remove Student" at bounding box center [555, 258] width 75 height 11
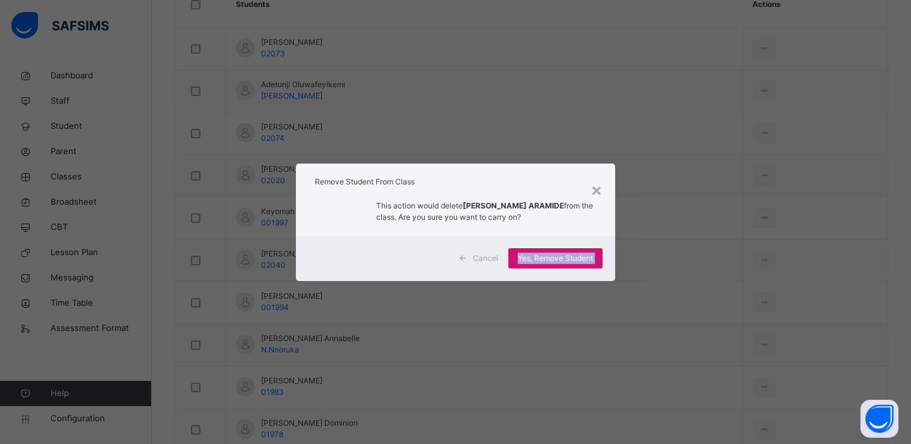
click at [550, 258] on span "Yes, Remove Student" at bounding box center [555, 258] width 75 height 11
click at [550, 258] on div "Yes, Remove Student" at bounding box center [555, 258] width 94 height 20
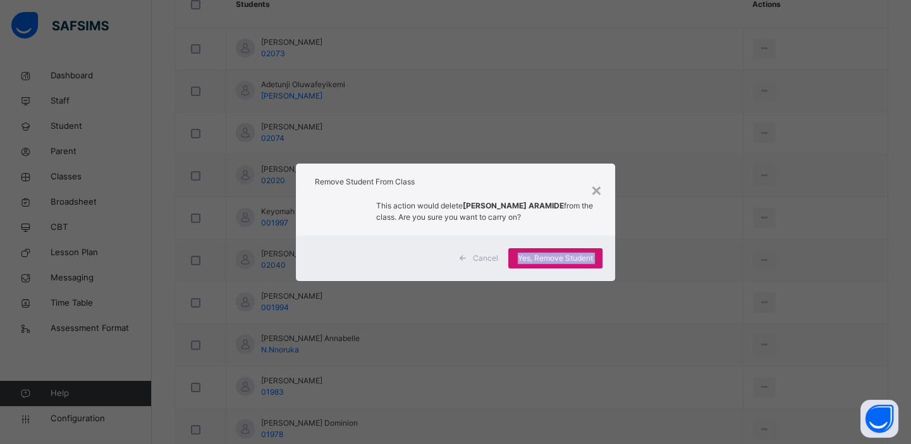
click at [550, 258] on div "Yes, Remove Student" at bounding box center [555, 258] width 94 height 20
click at [482, 255] on span "Cancel" at bounding box center [485, 258] width 25 height 11
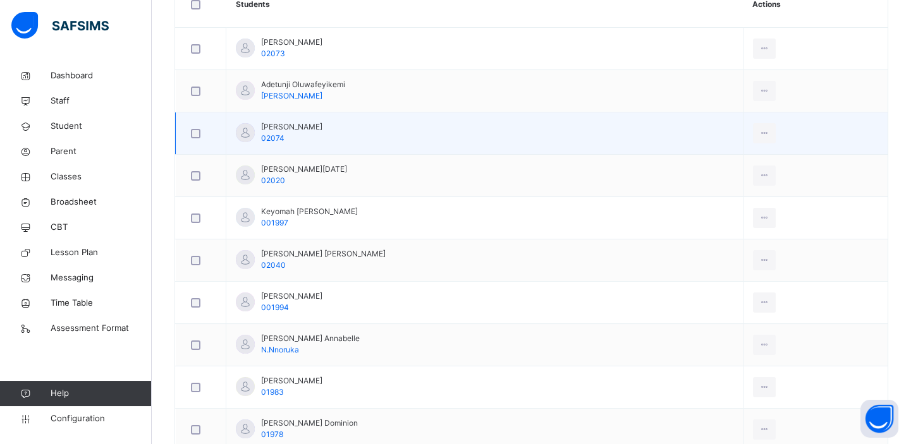
click at [196, 140] on div at bounding box center [200, 133] width 31 height 27
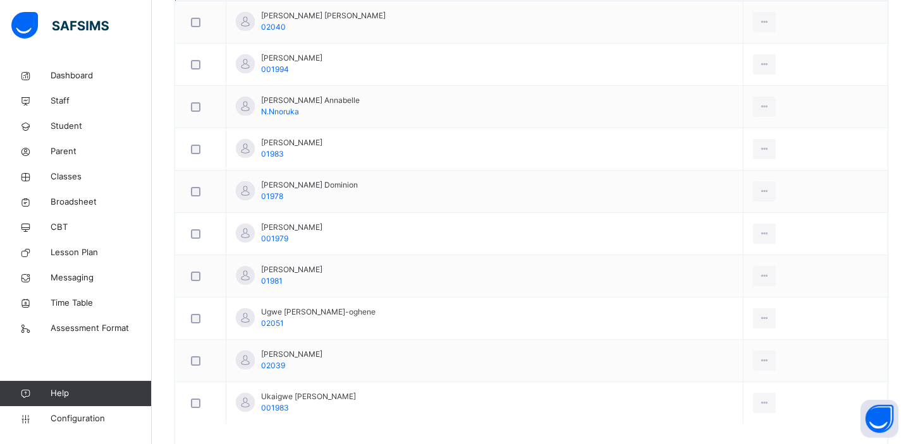
scroll to position [639, 0]
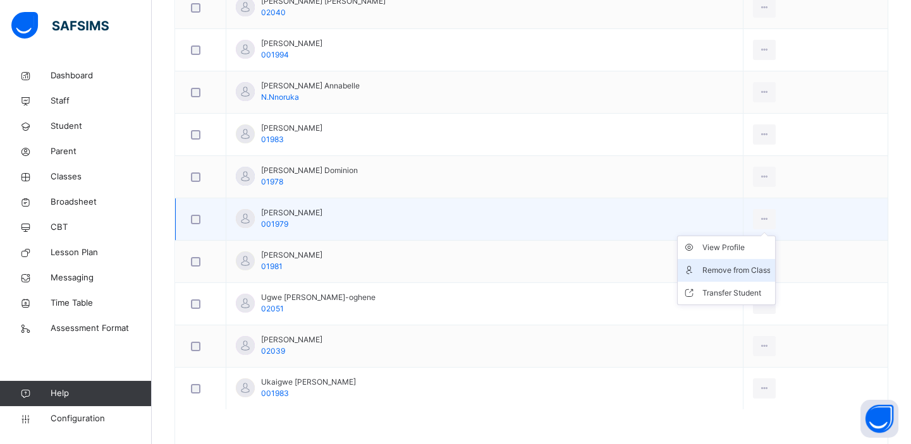
click at [753, 271] on div "Remove from Class" at bounding box center [735, 270] width 68 height 13
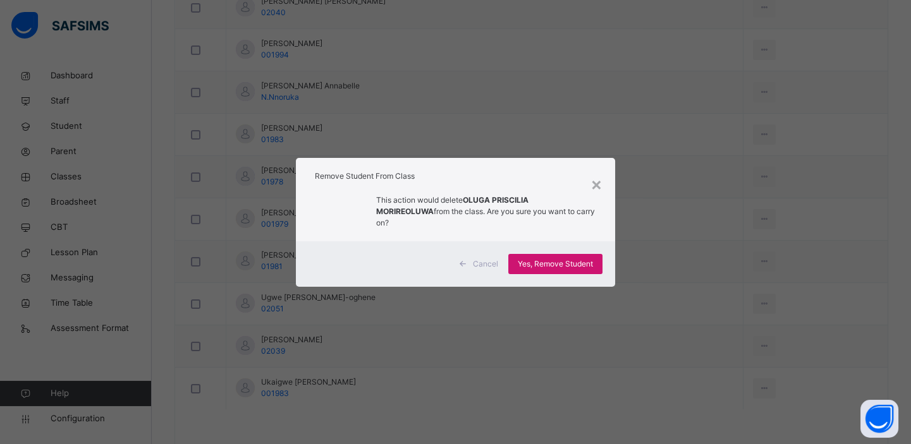
click at [542, 262] on span "Yes, Remove Student" at bounding box center [555, 263] width 75 height 11
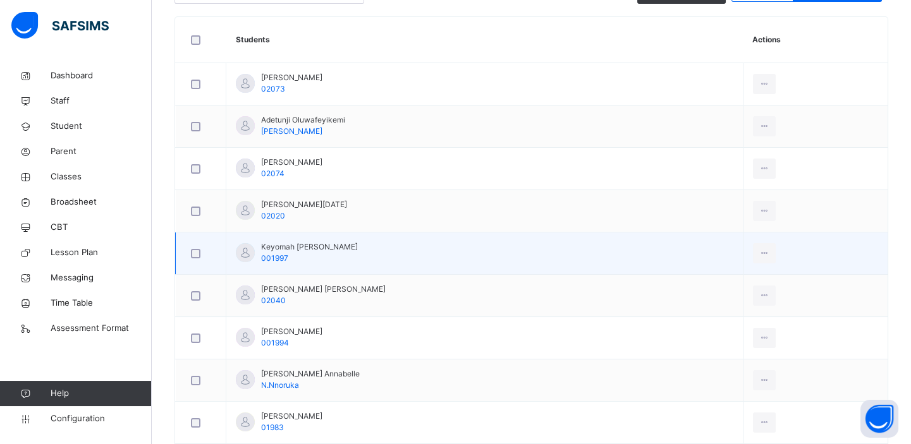
scroll to position [356, 0]
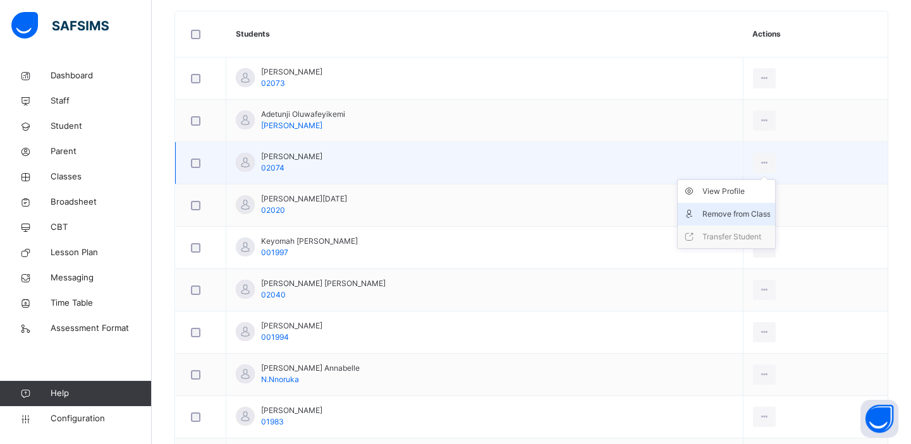
click at [751, 214] on div "Remove from Class" at bounding box center [735, 214] width 68 height 13
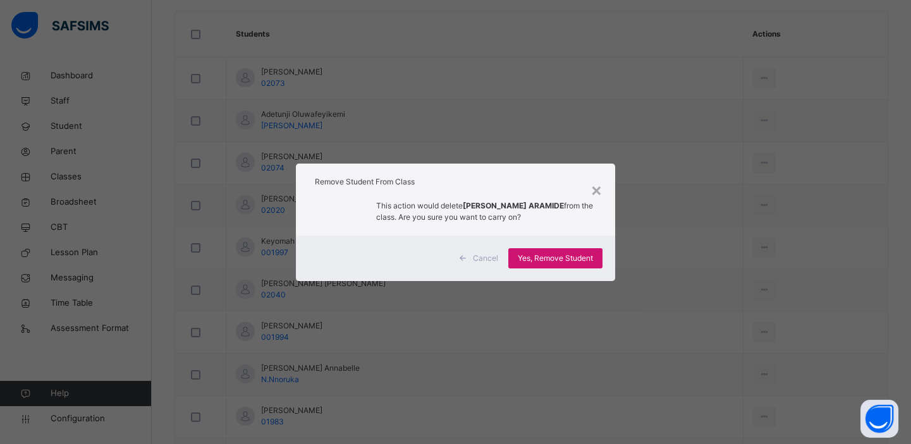
click at [583, 259] on span "Yes, Remove Student" at bounding box center [555, 258] width 75 height 11
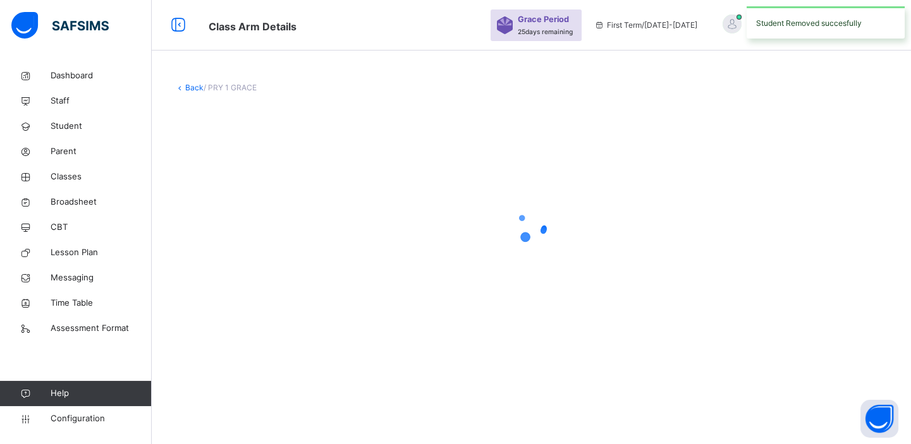
scroll to position [0, 0]
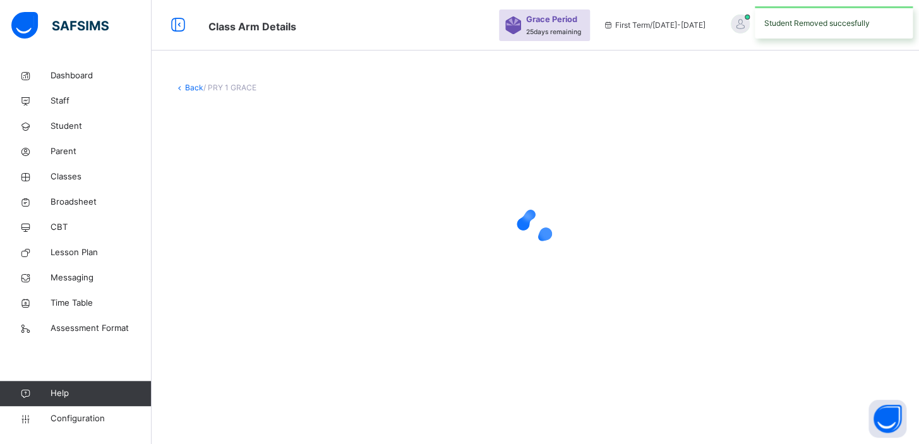
drag, startPoint x: 913, startPoint y: 190, endPoint x: 906, endPoint y: 212, distance: 23.2
click at [906, 212] on html "Class Arm Details Grace Period 25 days remaining First Term / 2025-2026 KINGSFO…" at bounding box center [459, 222] width 919 height 444
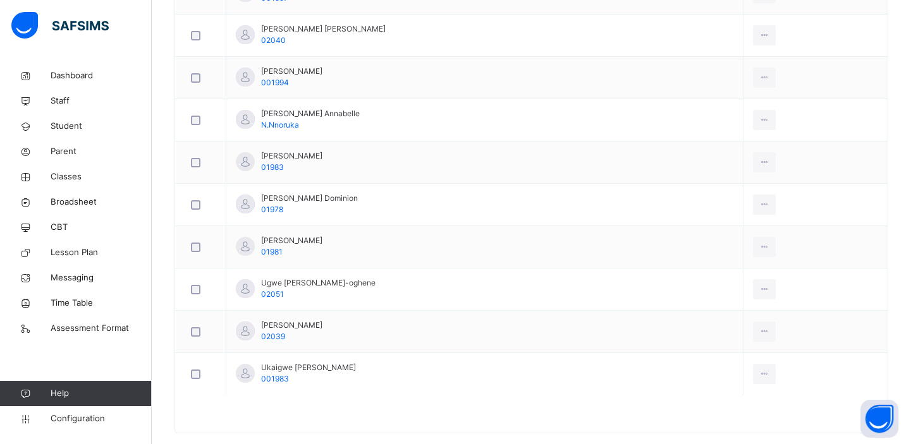
scroll to position [575, 0]
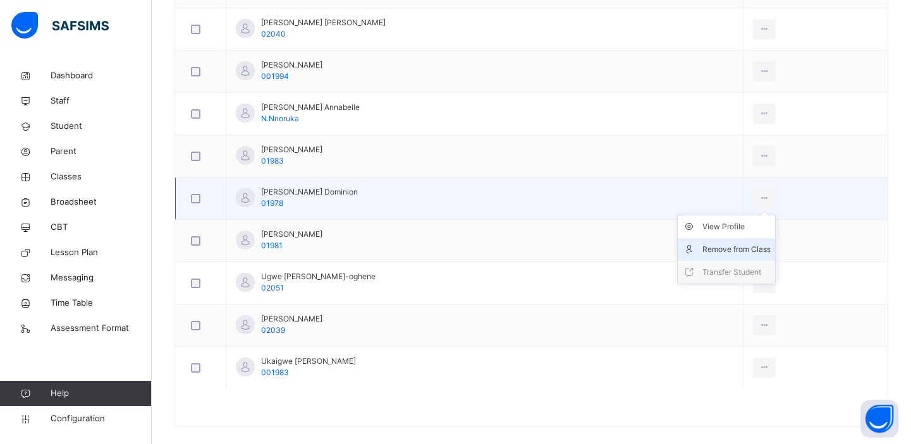
click at [750, 245] on div "Remove from Class" at bounding box center [735, 249] width 68 height 13
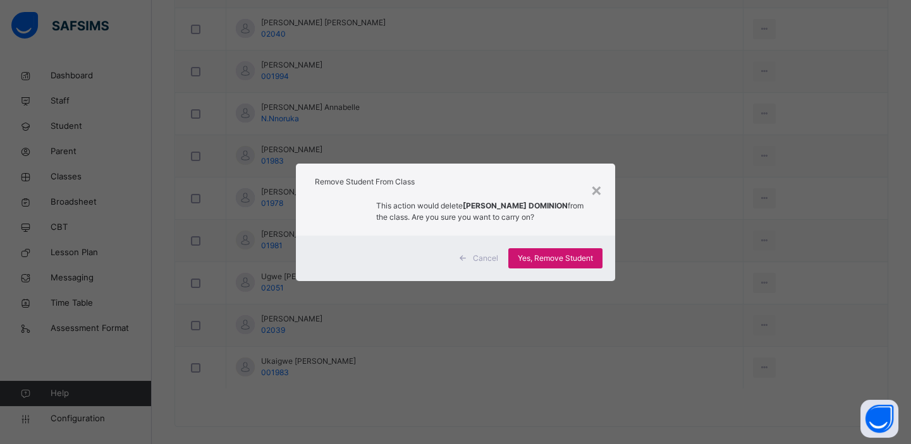
click at [547, 255] on span "Yes, Remove Student" at bounding box center [555, 258] width 75 height 11
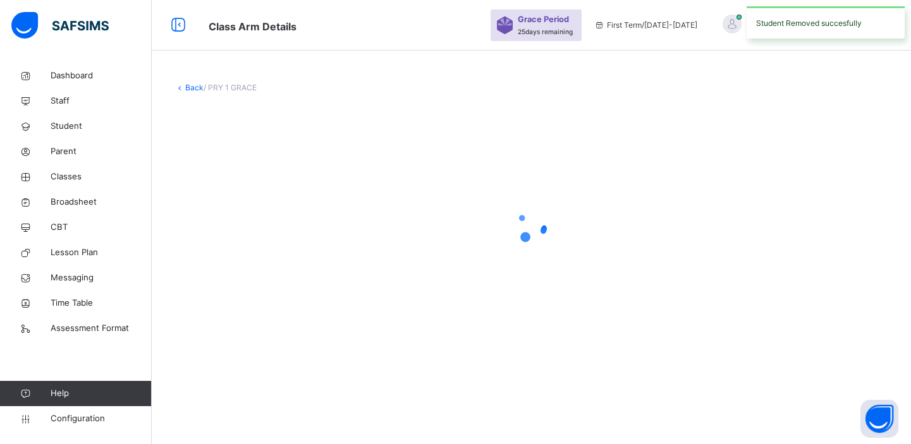
scroll to position [0, 0]
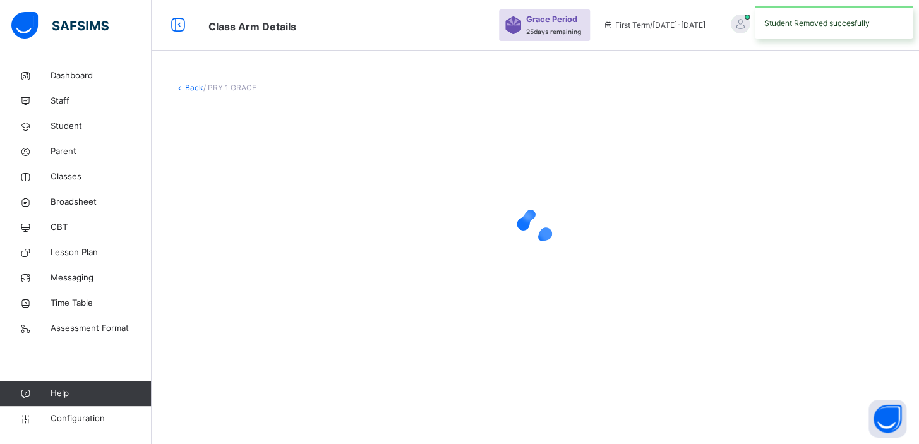
drag, startPoint x: 916, startPoint y: 257, endPoint x: 917, endPoint y: 114, distance: 142.2
click at [910, 114] on html "Class Arm Details Grace Period 25 days remaining First Term / 2025-2026 KINGSFO…" at bounding box center [459, 222] width 919 height 444
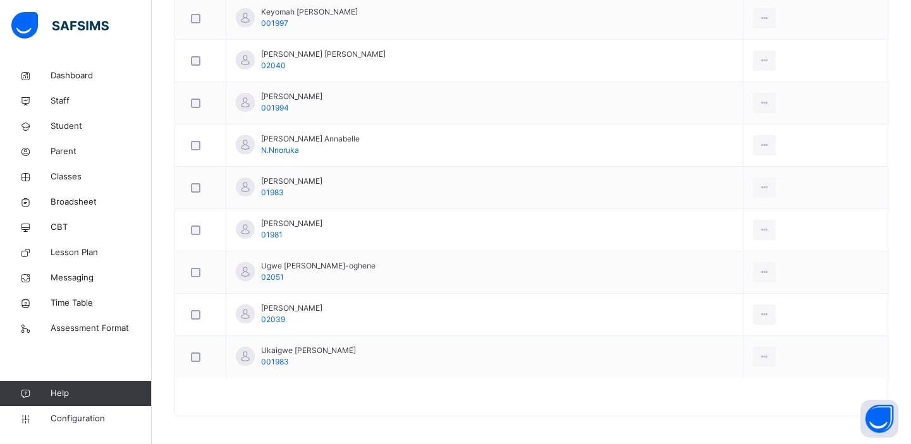
scroll to position [546, 0]
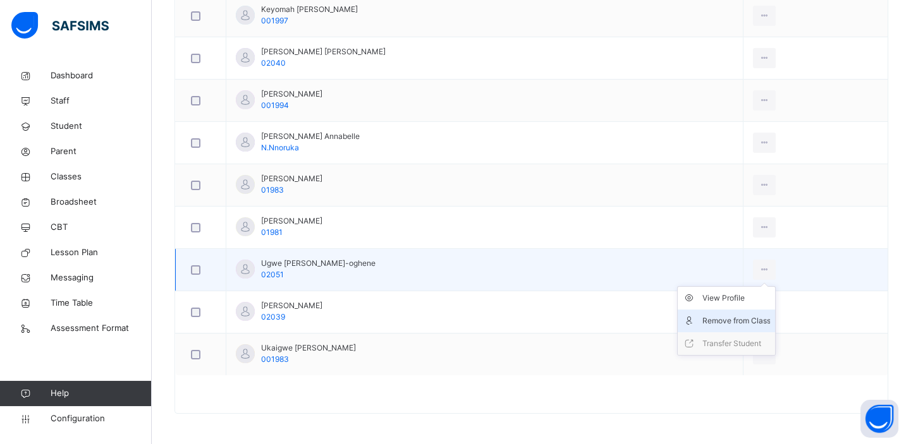
click at [732, 317] on div "Remove from Class" at bounding box center [735, 321] width 68 height 13
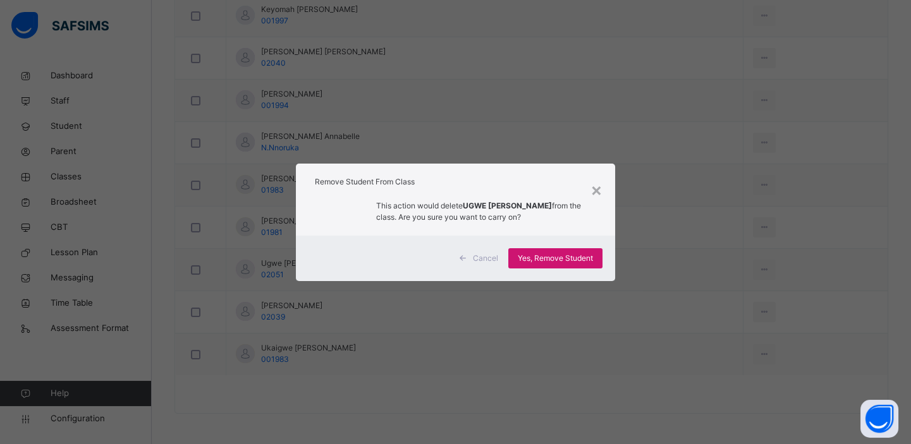
click at [545, 254] on span "Yes, Remove Student" at bounding box center [555, 258] width 75 height 11
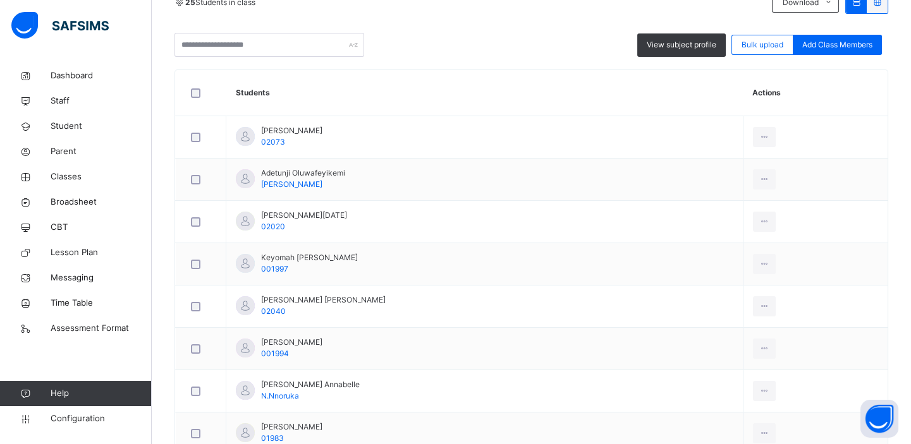
scroll to position [282, 0]
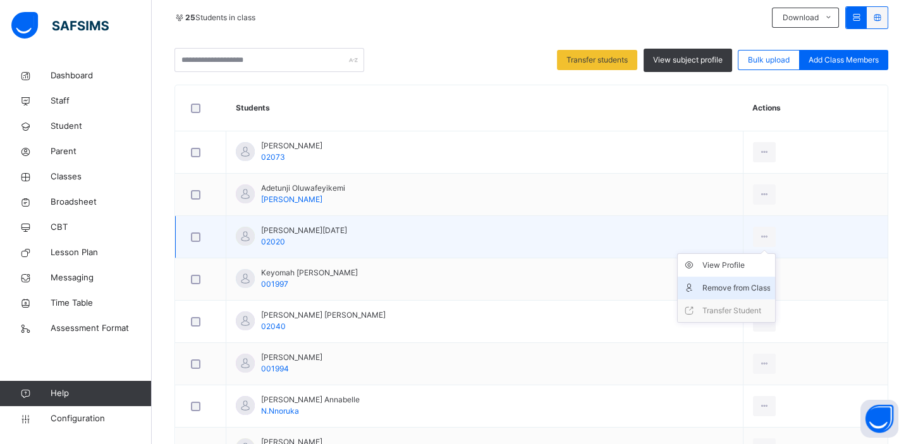
click at [747, 282] on div "Remove from Class" at bounding box center [735, 288] width 68 height 13
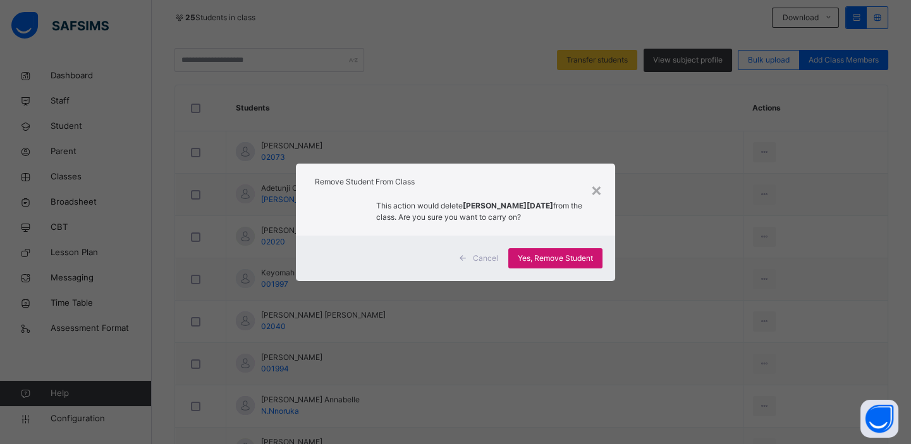
click at [569, 257] on span "Yes, Remove Student" at bounding box center [555, 258] width 75 height 11
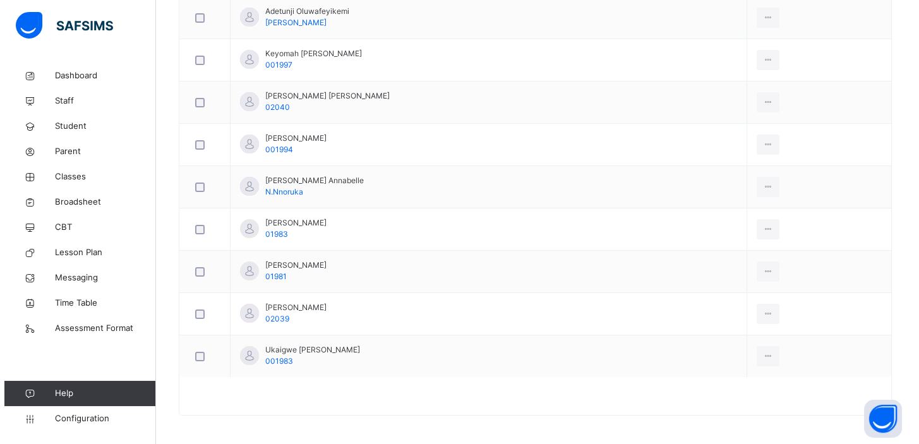
scroll to position [0, 0]
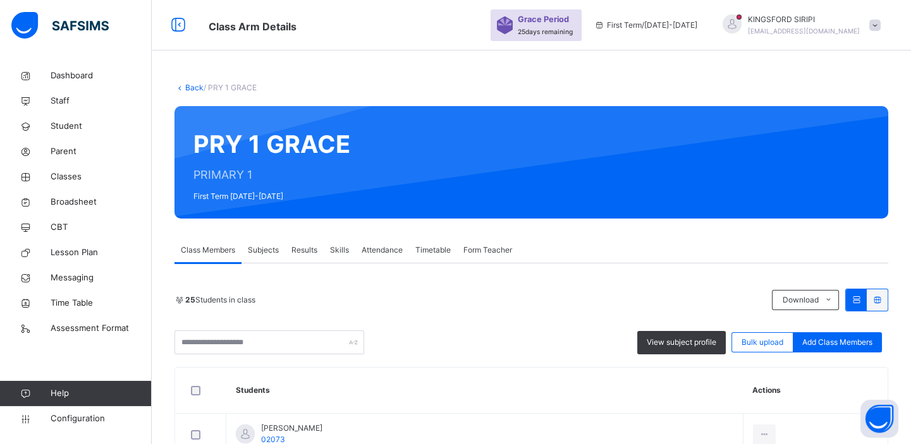
click at [194, 88] on link "Back" at bounding box center [194, 87] width 18 height 9
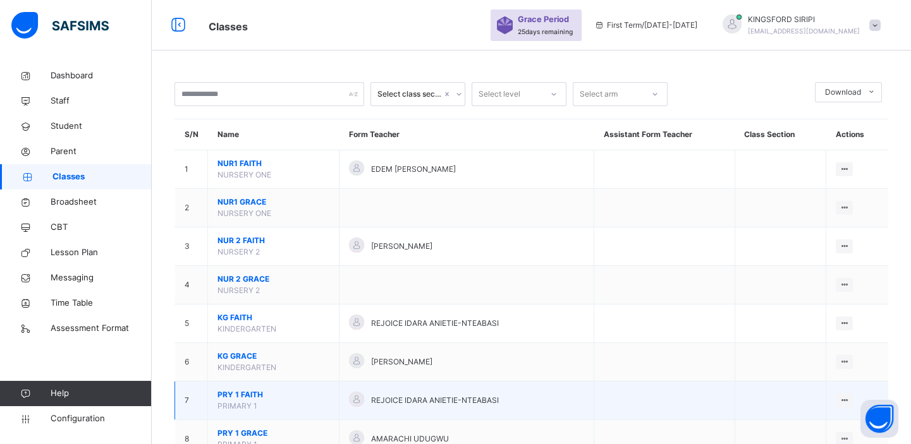
click at [253, 392] on span "PRY 1 FAITH" at bounding box center [273, 394] width 112 height 11
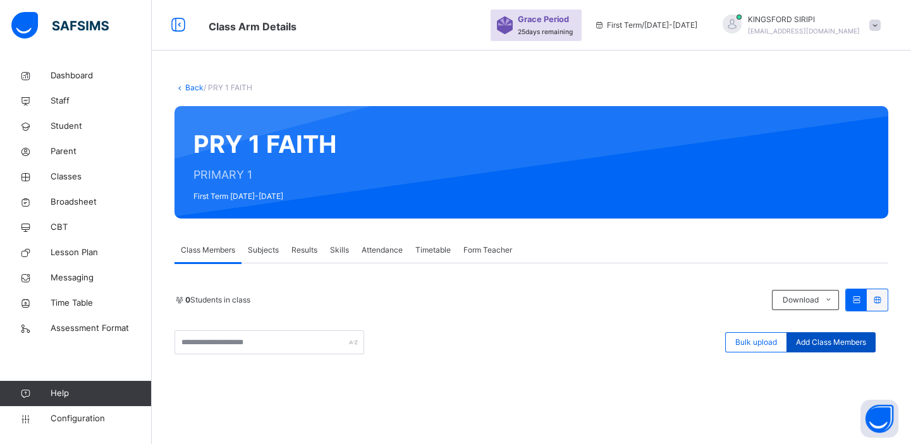
click at [850, 344] on span "Add Class Members" at bounding box center [831, 342] width 70 height 11
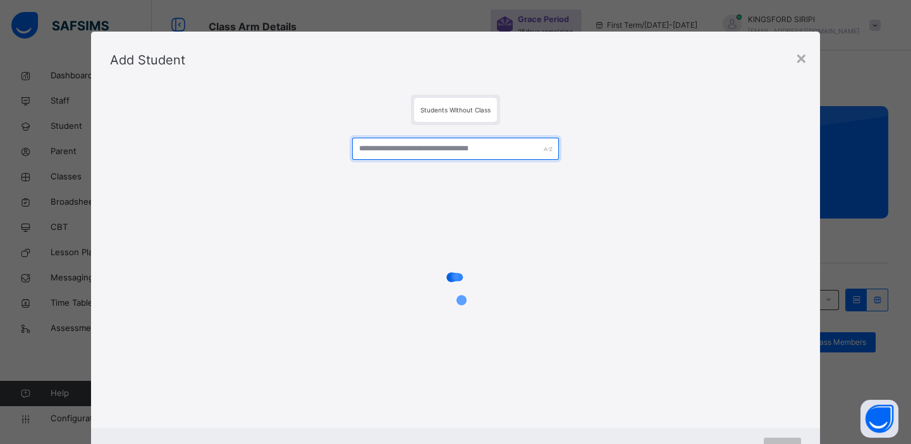
click at [459, 151] on input "text" at bounding box center [455, 149] width 207 height 22
click at [446, 147] on input "text" at bounding box center [455, 149] width 207 height 22
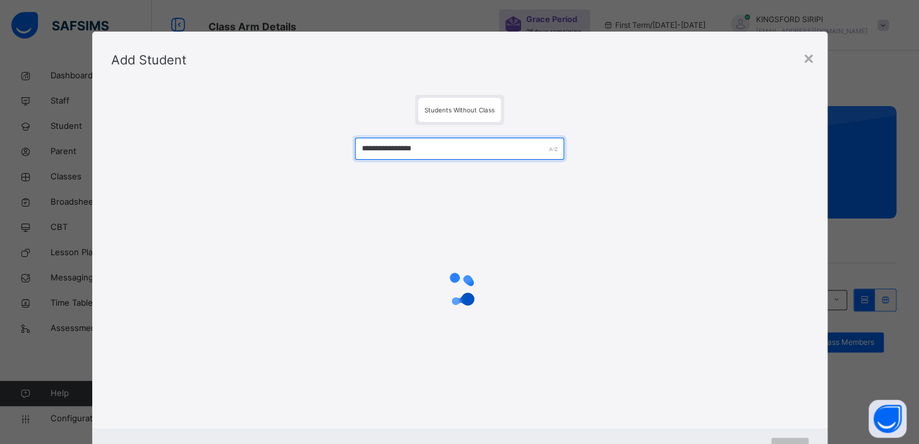
type input "**********"
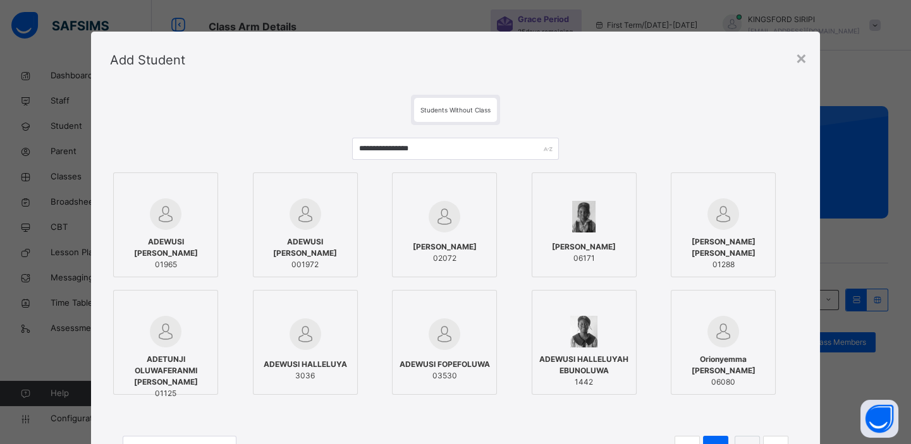
click at [449, 220] on img at bounding box center [444, 217] width 32 height 32
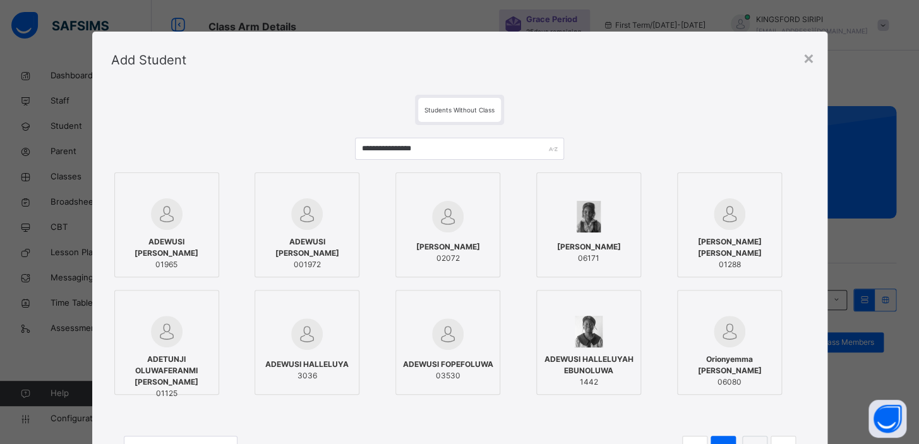
click at [308, 240] on span "ADEWUSI [PERSON_NAME]" at bounding box center [307, 247] width 91 height 23
click at [164, 209] on img at bounding box center [167, 214] width 32 height 32
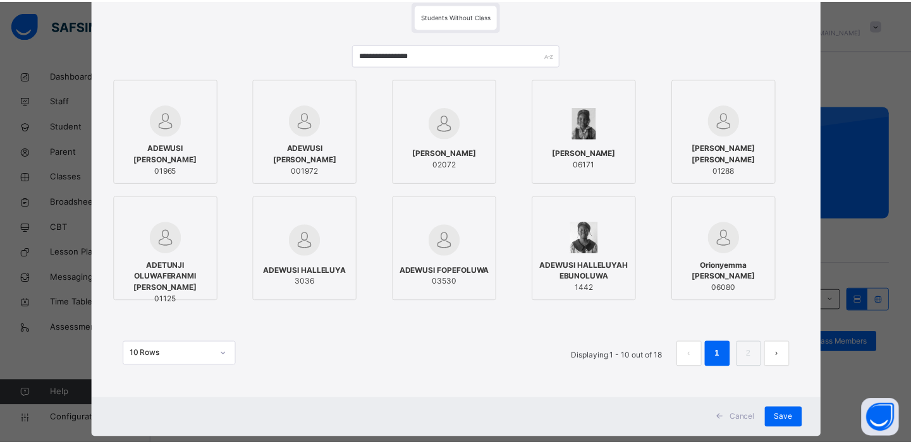
scroll to position [112, 0]
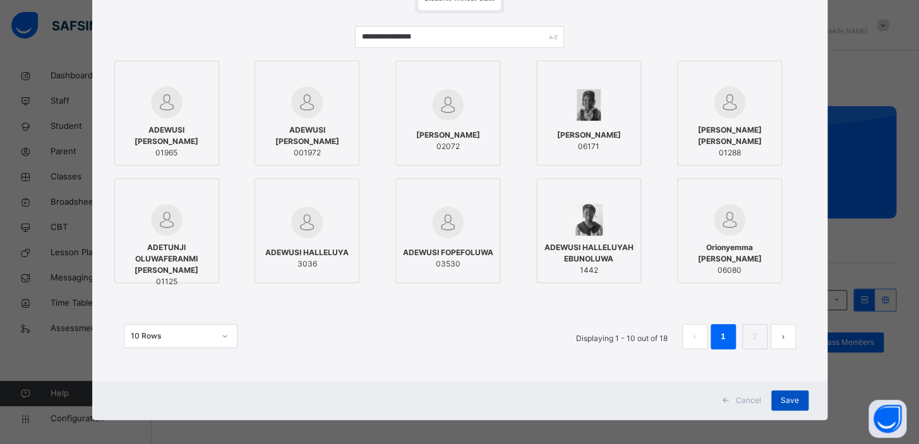
click at [786, 404] on span "Save" at bounding box center [790, 400] width 18 height 11
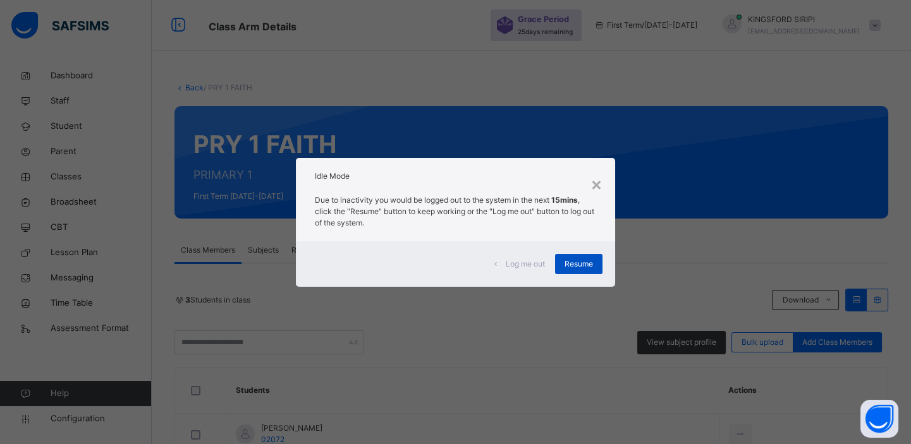
click at [592, 267] on span "Resume" at bounding box center [578, 263] width 28 height 11
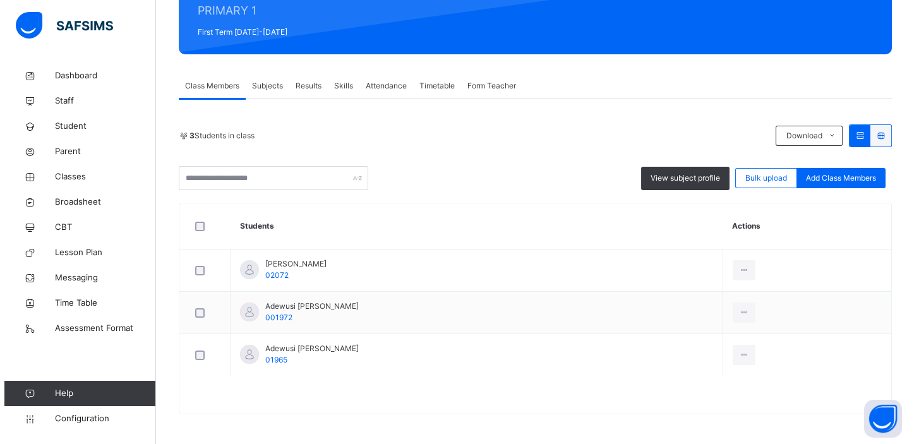
scroll to position [166, 0]
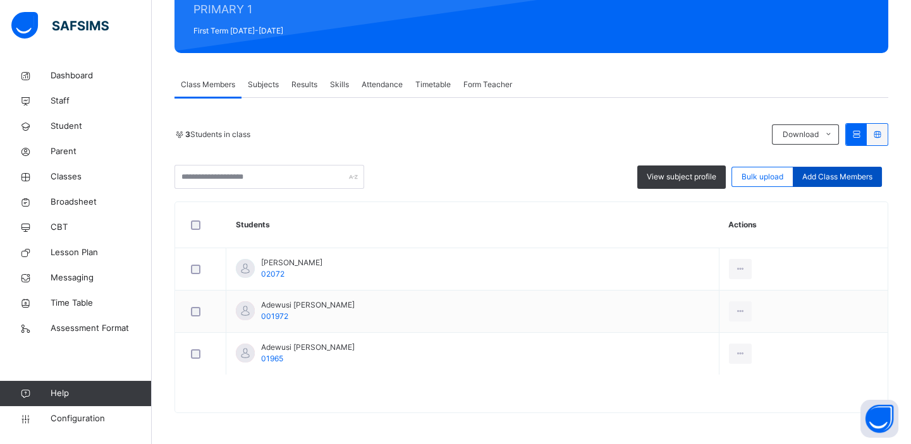
click at [831, 179] on span "Add Class Members" at bounding box center [837, 176] width 70 height 11
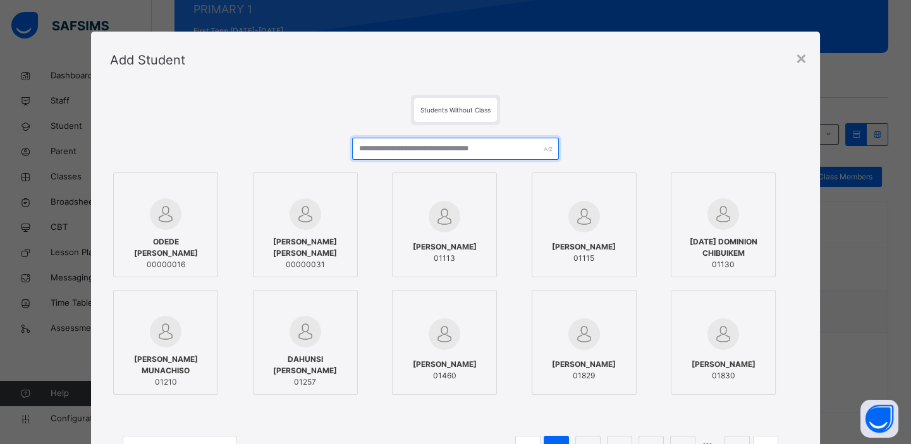
click at [439, 151] on input "text" at bounding box center [455, 149] width 207 height 22
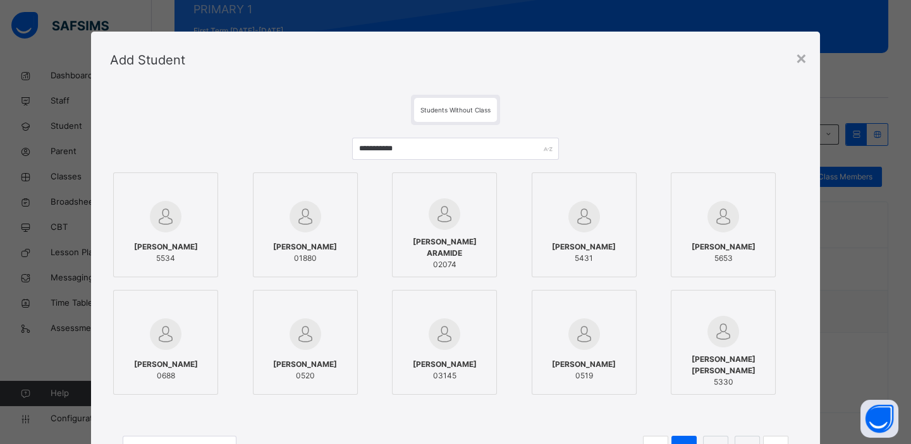
click at [442, 222] on img at bounding box center [444, 214] width 32 height 32
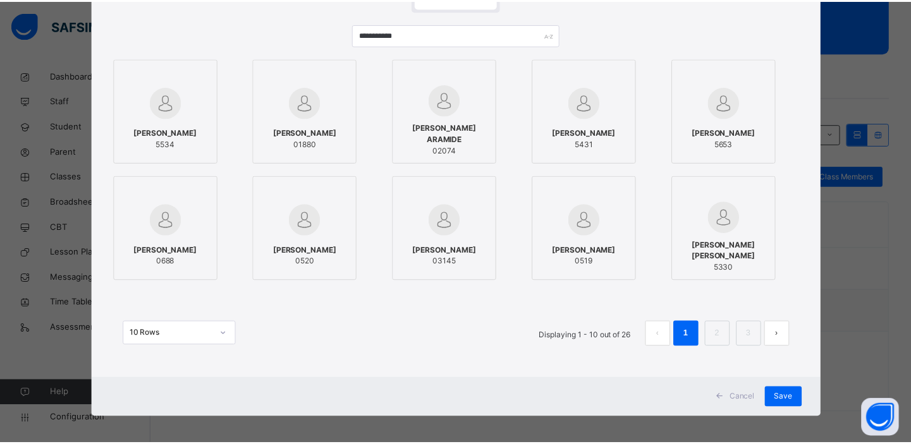
scroll to position [116, 0]
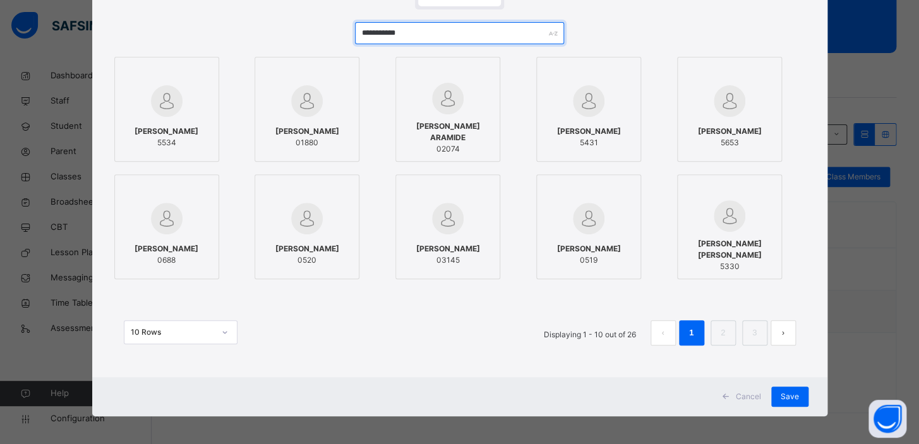
click at [411, 33] on input "**********" at bounding box center [459, 33] width 209 height 22
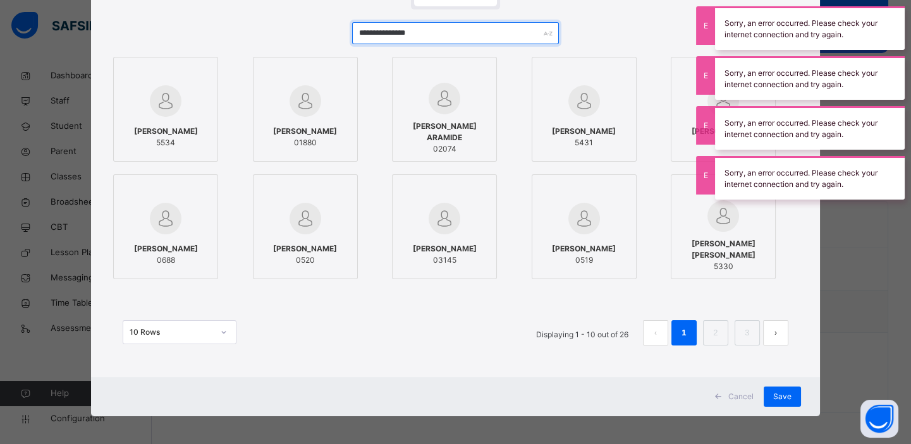
type input "**********"
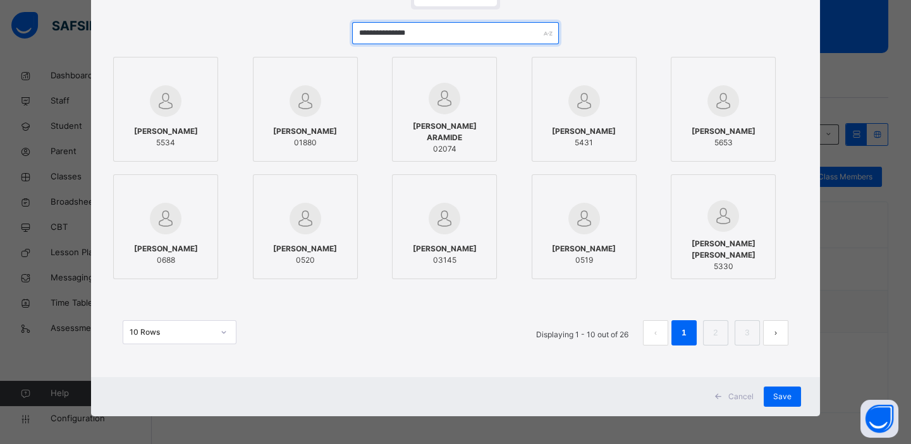
click at [482, 28] on input "**********" at bounding box center [455, 33] width 207 height 22
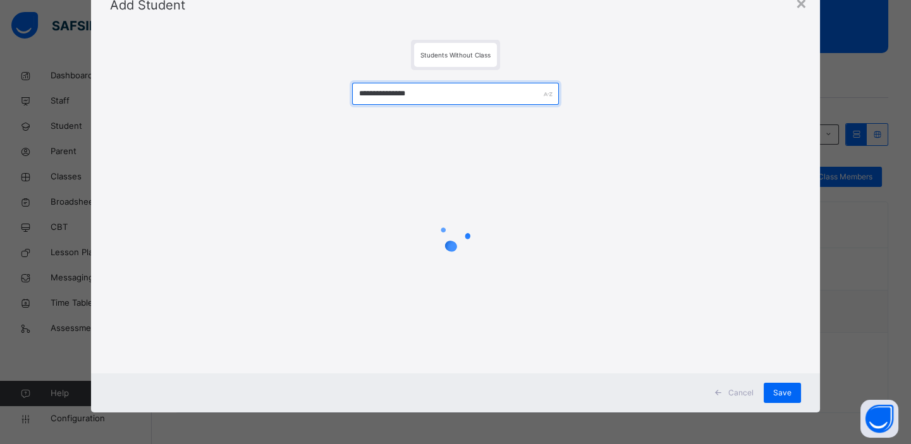
scroll to position [2, 0]
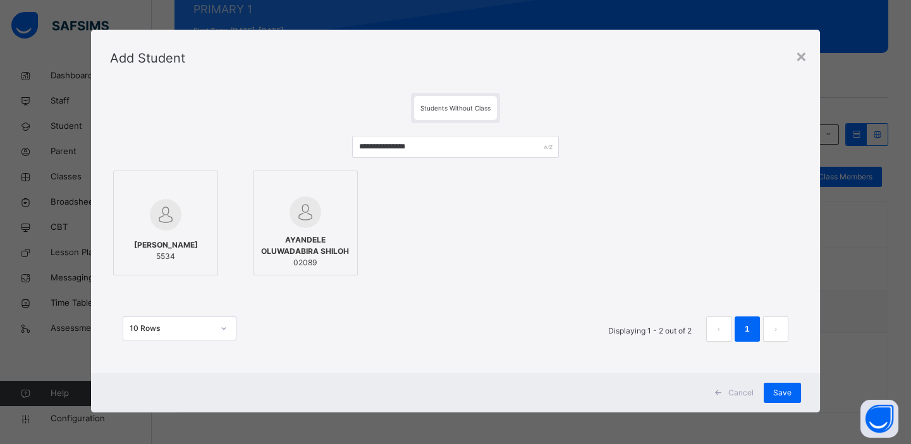
click at [298, 228] on div "AYANDELE OLUWADABIRA SHILOH 02089" at bounding box center [305, 251] width 91 height 47
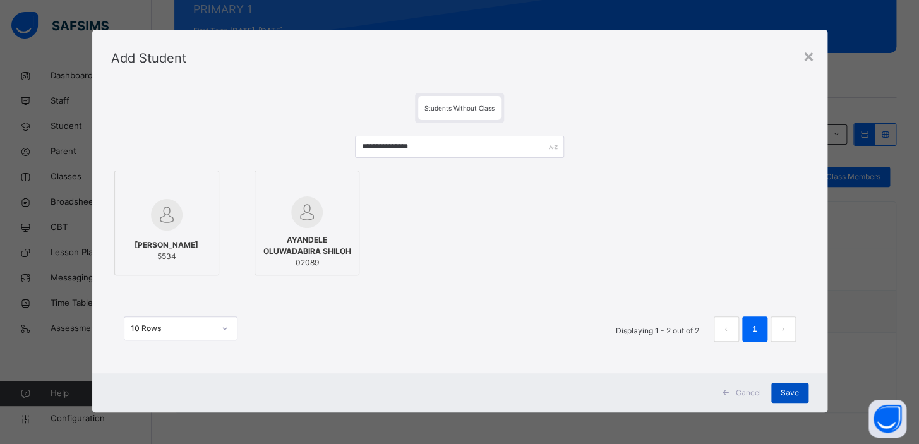
click at [784, 385] on div "Save" at bounding box center [790, 393] width 37 height 20
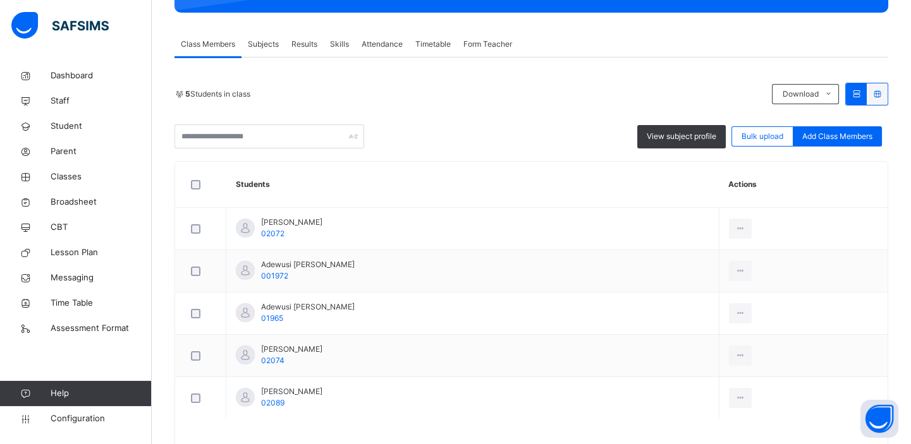
scroll to position [250, 0]
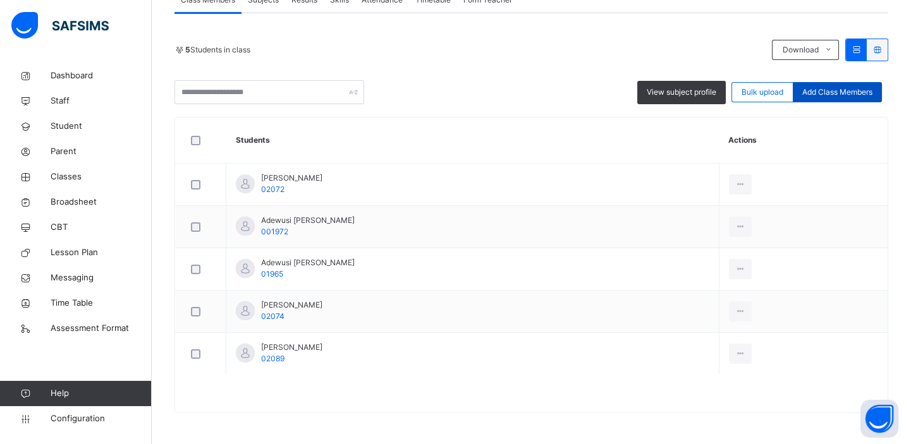
click at [835, 95] on span "Add Class Members" at bounding box center [837, 92] width 70 height 11
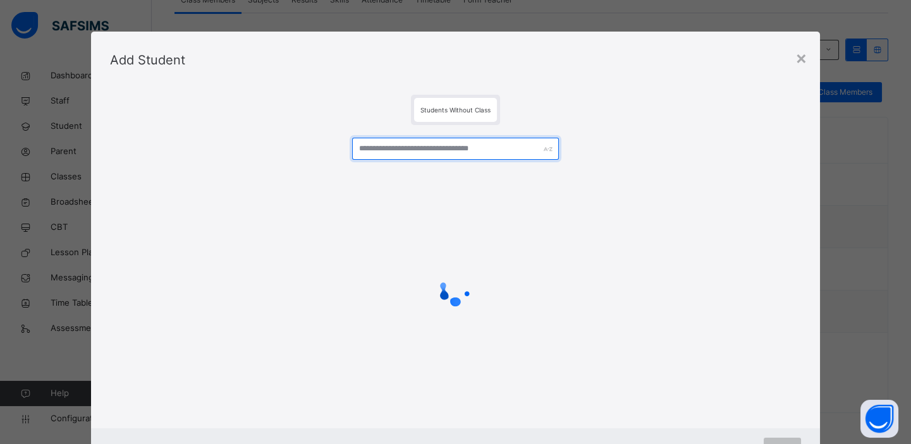
click at [440, 147] on input "text" at bounding box center [455, 149] width 207 height 22
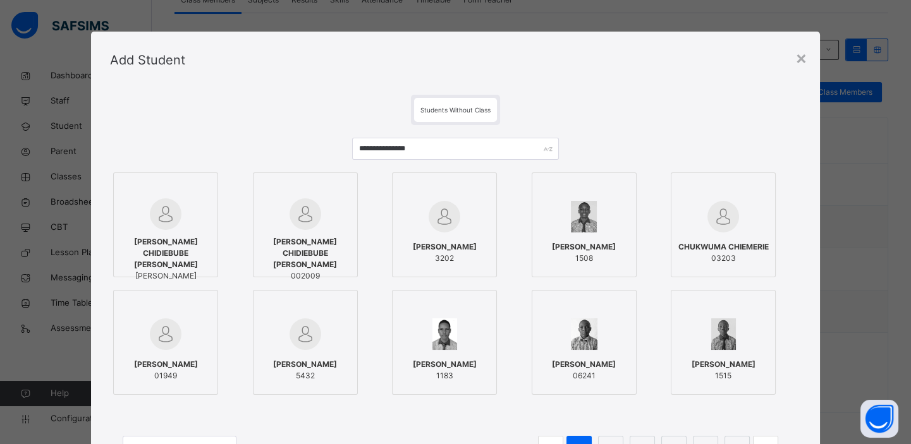
click at [167, 248] on span "[PERSON_NAME] CHIDIEBUBE [PERSON_NAME]" at bounding box center [165, 253] width 91 height 34
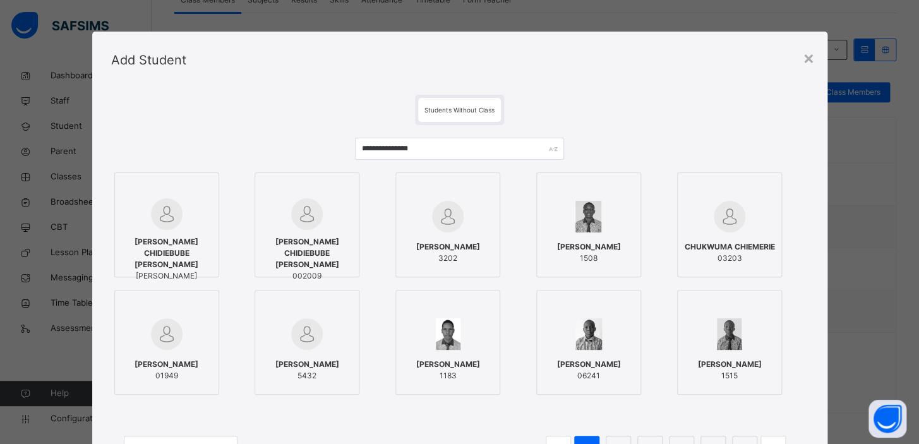
click at [289, 230] on div "CHUKWUMA CHIDIEBUBE JOSHUA 002009" at bounding box center [307, 259] width 91 height 58
click at [448, 151] on input "**********" at bounding box center [459, 149] width 209 height 22
type input "*"
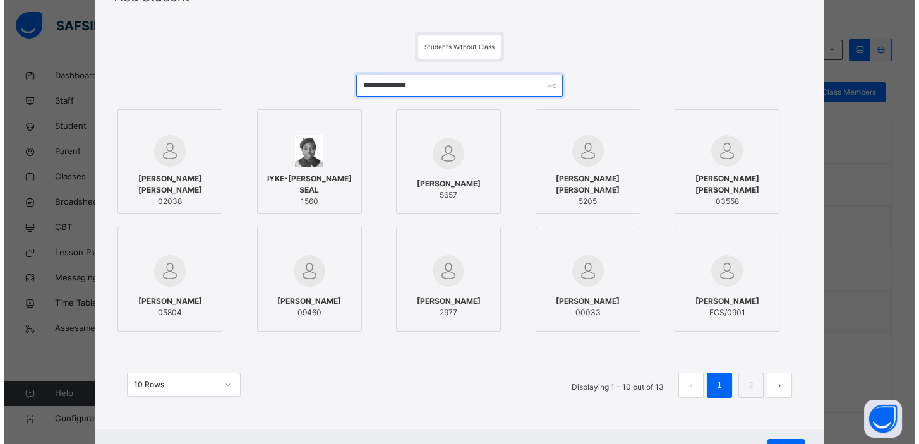
scroll to position [61, 0]
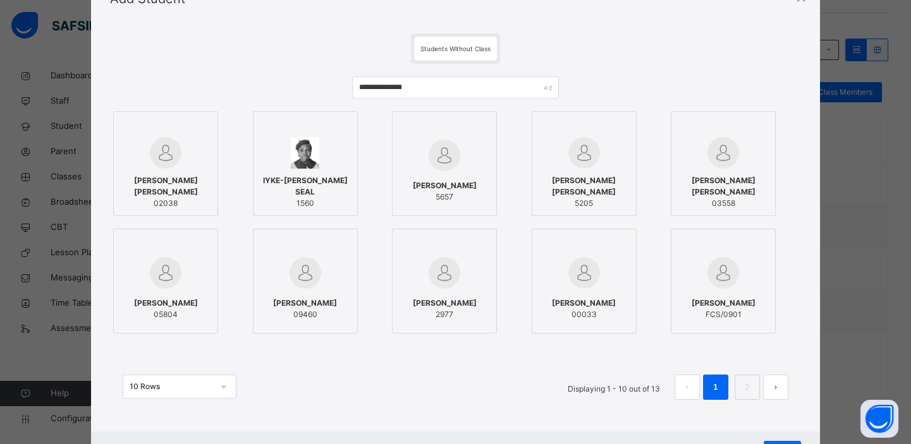
click at [152, 163] on img at bounding box center [166, 153] width 32 height 32
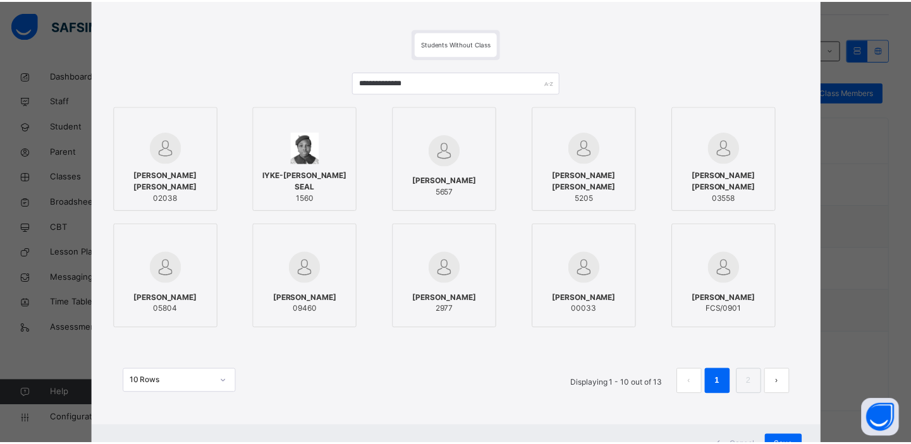
scroll to position [119, 0]
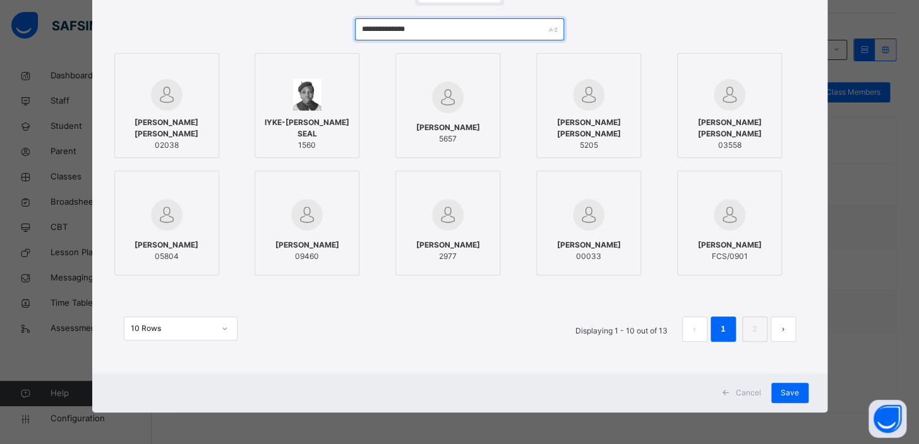
drag, startPoint x: 435, startPoint y: 30, endPoint x: 346, endPoint y: 35, distance: 88.6
click at [346, 35] on div "**********" at bounding box center [460, 186] width 698 height 361
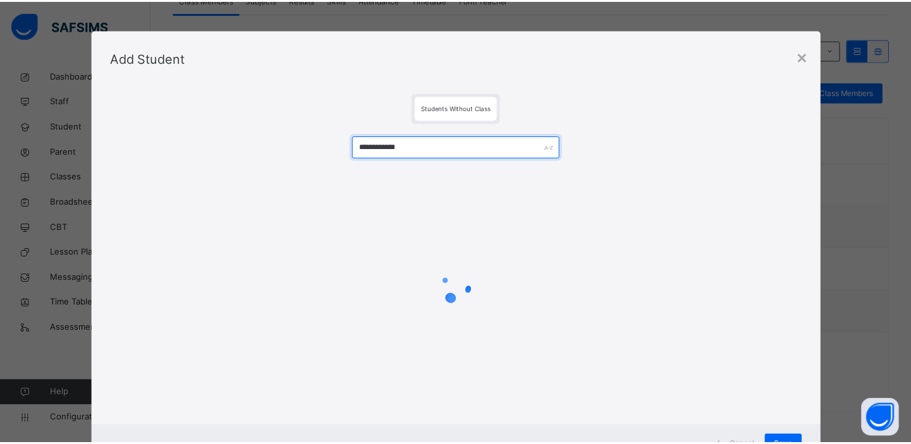
scroll to position [55, 0]
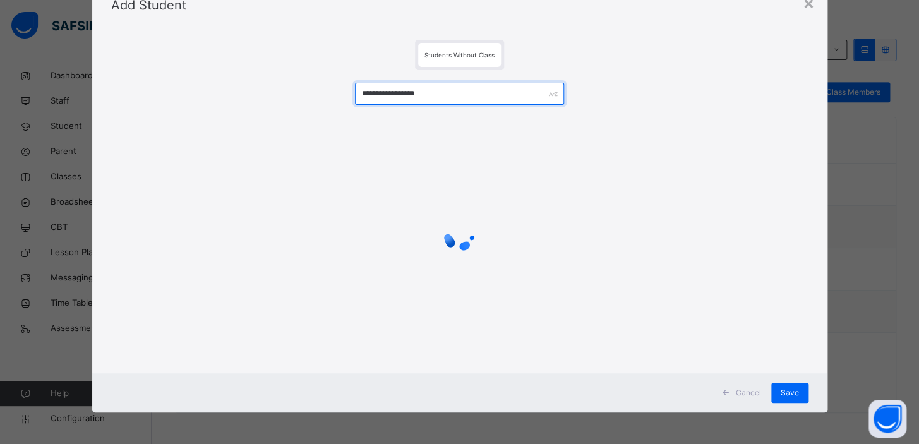
click at [515, 95] on input "**********" at bounding box center [459, 94] width 209 height 22
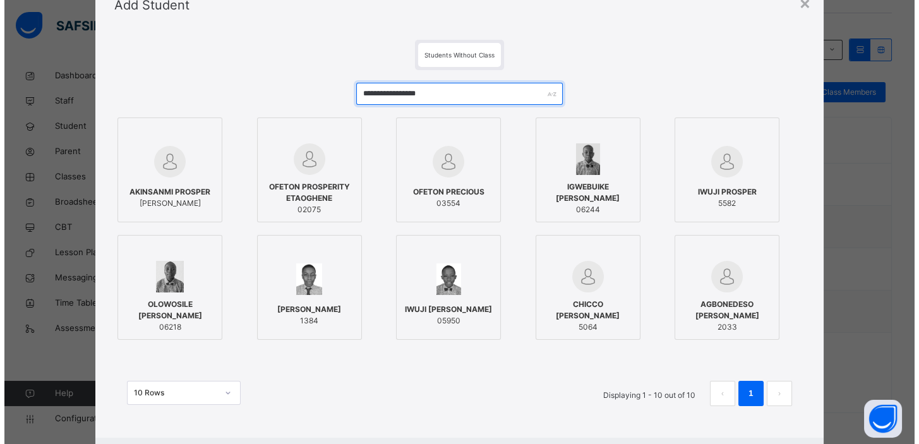
scroll to position [119, 0]
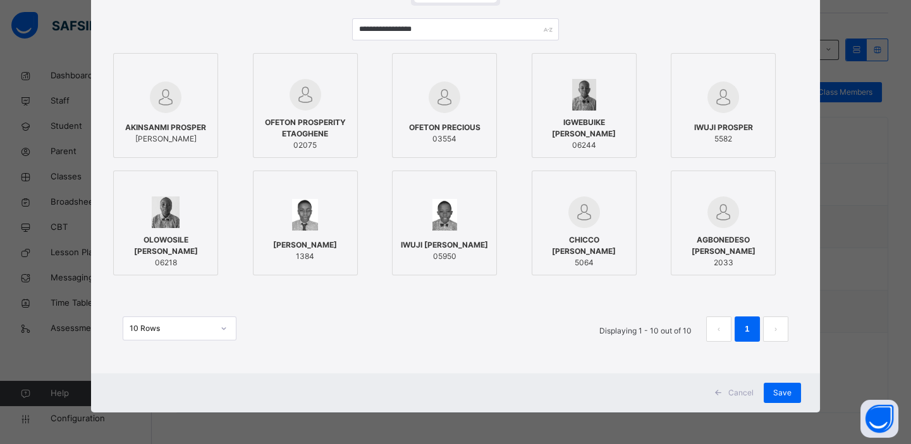
click at [299, 107] on img at bounding box center [305, 95] width 32 height 32
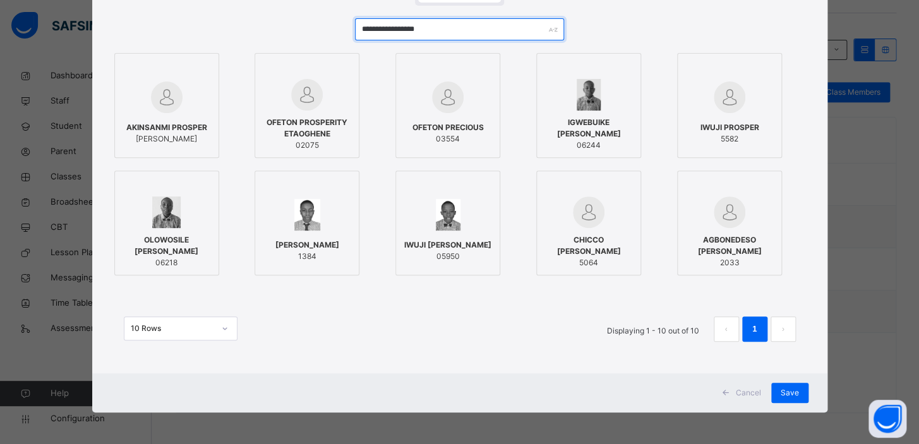
drag, startPoint x: 445, startPoint y: 26, endPoint x: 363, endPoint y: 34, distance: 81.9
click at [363, 34] on input "**********" at bounding box center [459, 29] width 209 height 22
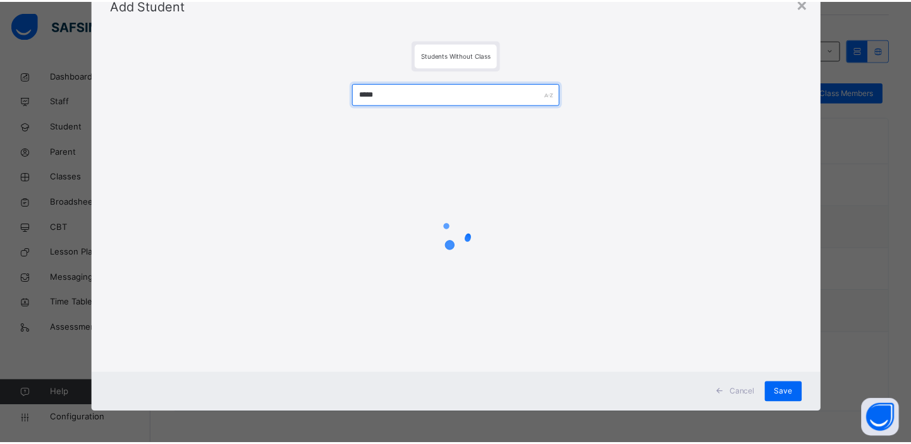
scroll to position [55, 0]
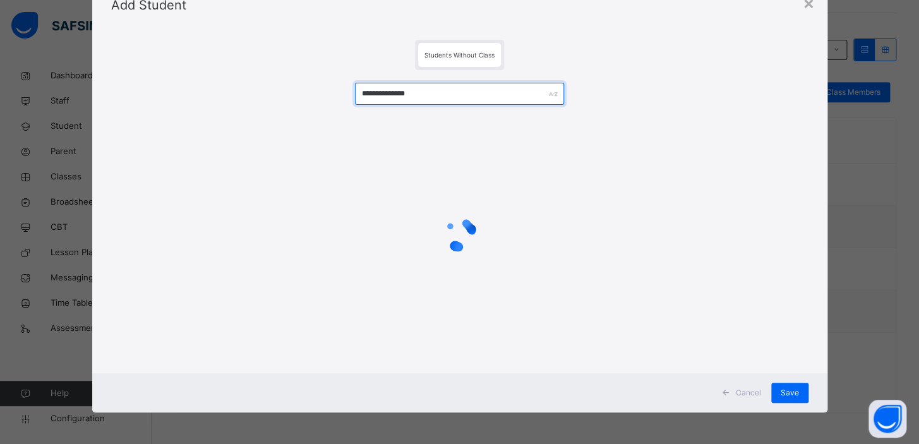
type input "**********"
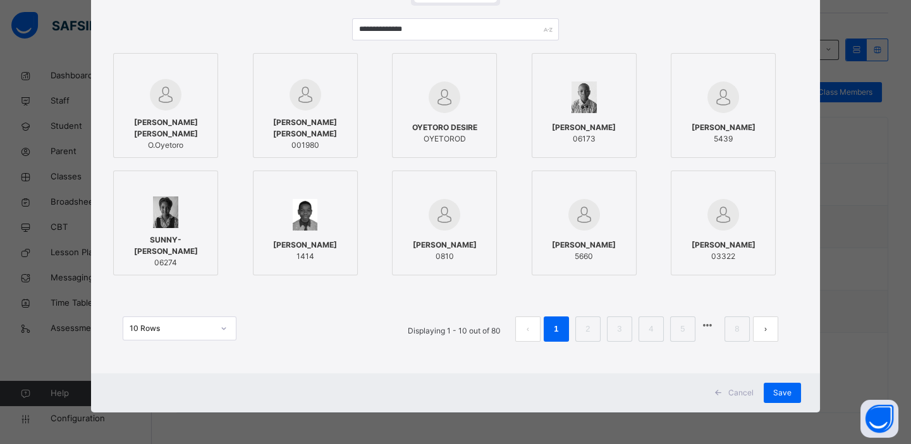
click at [161, 101] on img at bounding box center [166, 95] width 32 height 32
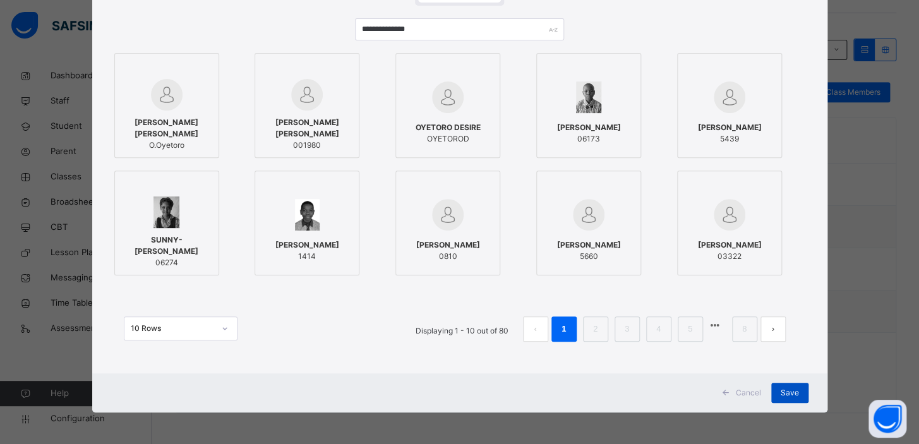
click at [789, 392] on span "Save" at bounding box center [790, 392] width 18 height 11
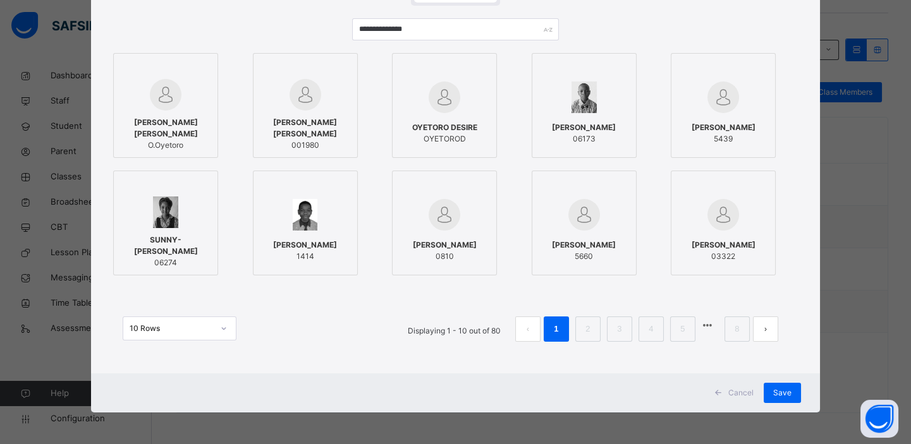
click at [310, 123] on span "[PERSON_NAME] [PERSON_NAME]" at bounding box center [305, 128] width 91 height 23
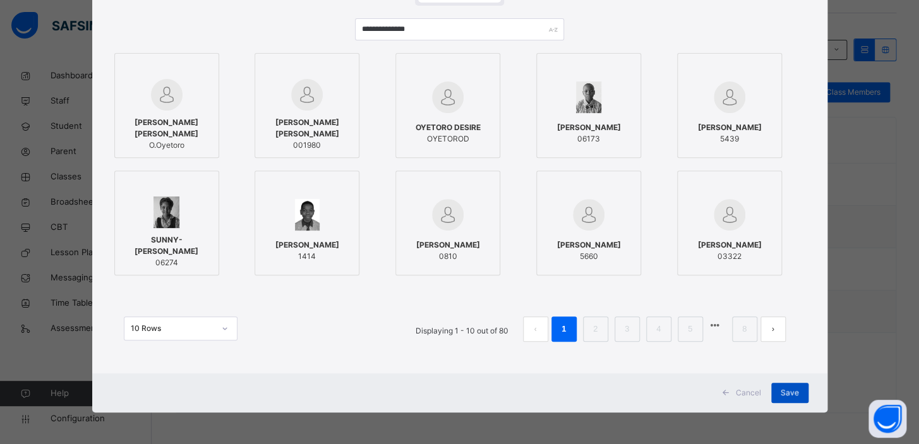
click at [786, 392] on div "Save" at bounding box center [790, 393] width 37 height 20
click at [786, 392] on span "Save" at bounding box center [790, 392] width 18 height 11
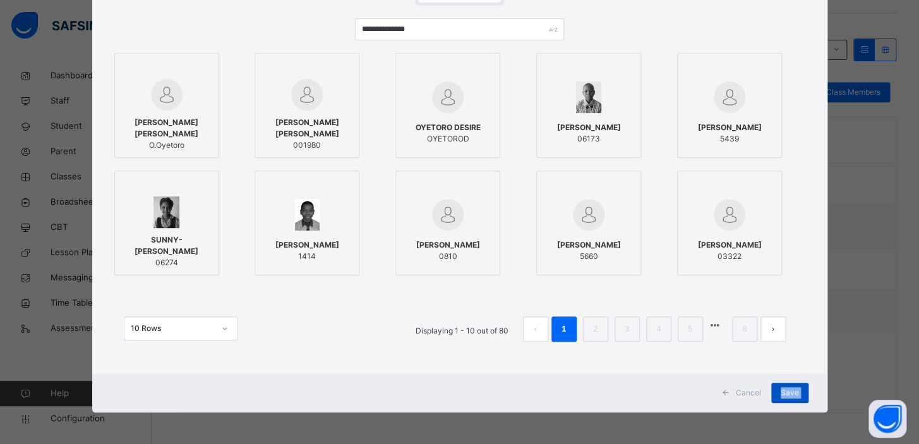
click at [786, 392] on span "Save" at bounding box center [790, 392] width 18 height 11
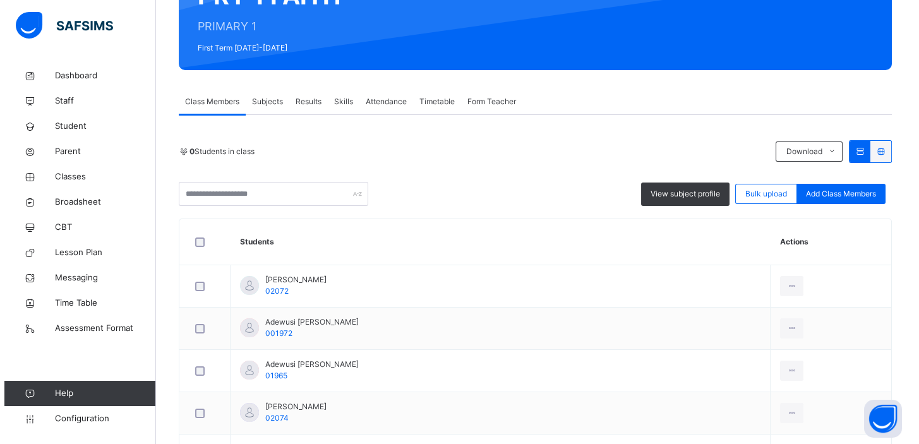
scroll to position [139, 0]
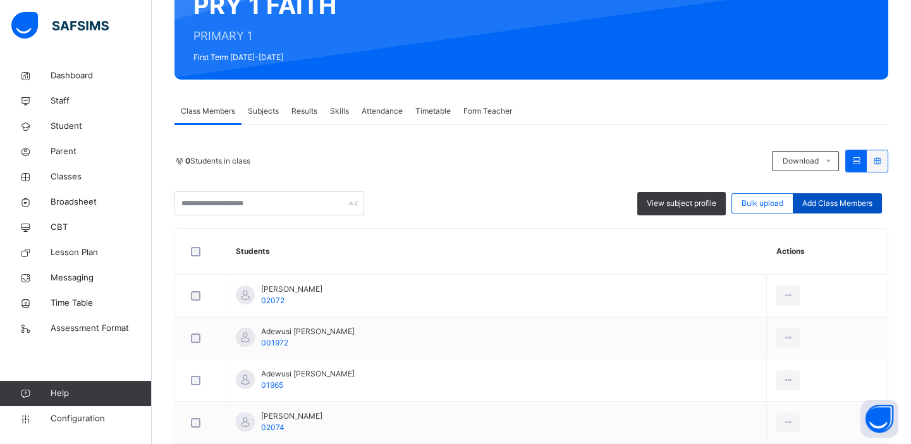
click at [827, 208] on span "Add Class Members" at bounding box center [837, 203] width 70 height 11
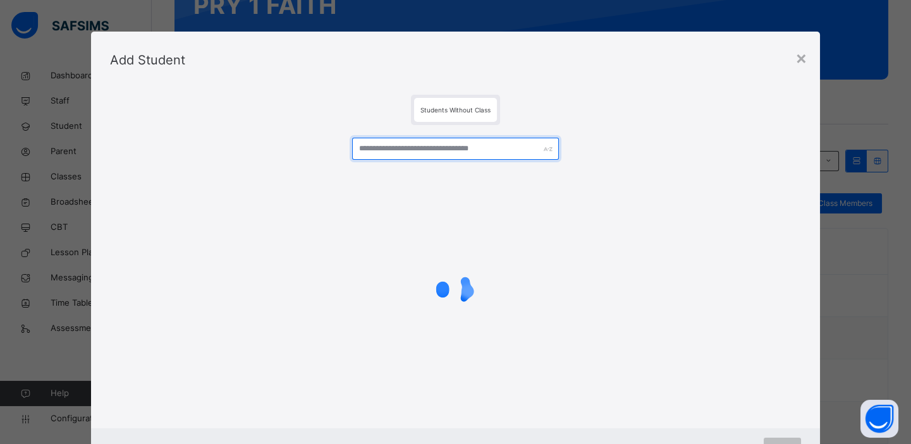
click at [475, 157] on input "text" at bounding box center [455, 149] width 207 height 22
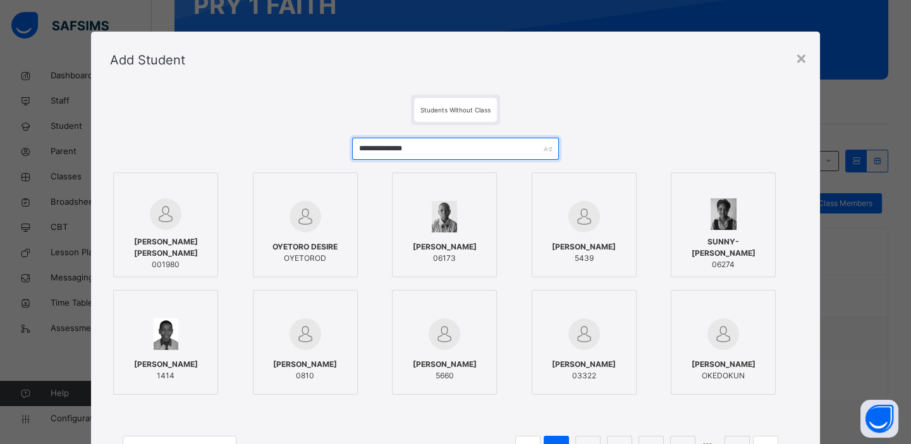
type input "**********"
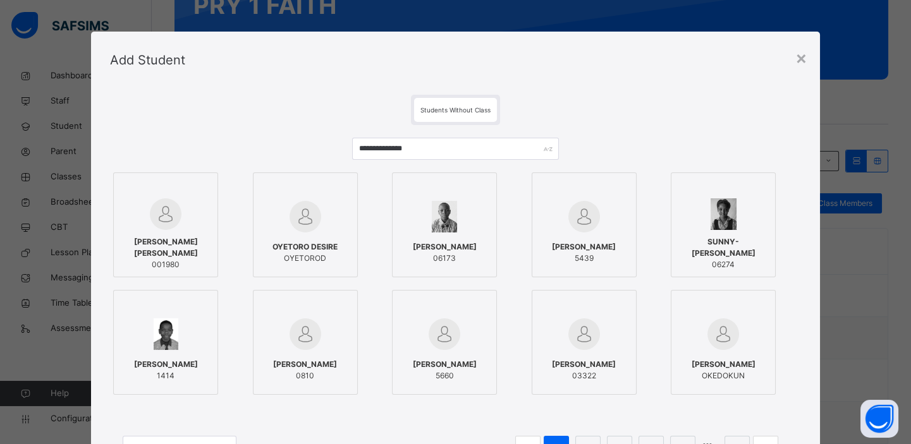
click at [171, 236] on span "[PERSON_NAME] [PERSON_NAME]" at bounding box center [165, 247] width 91 height 23
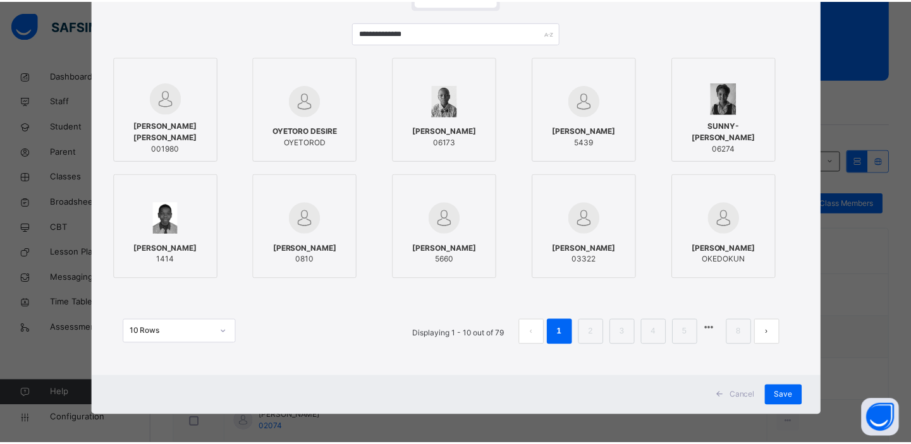
scroll to position [119, 0]
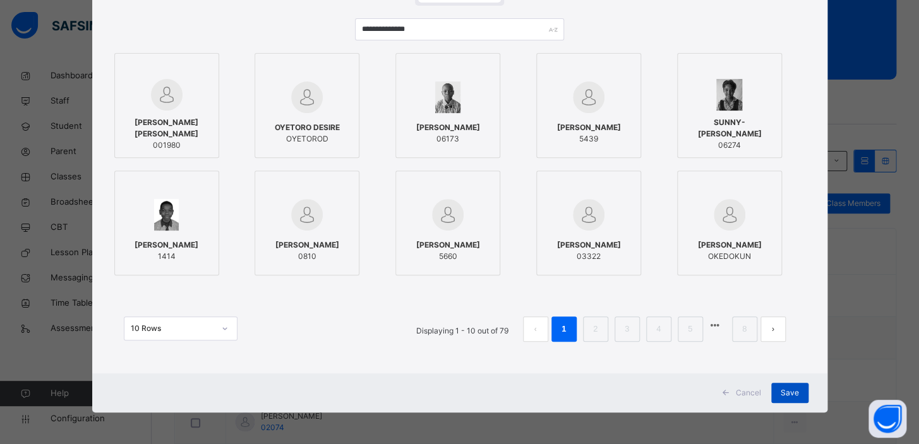
click at [792, 394] on span "Save" at bounding box center [790, 392] width 18 height 11
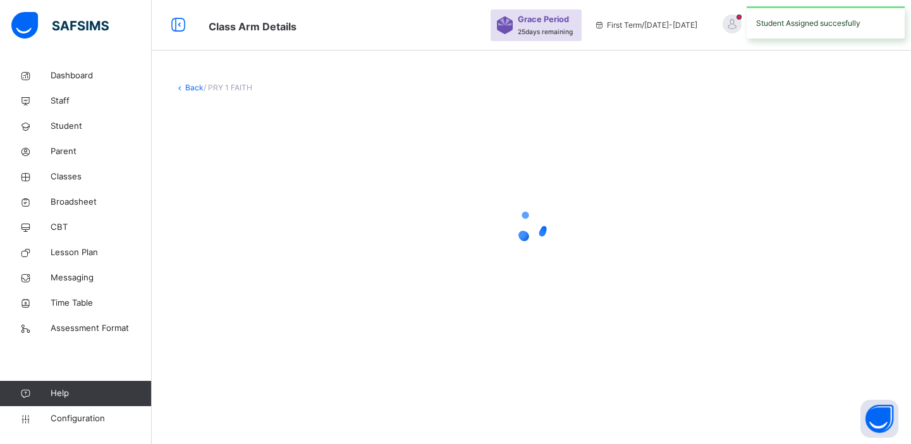
scroll to position [0, 0]
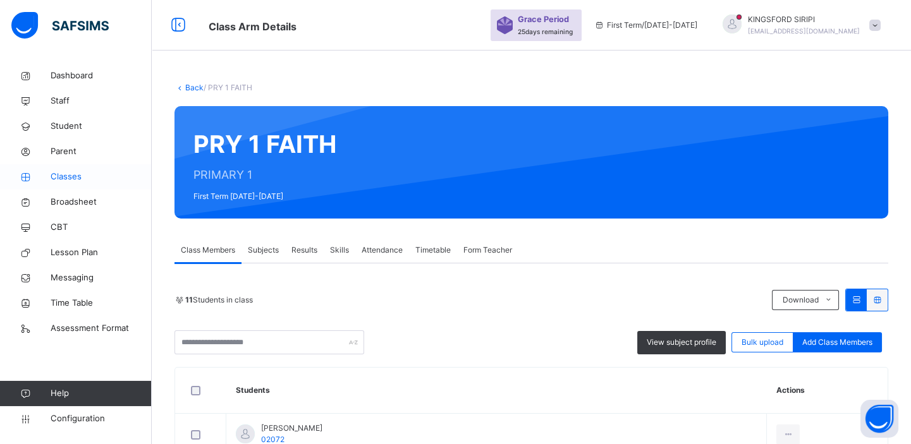
click at [68, 173] on span "Classes" at bounding box center [101, 177] width 101 height 13
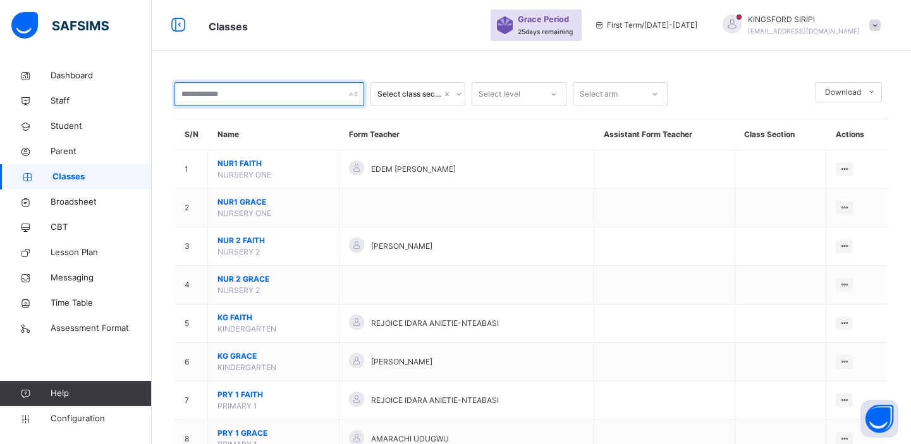
click at [353, 95] on div at bounding box center [269, 94] width 190 height 24
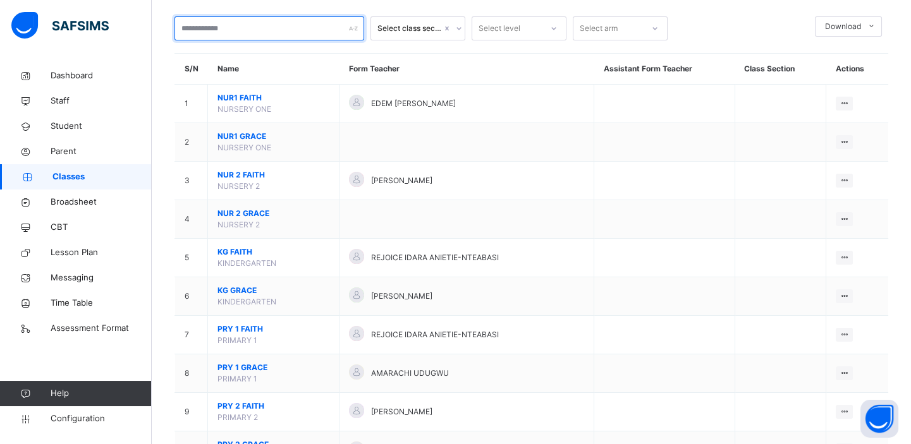
scroll to position [58, 0]
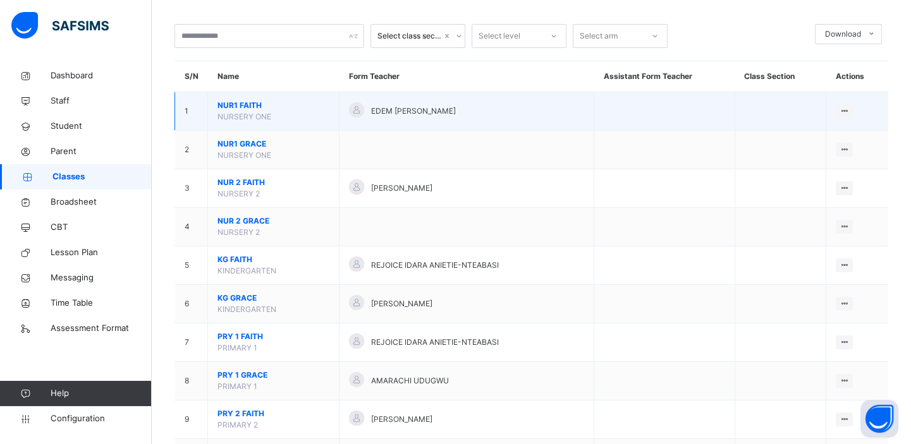
click at [252, 101] on span "NUR1 FAITH" at bounding box center [273, 105] width 112 height 11
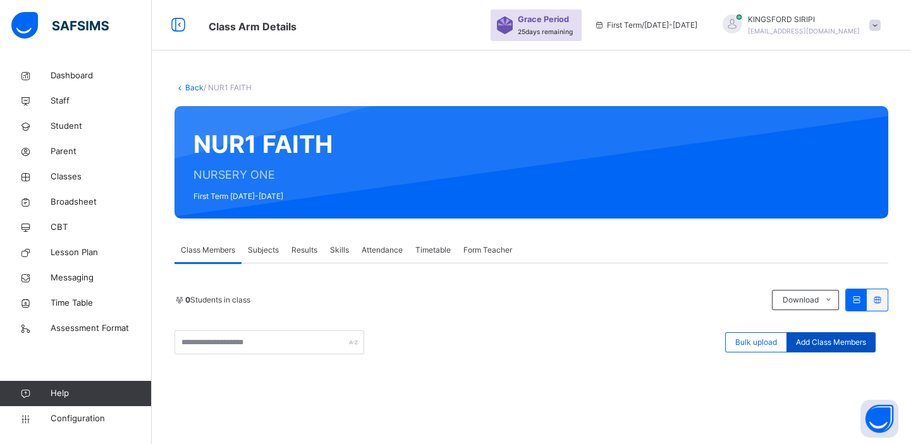
click at [832, 344] on span "Add Class Members" at bounding box center [831, 342] width 70 height 11
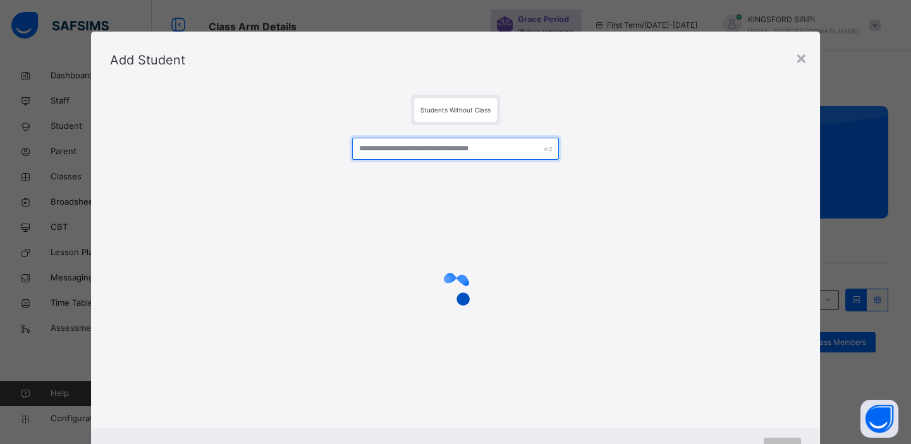
click at [464, 147] on input "text" at bounding box center [455, 149] width 207 height 22
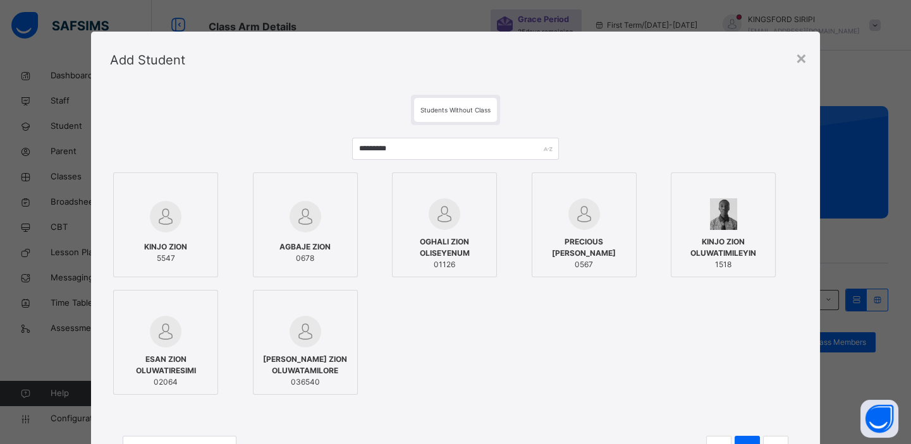
click at [164, 348] on div "ESAN ZION OLUWATIRESIMI 02064" at bounding box center [165, 371] width 91 height 47
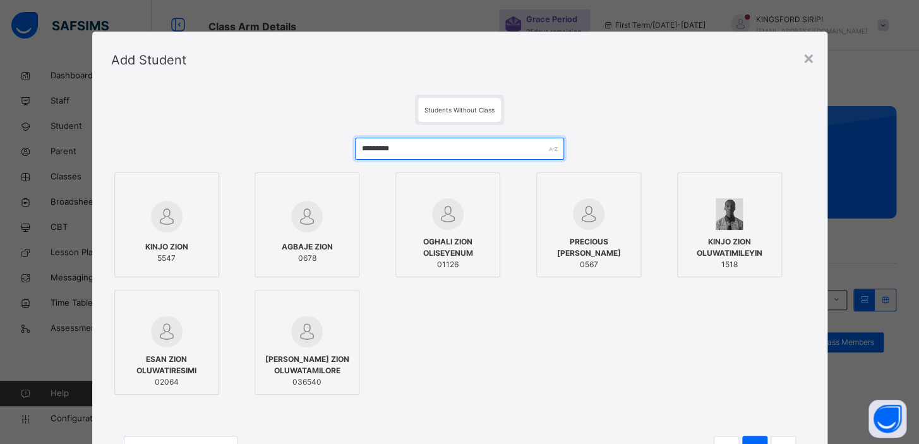
drag, startPoint x: 404, startPoint y: 149, endPoint x: 345, endPoint y: 151, distance: 59.5
click at [345, 151] on div "********* KINJO ZION 5547 AGBAJE ZION 0678 OGHALI ZION OLISEYENUM 01126 PRECIOU…" at bounding box center [460, 305] width 698 height 361
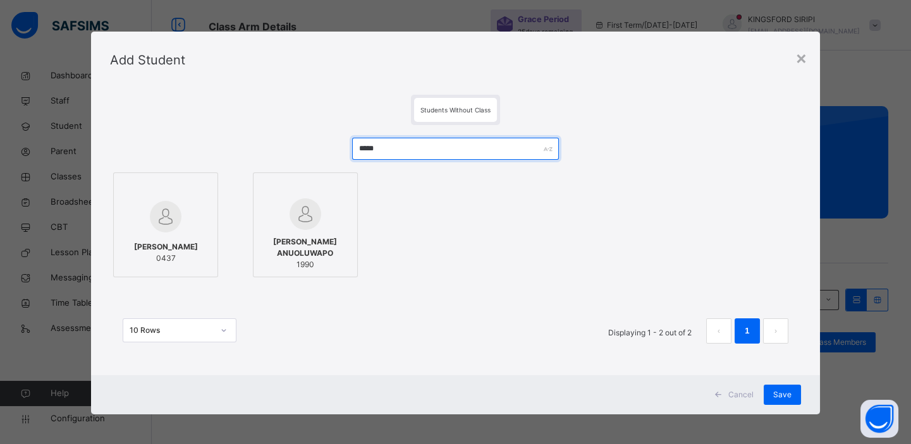
click at [397, 150] on input "*****" at bounding box center [455, 149] width 207 height 22
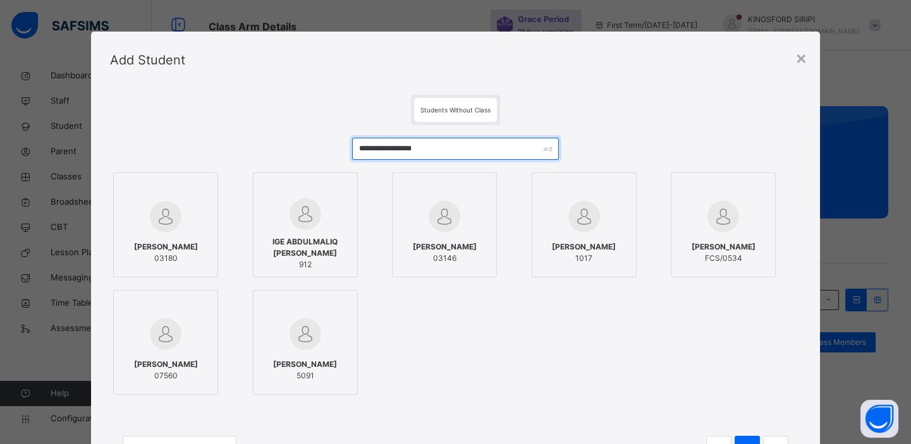
click at [369, 150] on input "**********" at bounding box center [455, 149] width 207 height 22
click at [434, 149] on input "**********" at bounding box center [455, 149] width 207 height 22
type input "*"
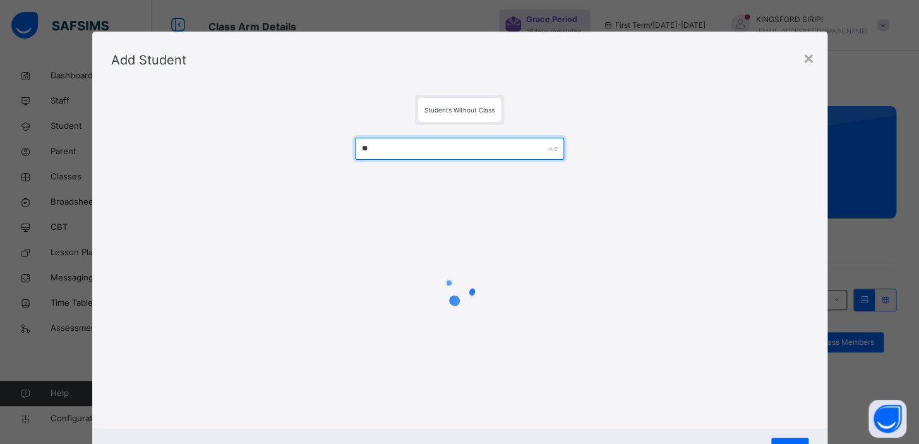
type input "*"
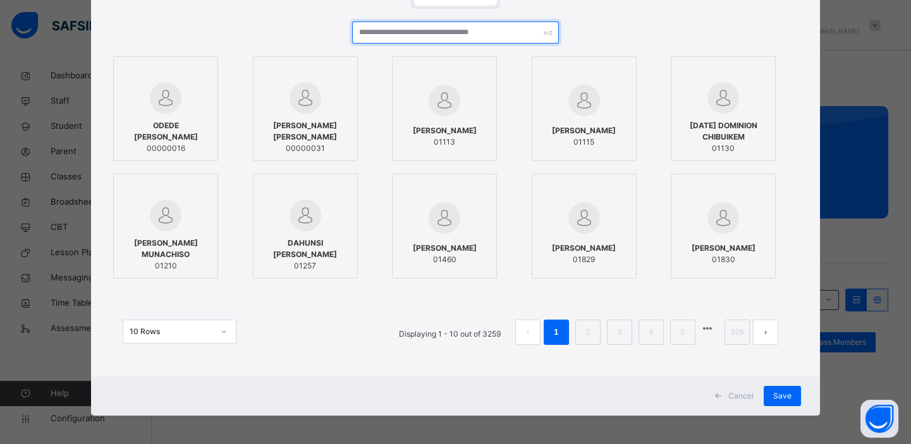
scroll to position [119, 0]
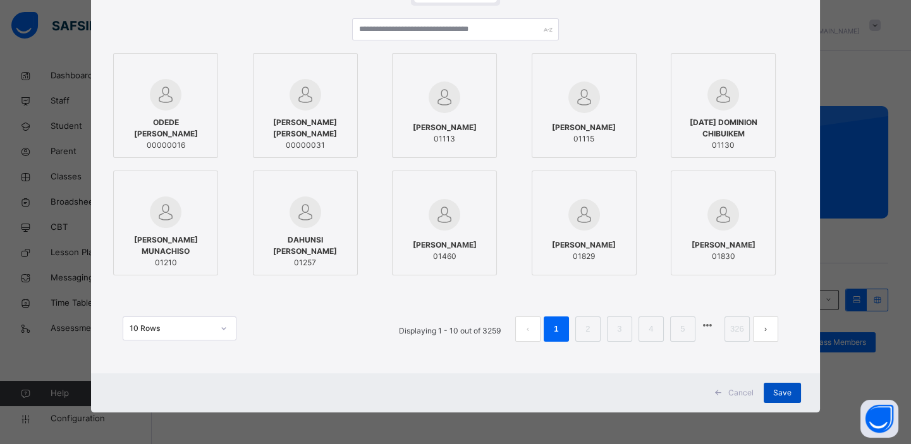
click at [782, 395] on span "Save" at bounding box center [782, 392] width 18 height 11
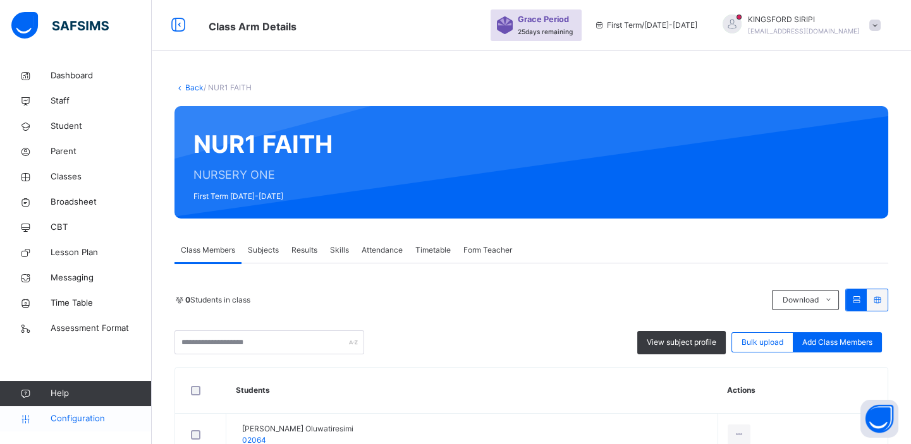
click at [95, 418] on span "Configuration" at bounding box center [101, 419] width 100 height 13
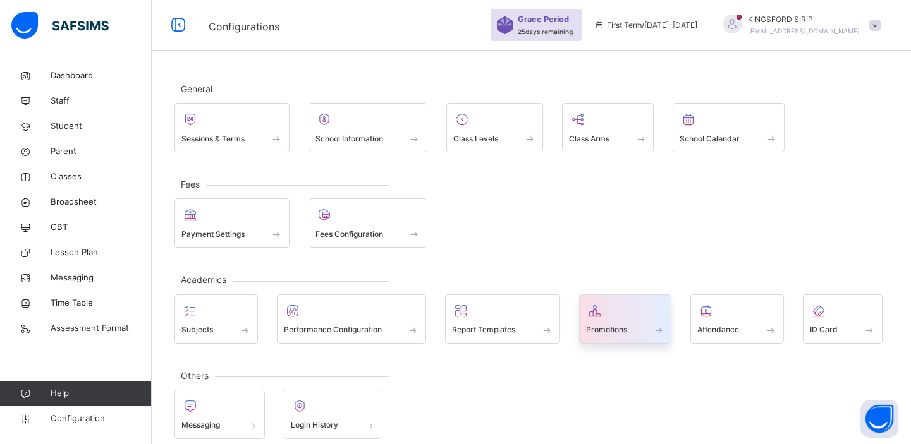
click at [599, 314] on icon at bounding box center [595, 310] width 18 height 15
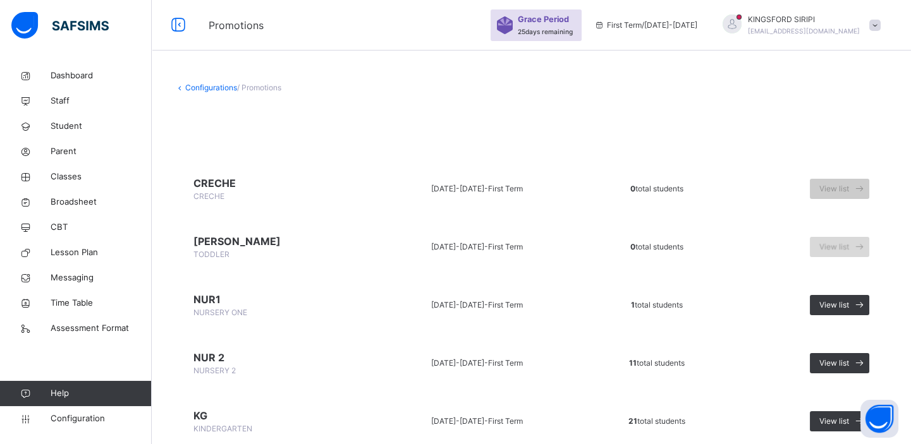
click at [849, 250] on span "View list" at bounding box center [834, 246] width 30 height 11
click at [209, 240] on span "[PERSON_NAME]" at bounding box center [273, 241] width 161 height 15
click at [844, 255] on div "View list" at bounding box center [839, 247] width 59 height 20
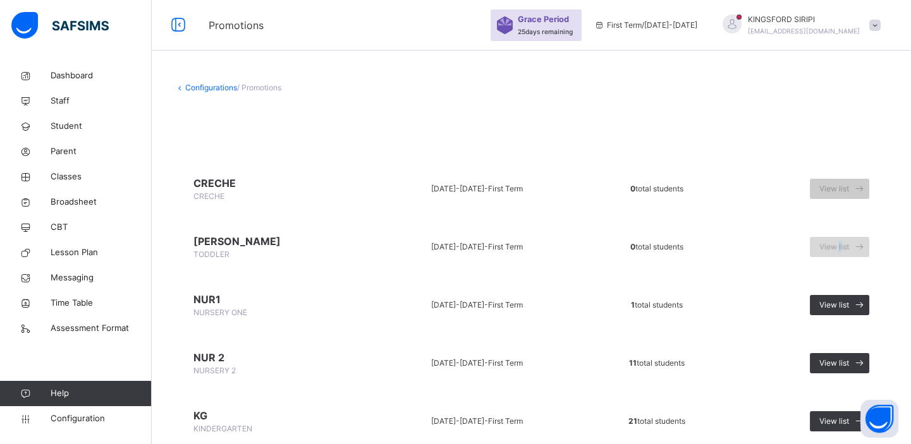
click at [844, 255] on div "View list" at bounding box center [839, 247] width 59 height 20
click at [845, 303] on span "View list" at bounding box center [834, 305] width 30 height 11
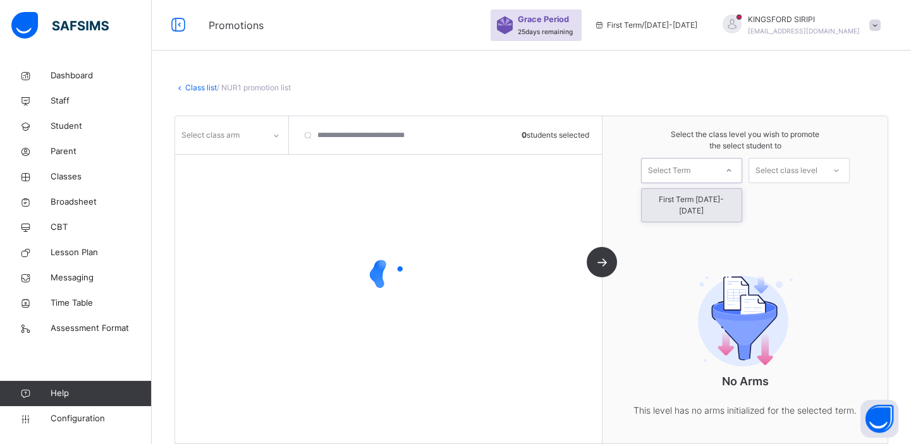
click at [732, 169] on icon at bounding box center [729, 170] width 8 height 13
click at [719, 202] on div "First Term [DATE]-[DATE]" at bounding box center [691, 205] width 100 height 33
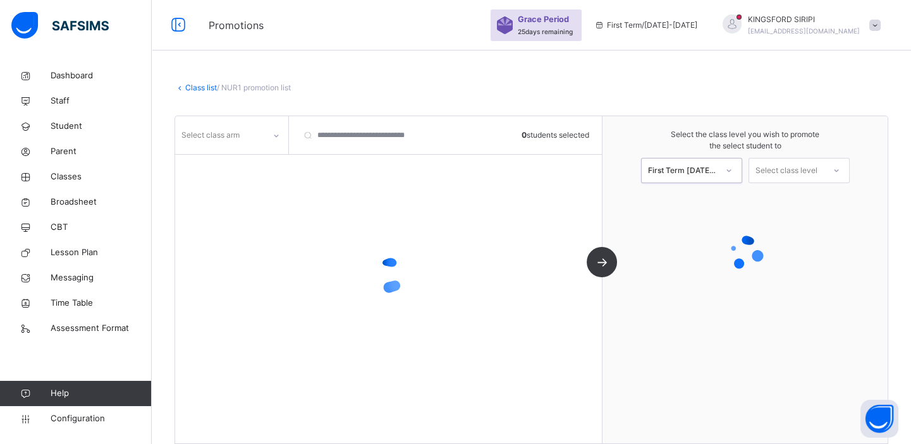
click at [840, 166] on icon at bounding box center [836, 170] width 8 height 13
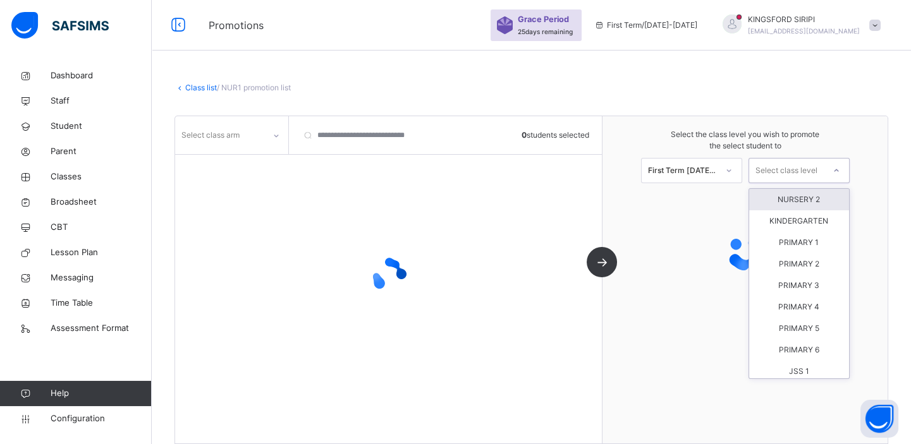
click at [799, 196] on div "NURSERY 2" at bounding box center [799, 199] width 100 height 21
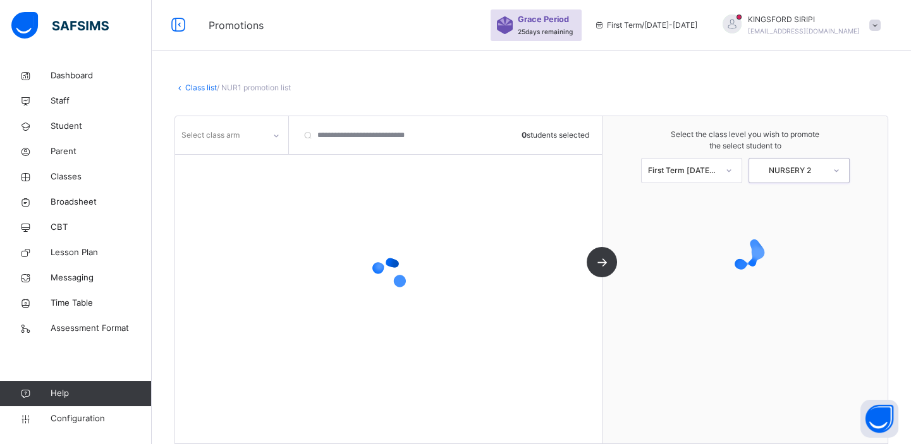
click at [276, 134] on icon at bounding box center [276, 136] width 8 height 13
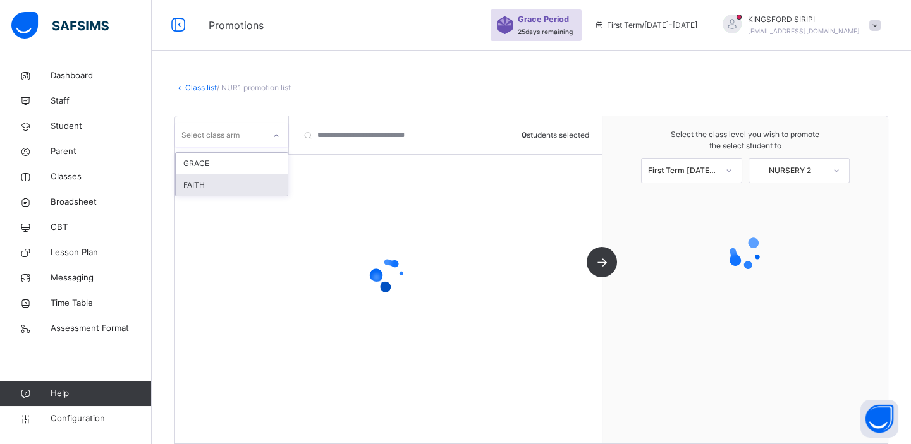
click at [223, 183] on div "FAITH" at bounding box center [232, 184] width 112 height 21
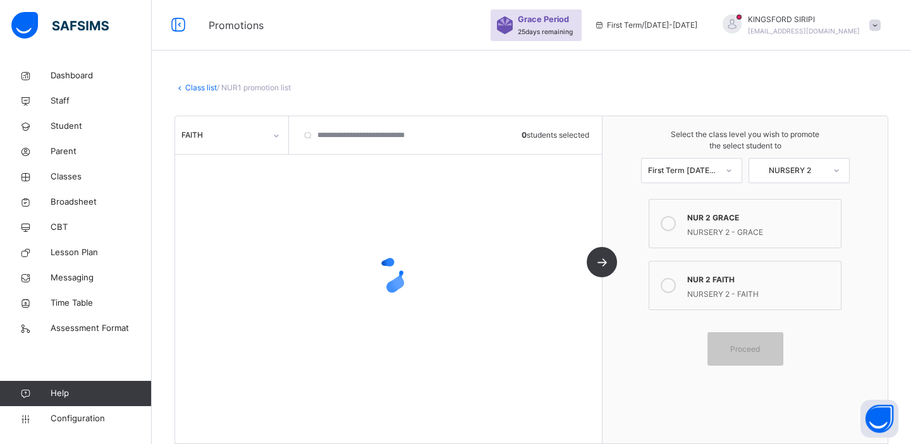
click at [722, 280] on div "NUR 2 FAITH" at bounding box center [761, 278] width 148 height 15
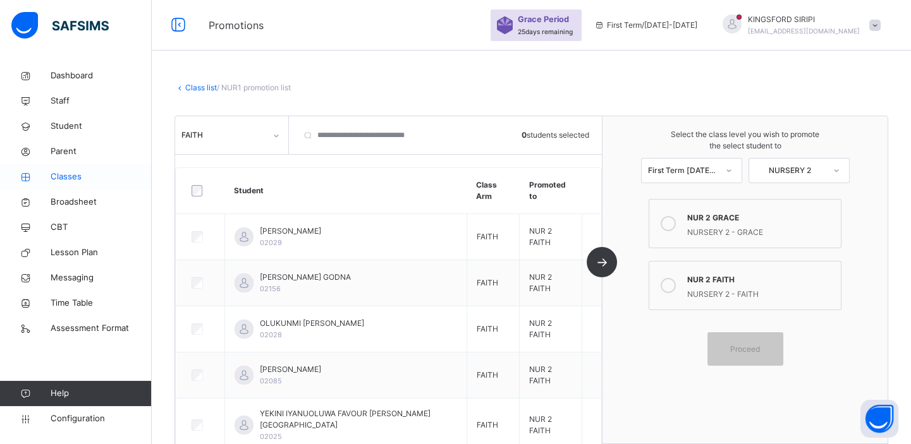
click at [67, 176] on span "Classes" at bounding box center [101, 177] width 101 height 13
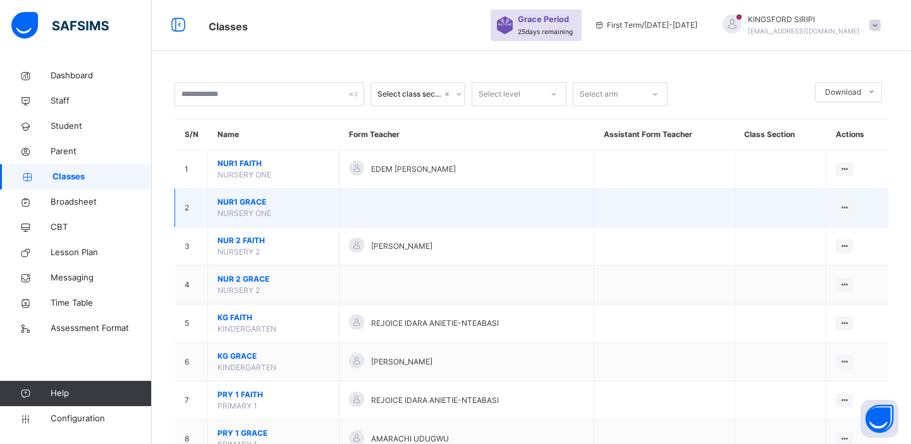
click at [247, 200] on span "NUR1 GRACE" at bounding box center [273, 202] width 112 height 11
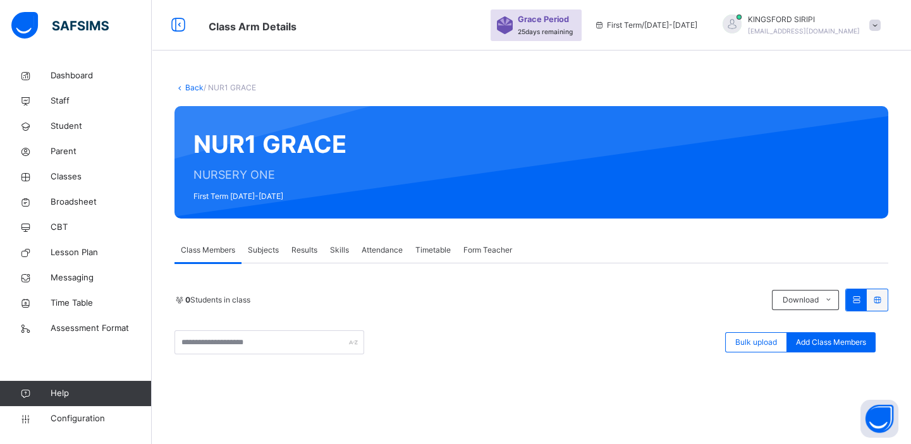
click at [195, 87] on link "Back" at bounding box center [194, 87] width 18 height 9
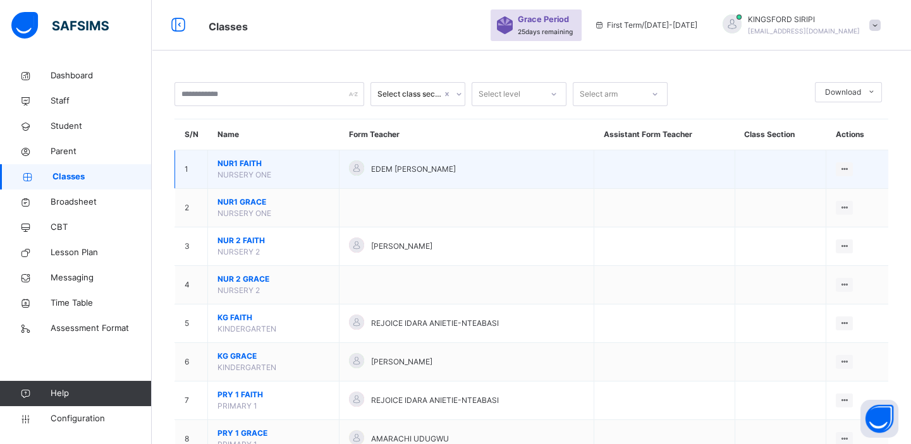
click at [250, 168] on span "NUR1 FAITH" at bounding box center [273, 163] width 112 height 11
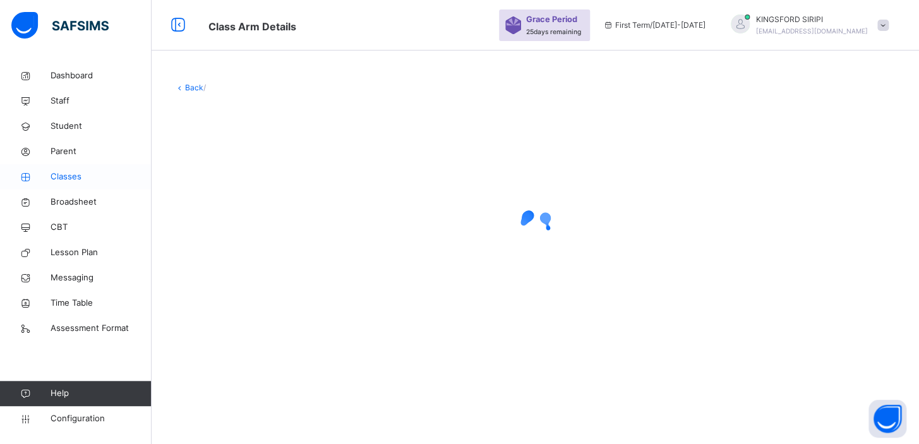
click at [69, 176] on span "Classes" at bounding box center [101, 177] width 101 height 13
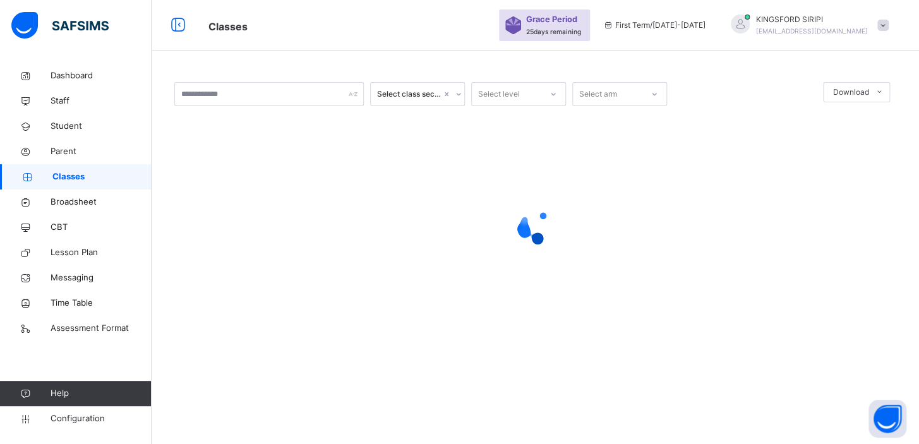
click at [69, 176] on span "Classes" at bounding box center [101, 177] width 99 height 13
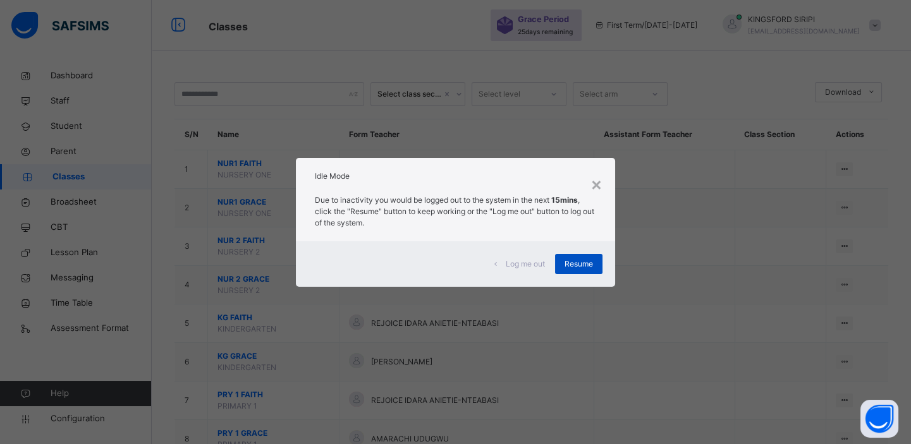
click at [586, 261] on span "Resume" at bounding box center [578, 263] width 28 height 11
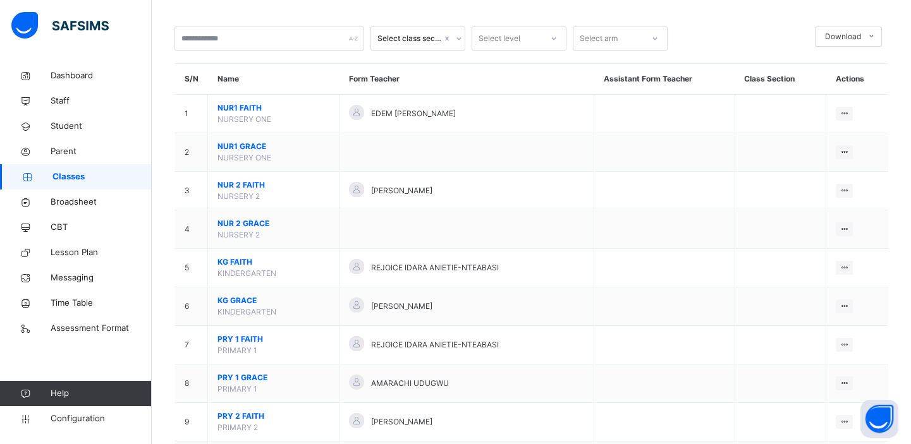
scroll to position [69, 0]
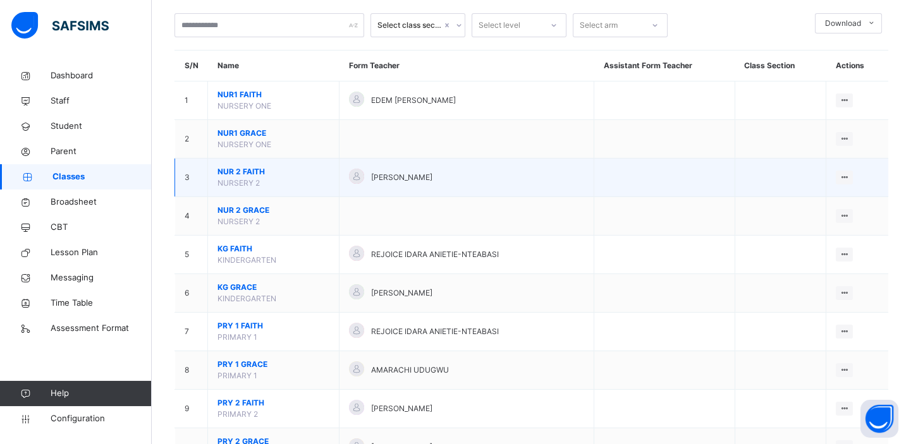
click at [276, 164] on td "NUR 2 FAITH NURSERY 2" at bounding box center [273, 178] width 131 height 39
click at [240, 179] on span "NURSERY 2" at bounding box center [238, 182] width 42 height 9
click at [241, 174] on span "NUR 2 FAITH" at bounding box center [273, 171] width 112 height 11
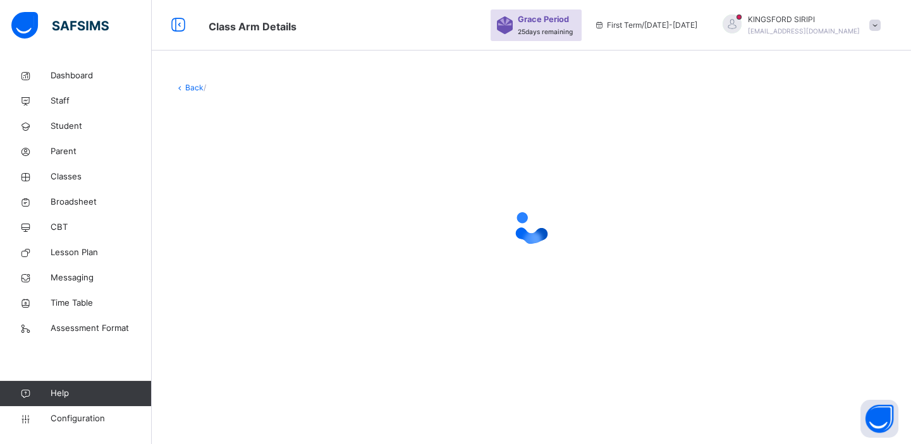
click at [263, 170] on div at bounding box center [530, 226] width 713 height 240
click at [262, 170] on div at bounding box center [530, 226] width 713 height 240
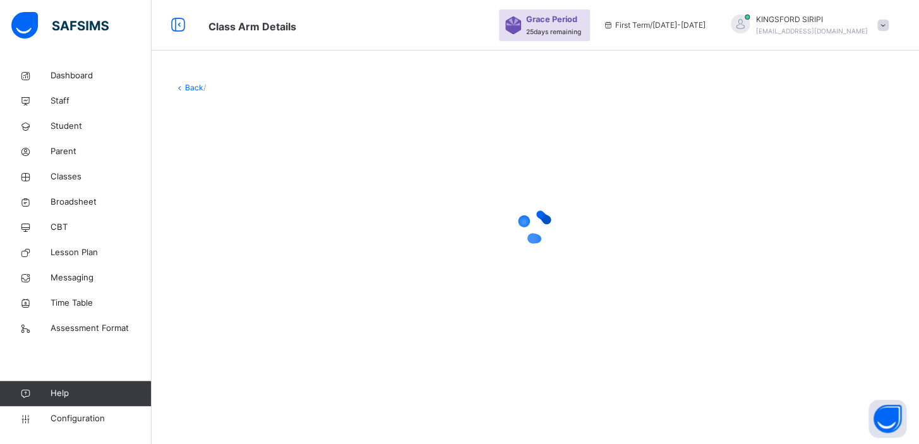
click at [262, 170] on div at bounding box center [535, 226] width 722 height 240
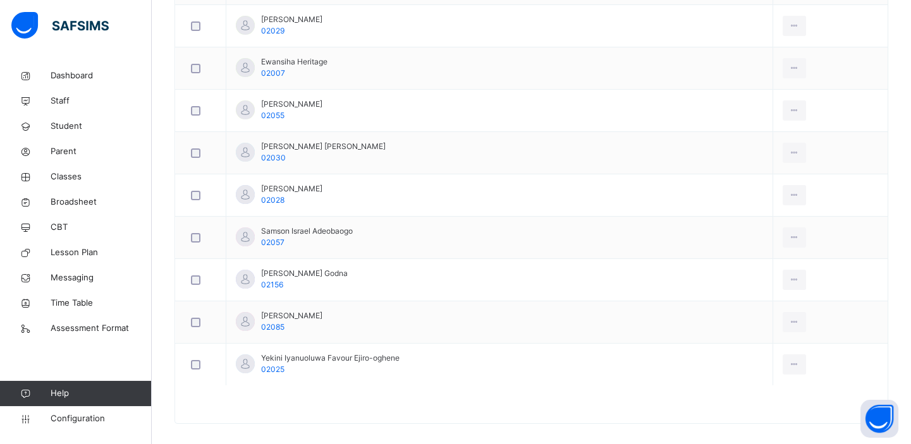
scroll to position [504, 0]
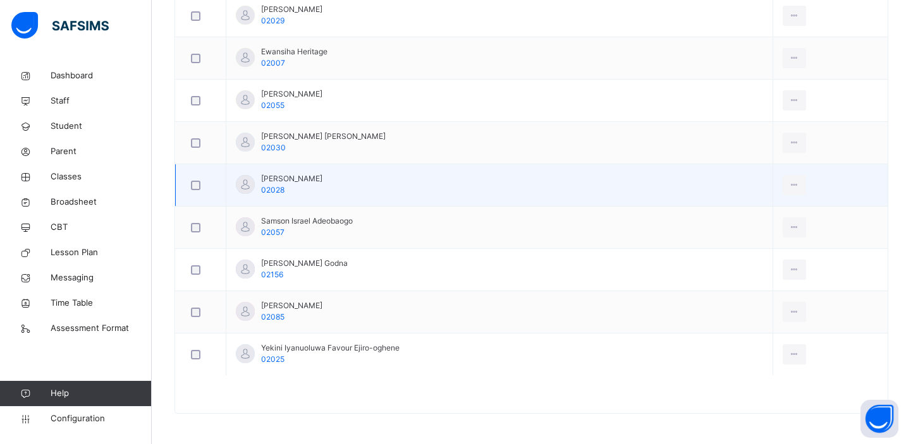
click at [199, 190] on div at bounding box center [200, 185] width 31 height 27
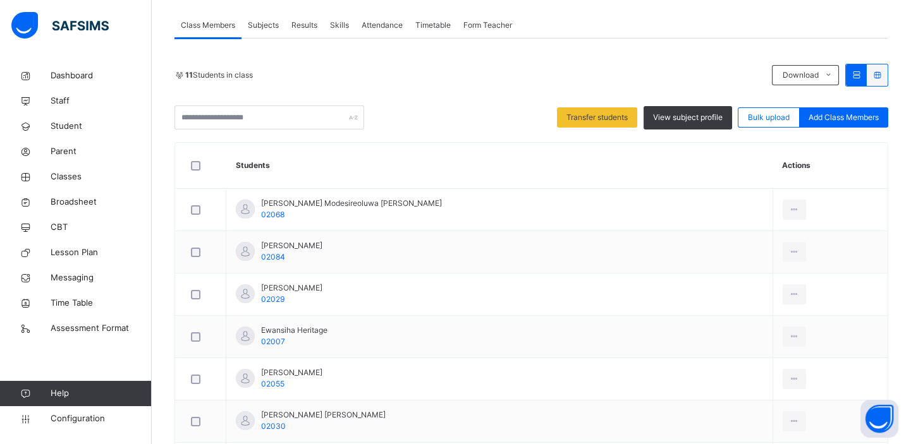
scroll to position [209, 0]
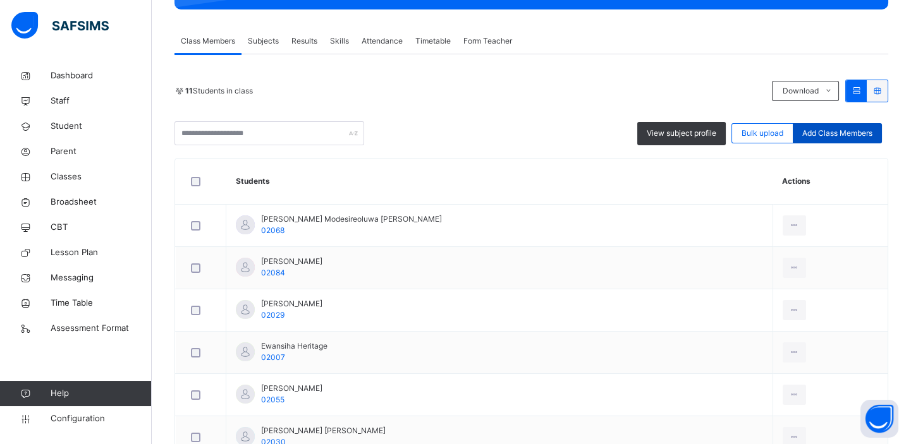
click at [853, 131] on span "Add Class Members" at bounding box center [837, 133] width 70 height 11
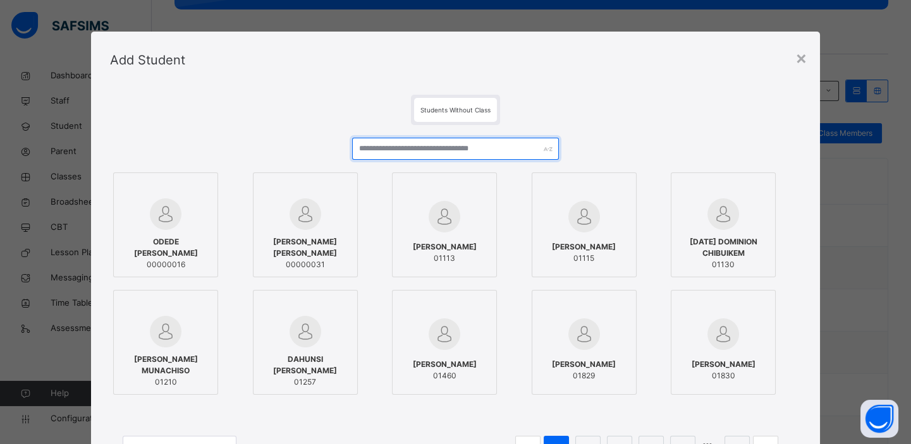
click at [433, 150] on input "text" at bounding box center [455, 149] width 207 height 22
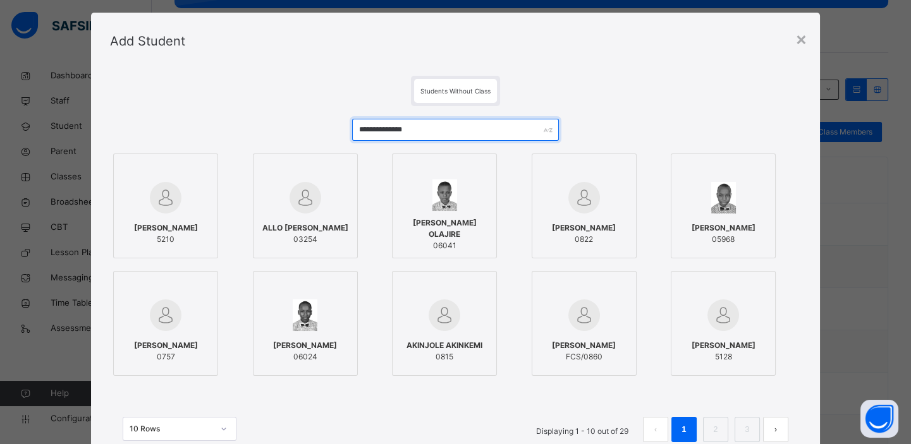
scroll to position [12, 0]
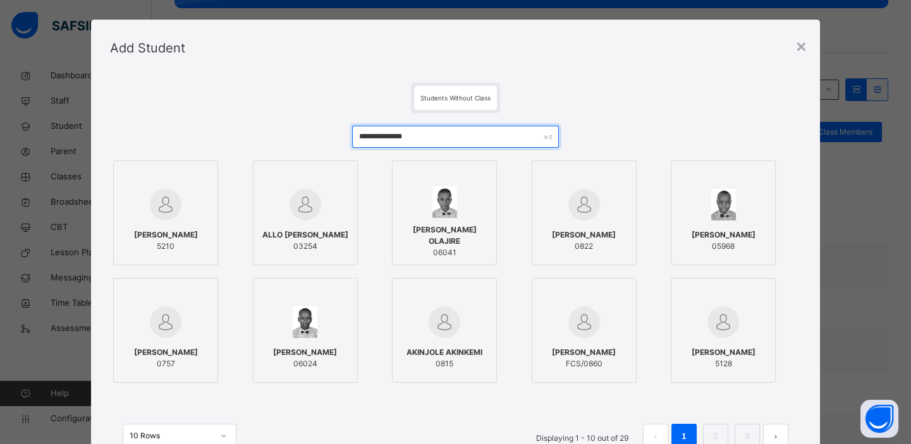
drag, startPoint x: 430, startPoint y: 136, endPoint x: 338, endPoint y: 139, distance: 91.7
click at [338, 139] on div "**********" at bounding box center [455, 293] width 691 height 361
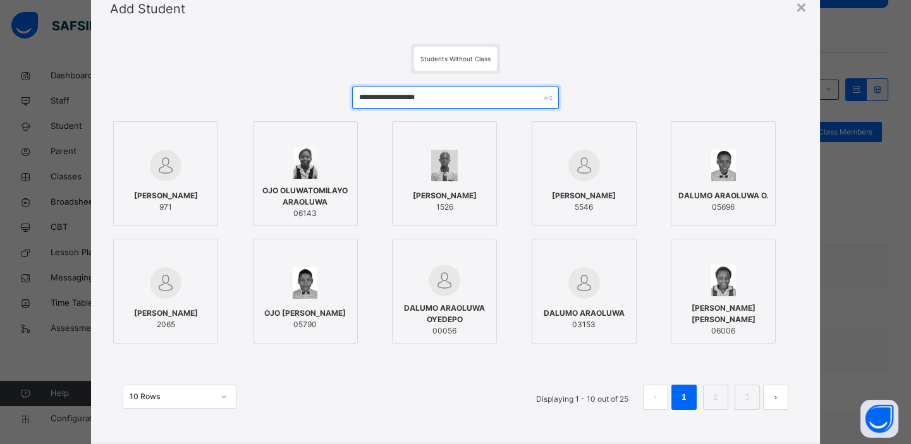
scroll to position [50, 0]
type input "*"
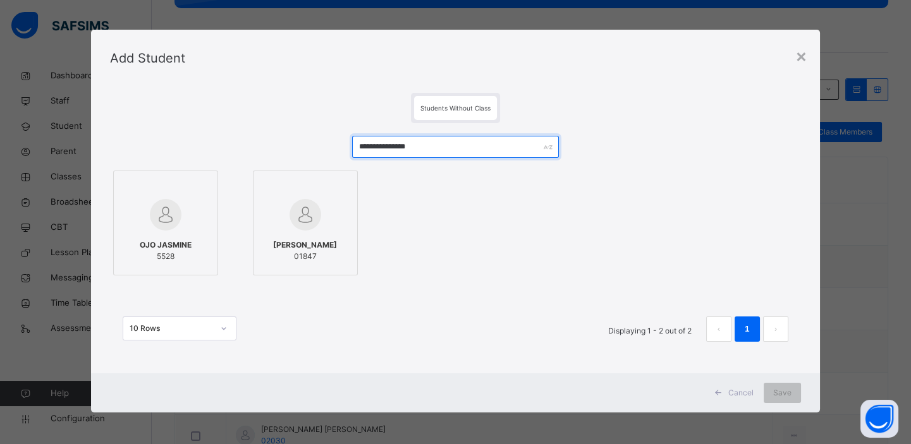
scroll to position [2, 0]
type input "*"
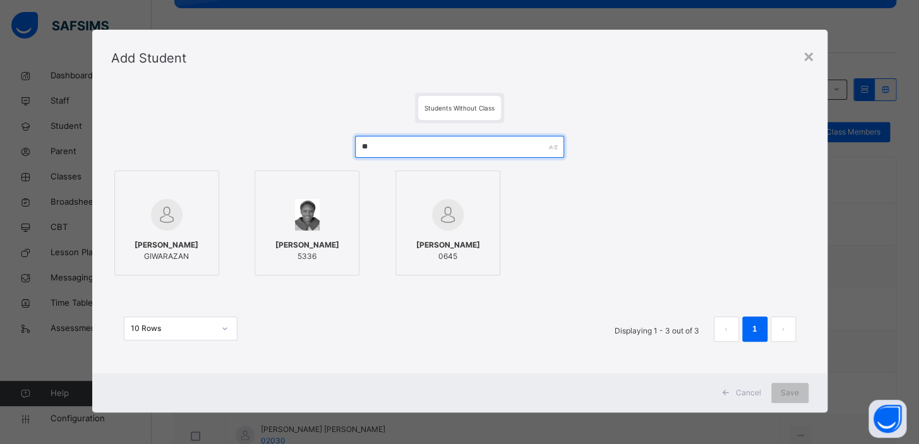
type input "*"
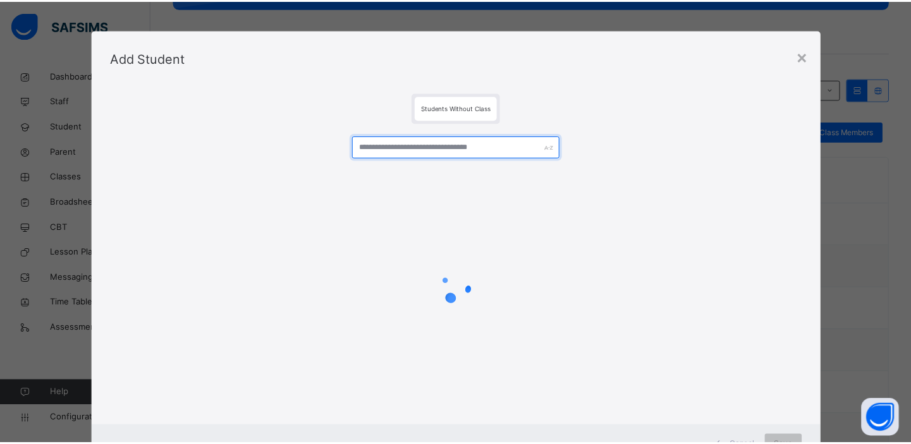
scroll to position [50, 0]
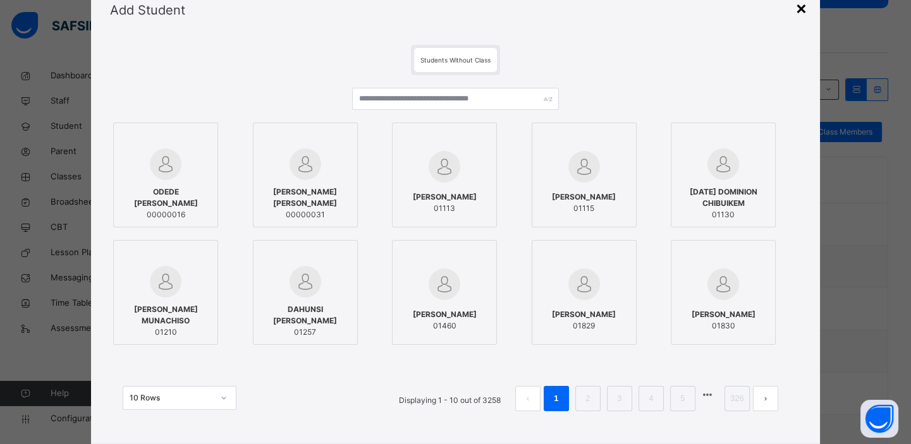
click at [797, 9] on div "×" at bounding box center [801, 7] width 12 height 27
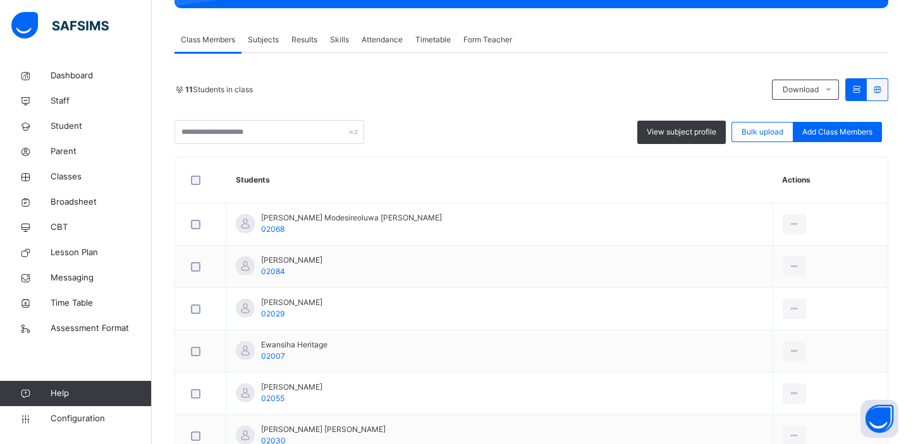
click at [480, 40] on span "Form Teacher" at bounding box center [487, 39] width 49 height 11
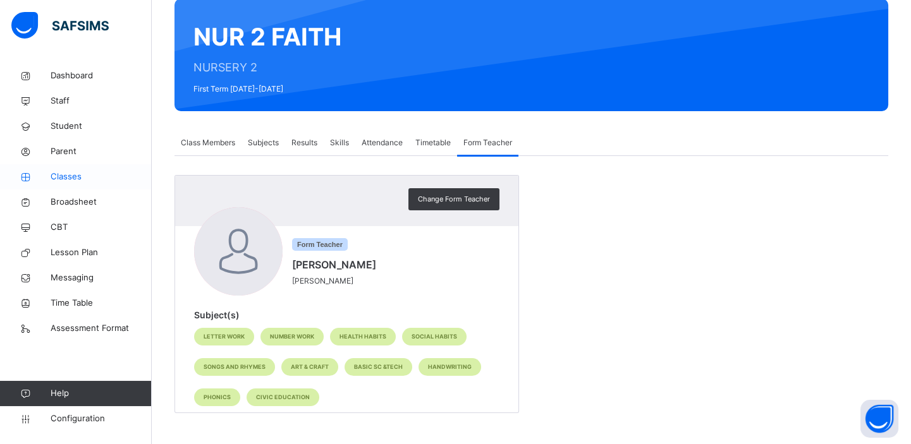
click at [72, 174] on span "Classes" at bounding box center [101, 177] width 101 height 13
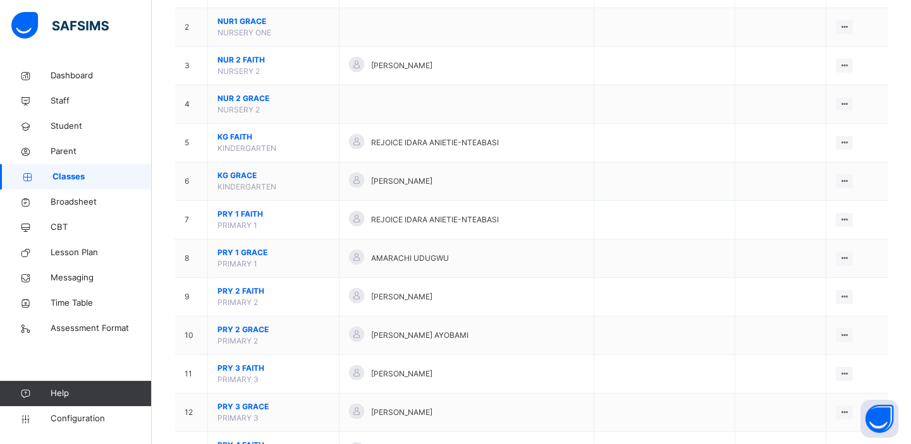
scroll to position [190, 0]
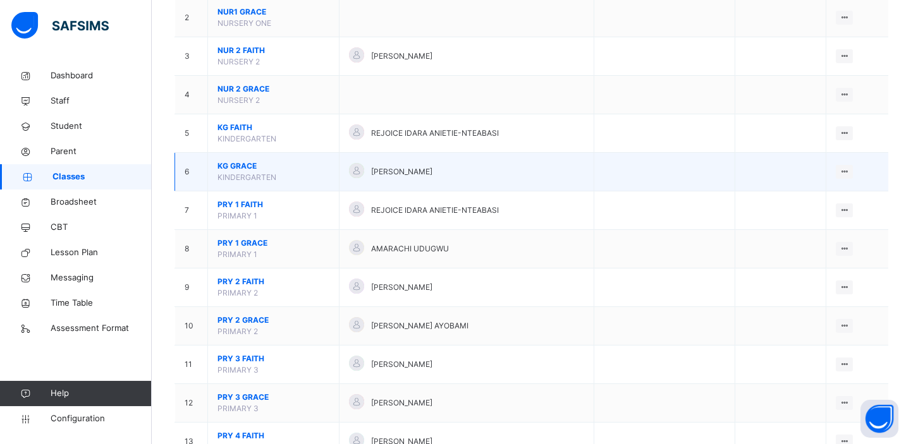
click at [259, 169] on span "KG GRACE" at bounding box center [273, 166] width 112 height 11
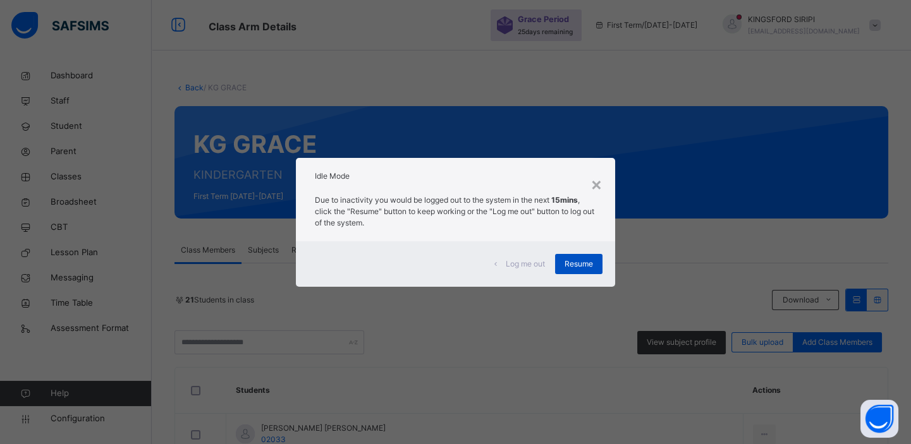
click at [576, 264] on span "Resume" at bounding box center [578, 263] width 28 height 11
click at [580, 271] on div "Resume" at bounding box center [578, 264] width 47 height 20
